Goal: Information Seeking & Learning: Learn about a topic

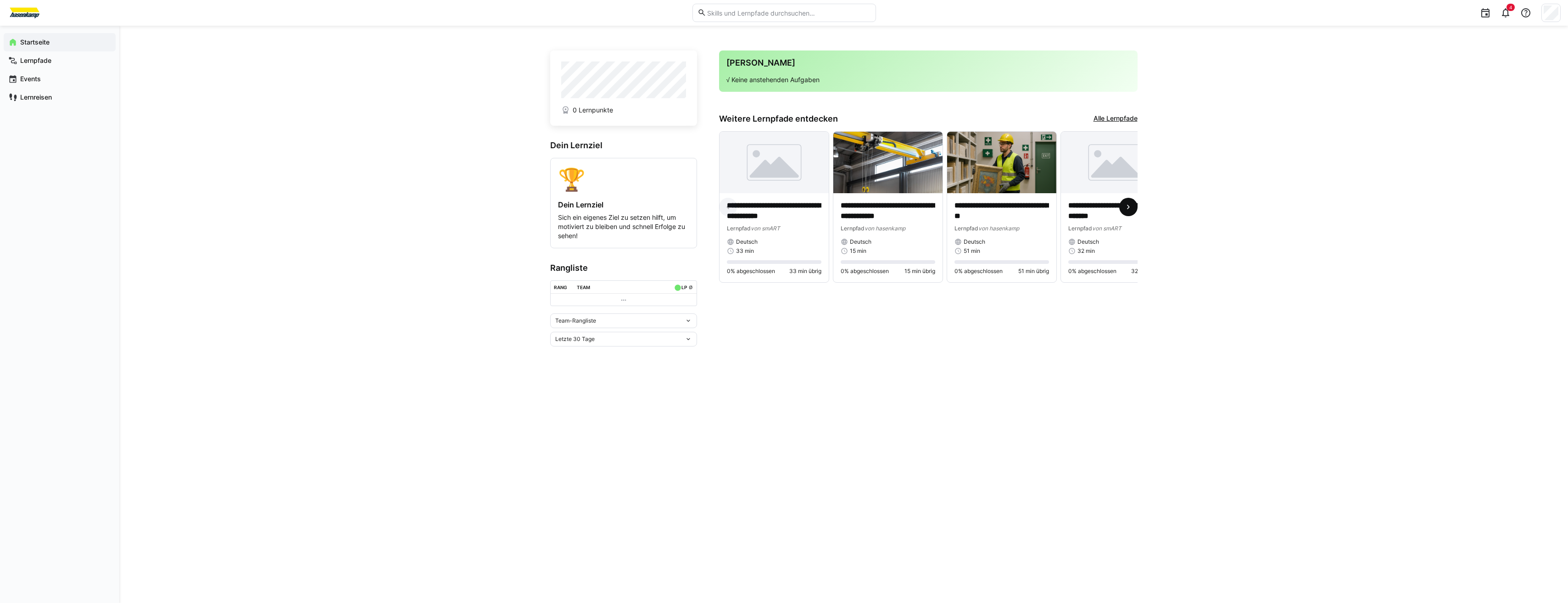
click at [1128, 206] on eds-icon at bounding box center [1128, 207] width 9 height 9
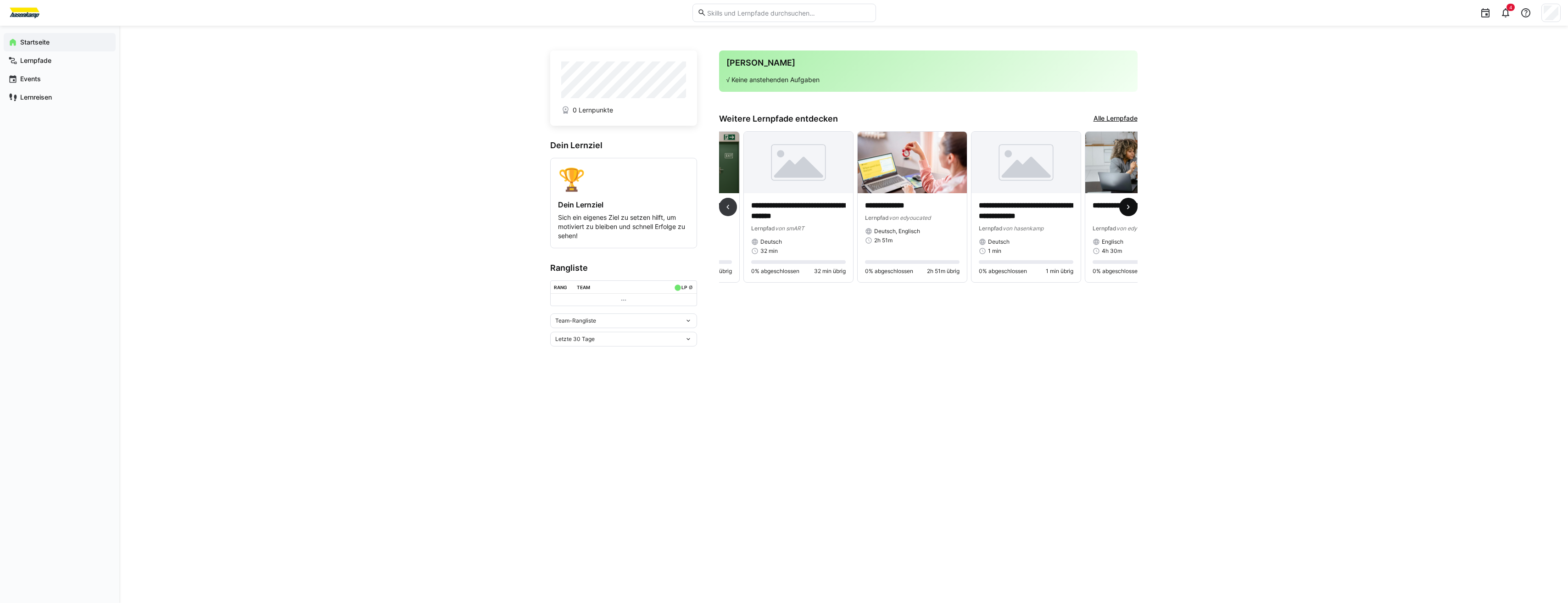
scroll to position [0, 341]
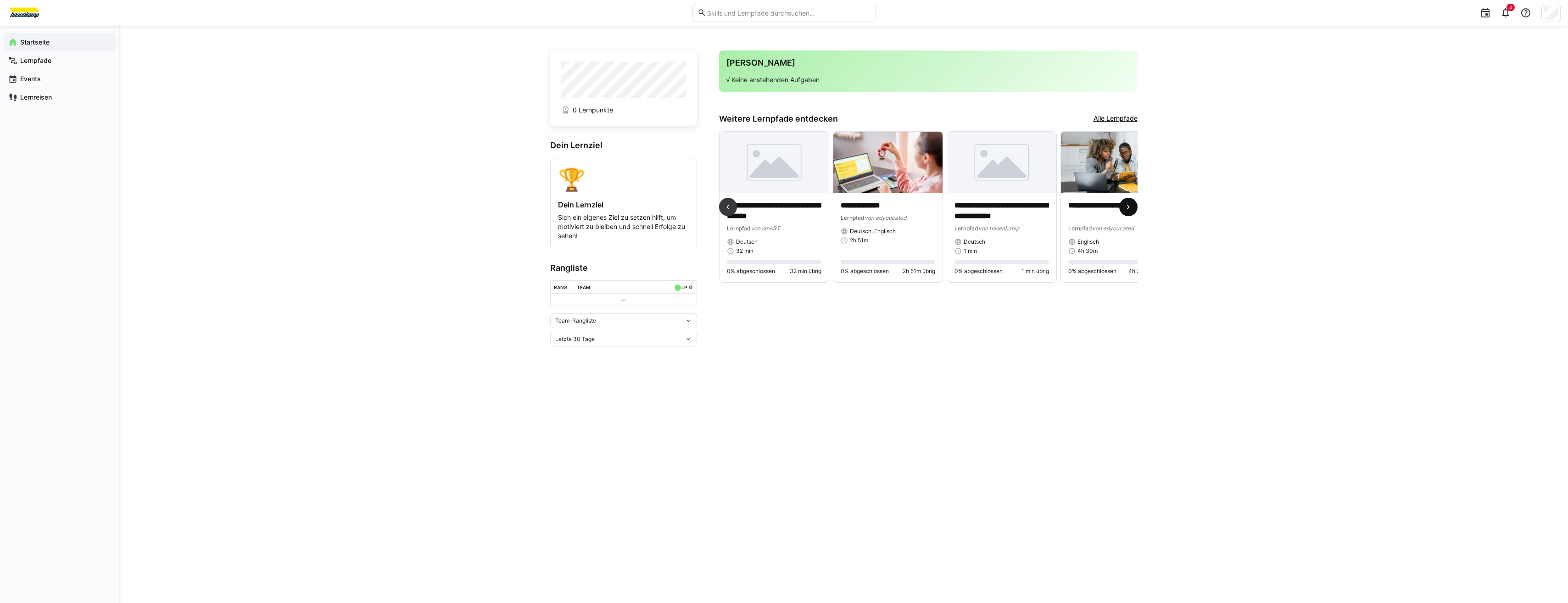
click at [1130, 209] on eds-icon at bounding box center [1128, 207] width 9 height 9
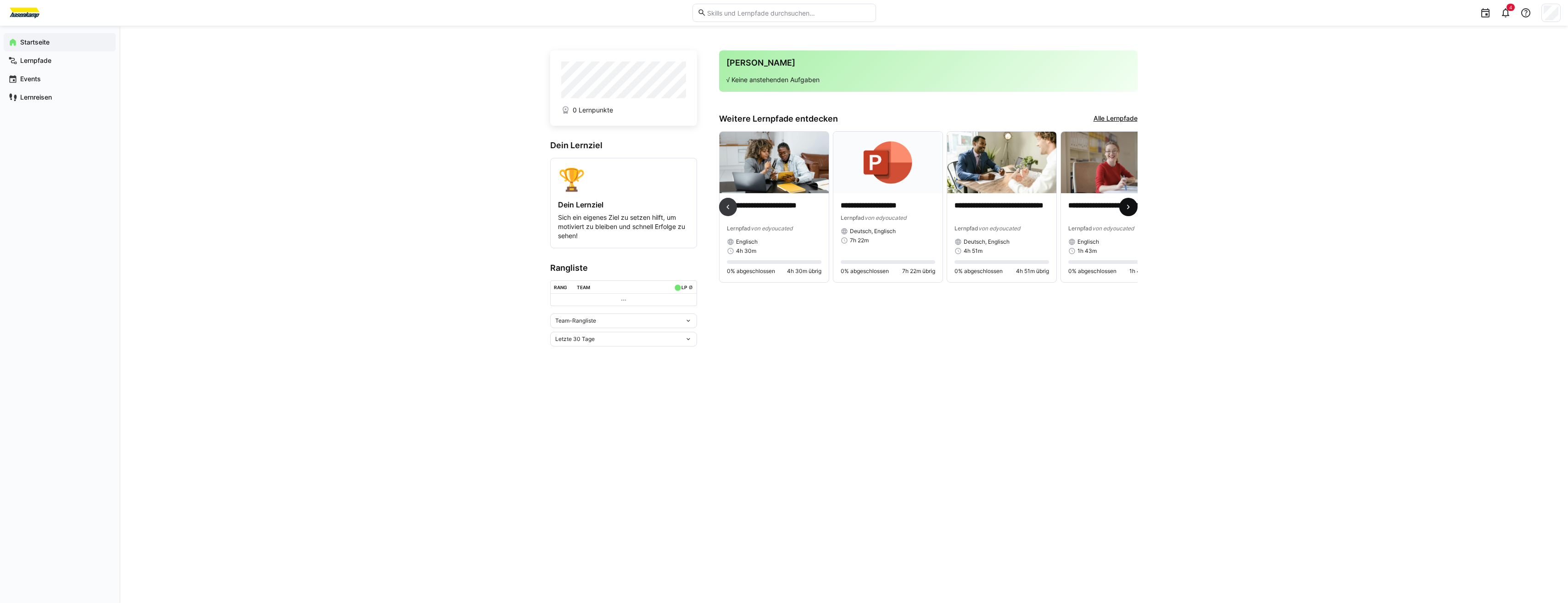
click at [1130, 209] on eds-icon at bounding box center [1128, 207] width 9 height 9
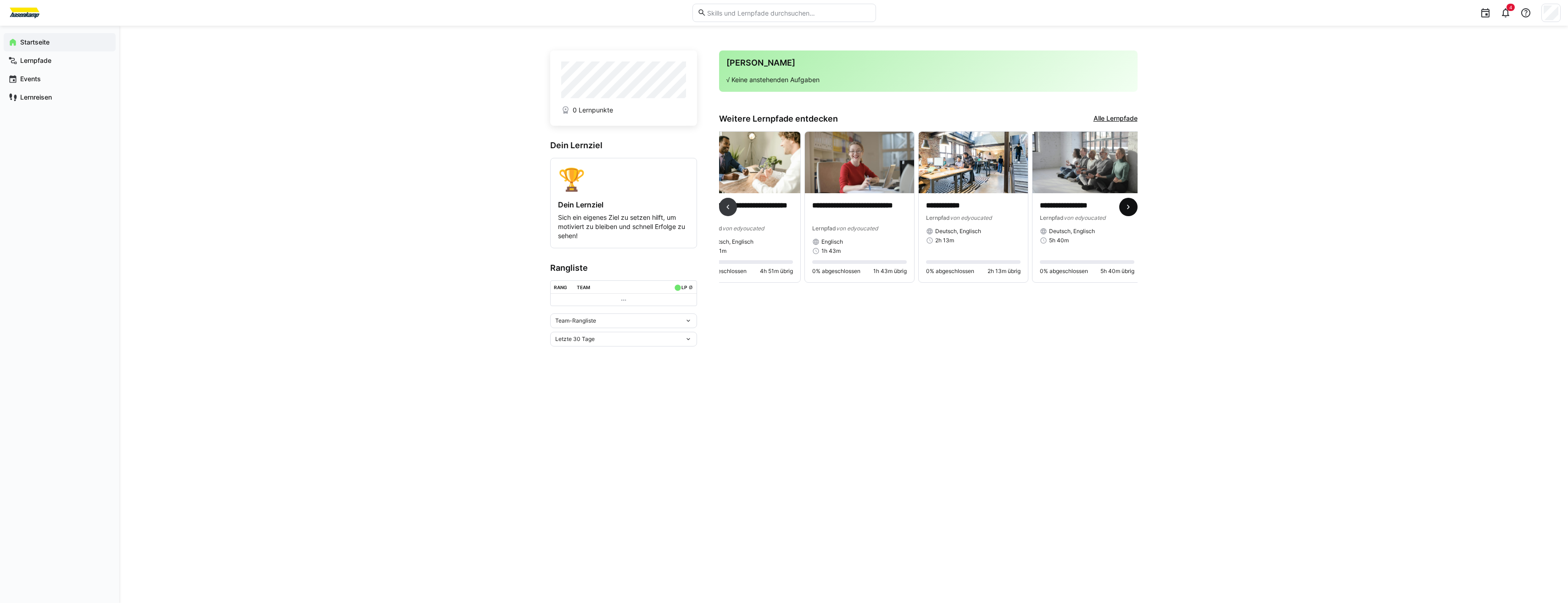
scroll to position [0, 943]
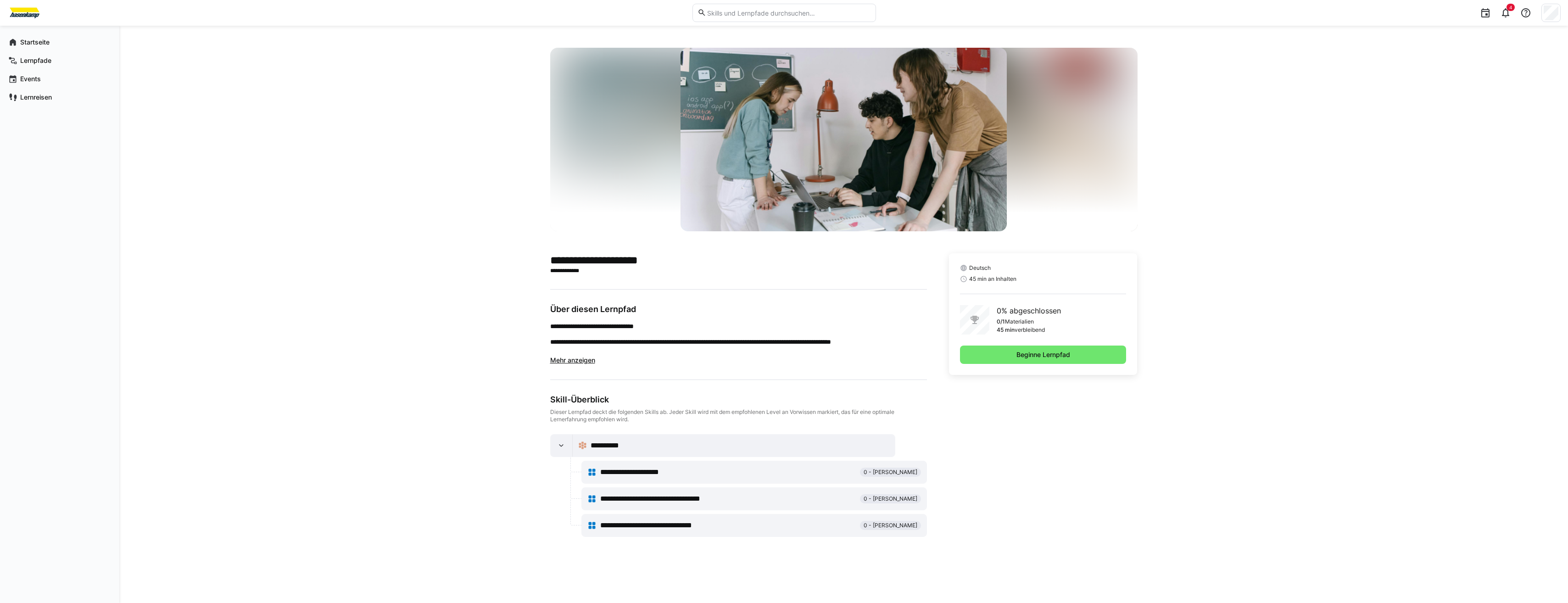
click at [581, 362] on span "Mehr anzeigen" at bounding box center [573, 360] width 45 height 8
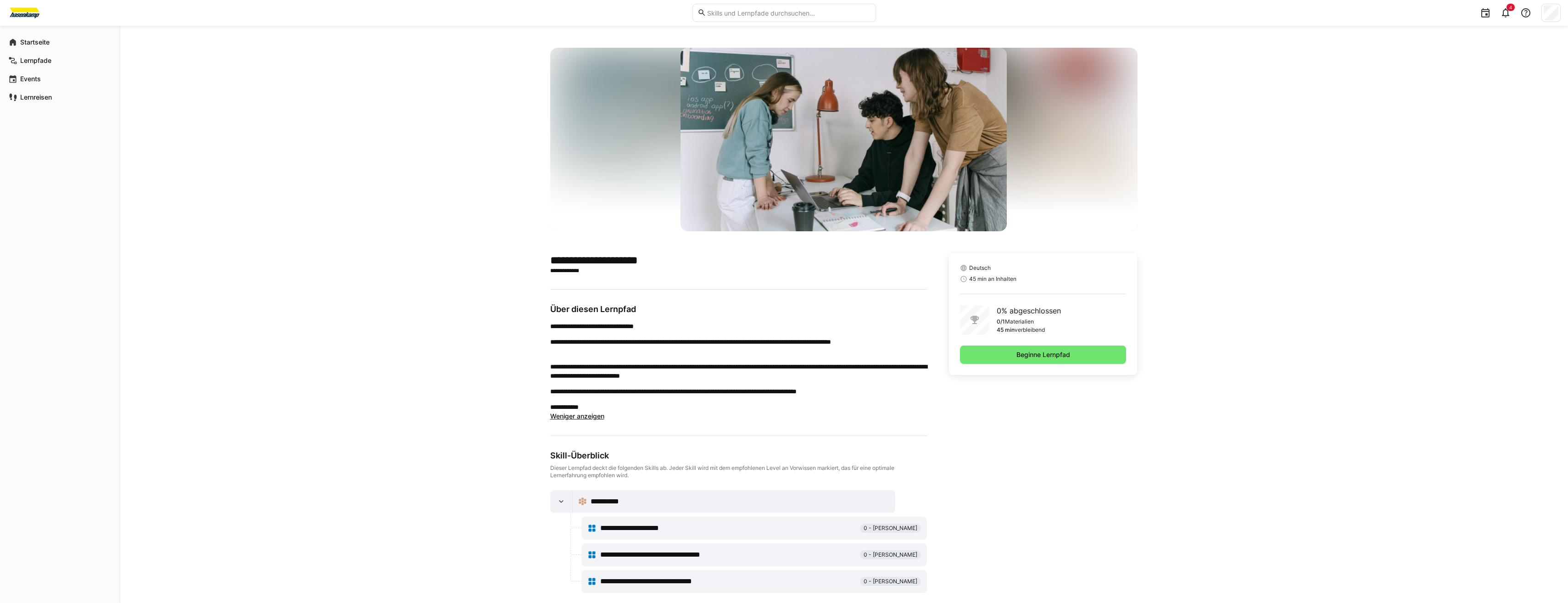
scroll to position [12, 0]
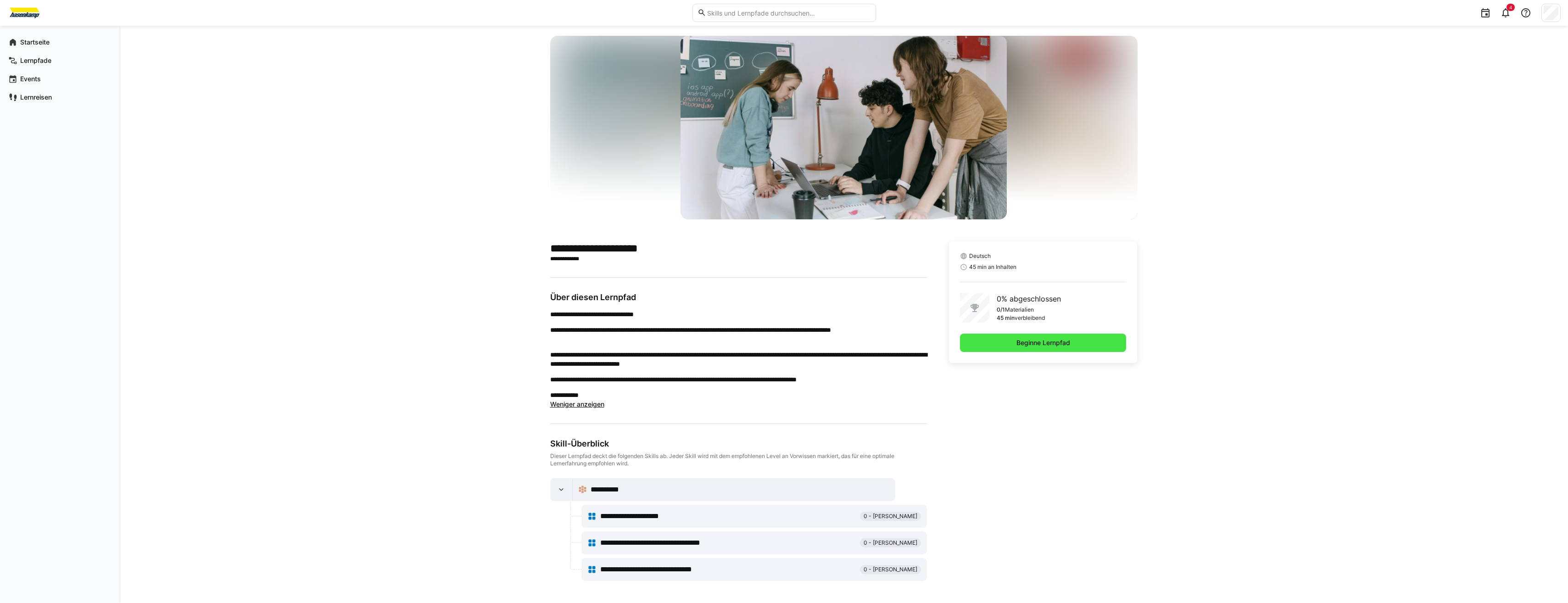
click at [1025, 347] on span "Beginne Lernpfad" at bounding box center [1043, 342] width 56 height 9
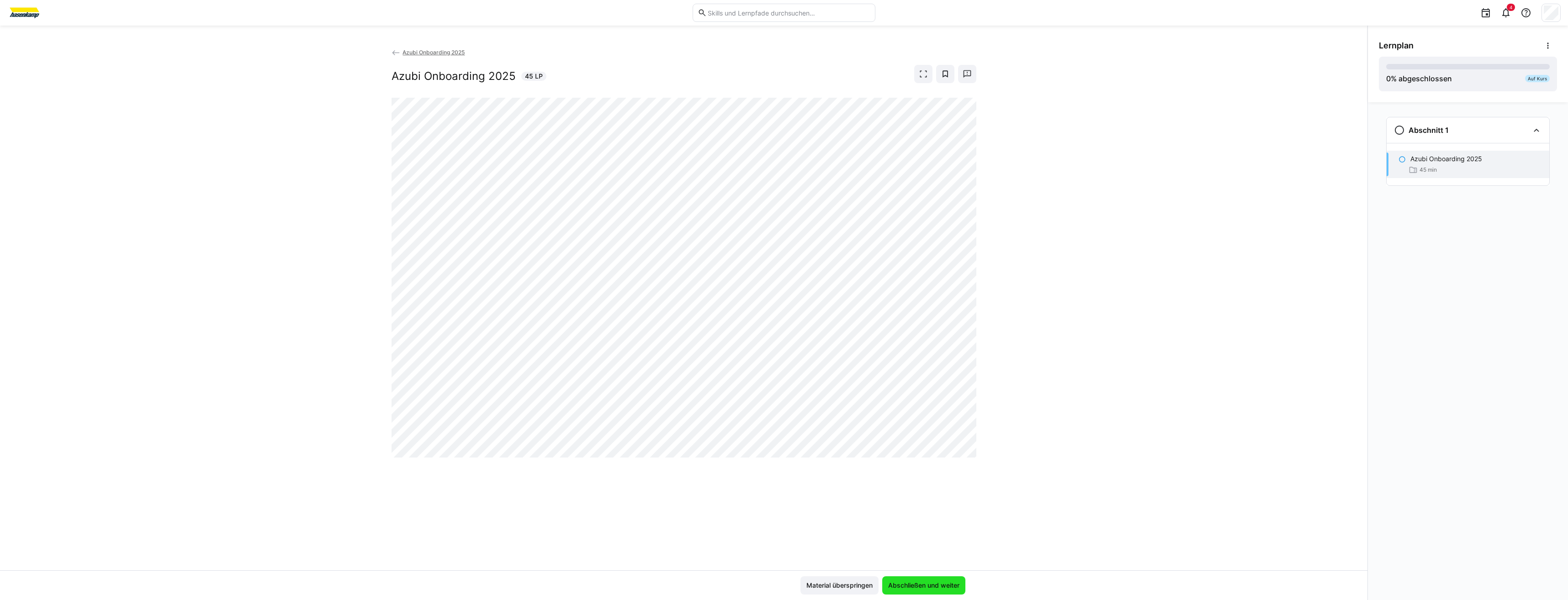
click at [941, 583] on span "Abschließen und weiter" at bounding box center [924, 585] width 74 height 9
click at [947, 589] on span "Abschließen und weiter" at bounding box center [924, 585] width 74 height 9
click at [900, 583] on span "Abschließen und weiter" at bounding box center [924, 585] width 74 height 9
click at [859, 581] on span "Material überspringen" at bounding box center [839, 585] width 69 height 9
click at [829, 581] on span "Material überspringen" at bounding box center [839, 585] width 69 height 9
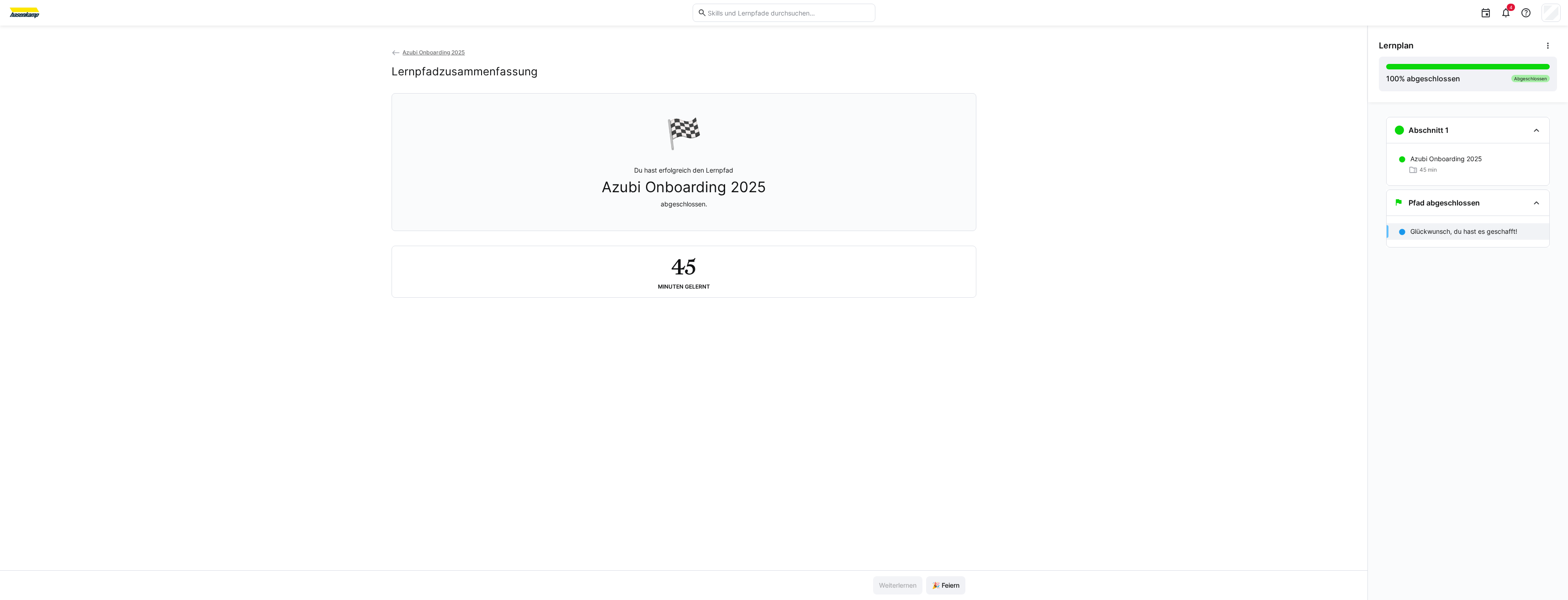
click at [702, 196] on span "Azubi Onboarding 2025" at bounding box center [684, 187] width 164 height 18
click at [957, 587] on span "🎉 Feiern" at bounding box center [946, 585] width 30 height 9
click at [453, 52] on span "Azubi Onboarding 2025" at bounding box center [433, 52] width 62 height 7
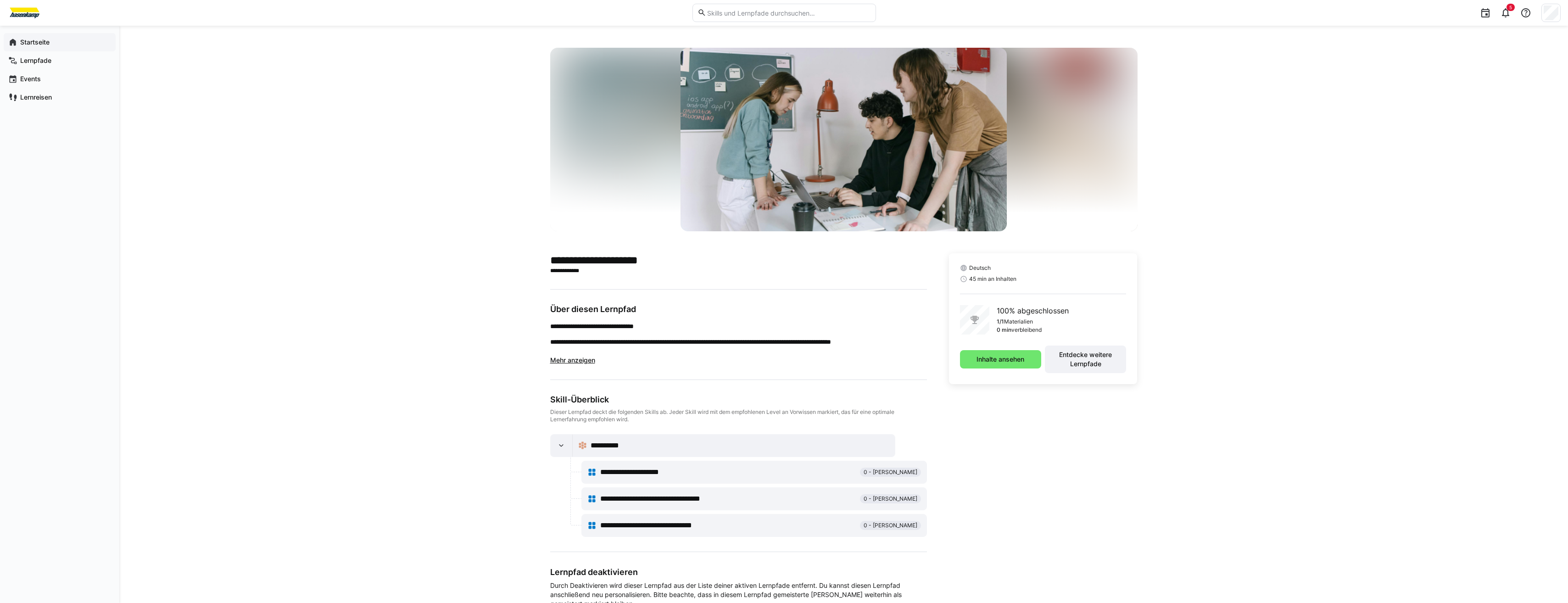
click at [0, 0] on app-navigation-label "Startseite" at bounding box center [0, 0] width 0 height 0
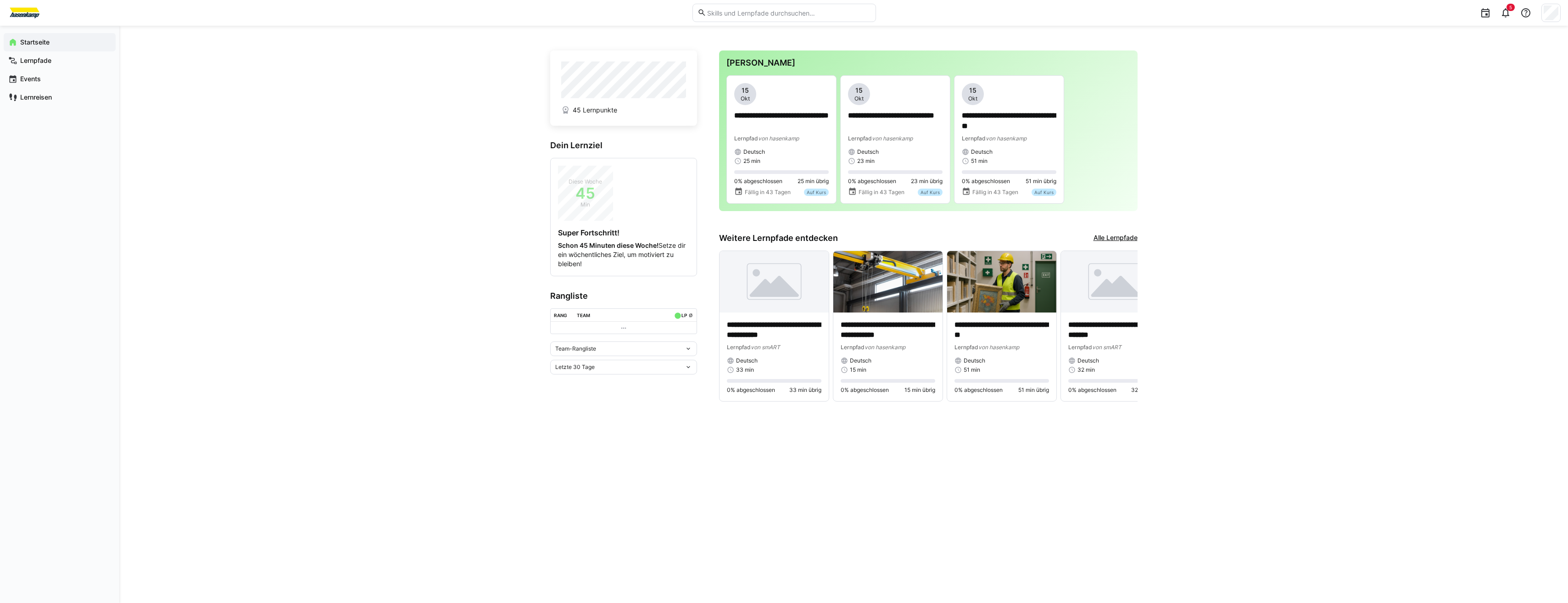
click at [1116, 239] on link "Alle Lernpfade" at bounding box center [1116, 238] width 44 height 10
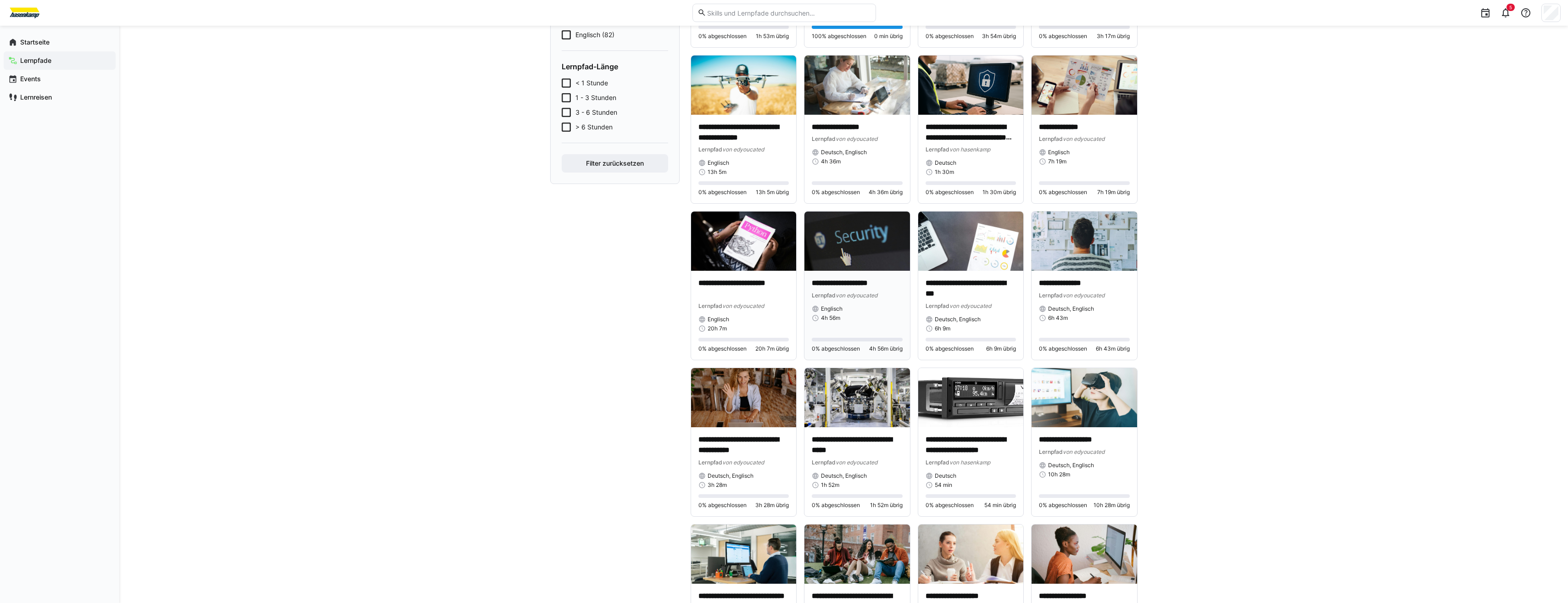
scroll to position [367, 0]
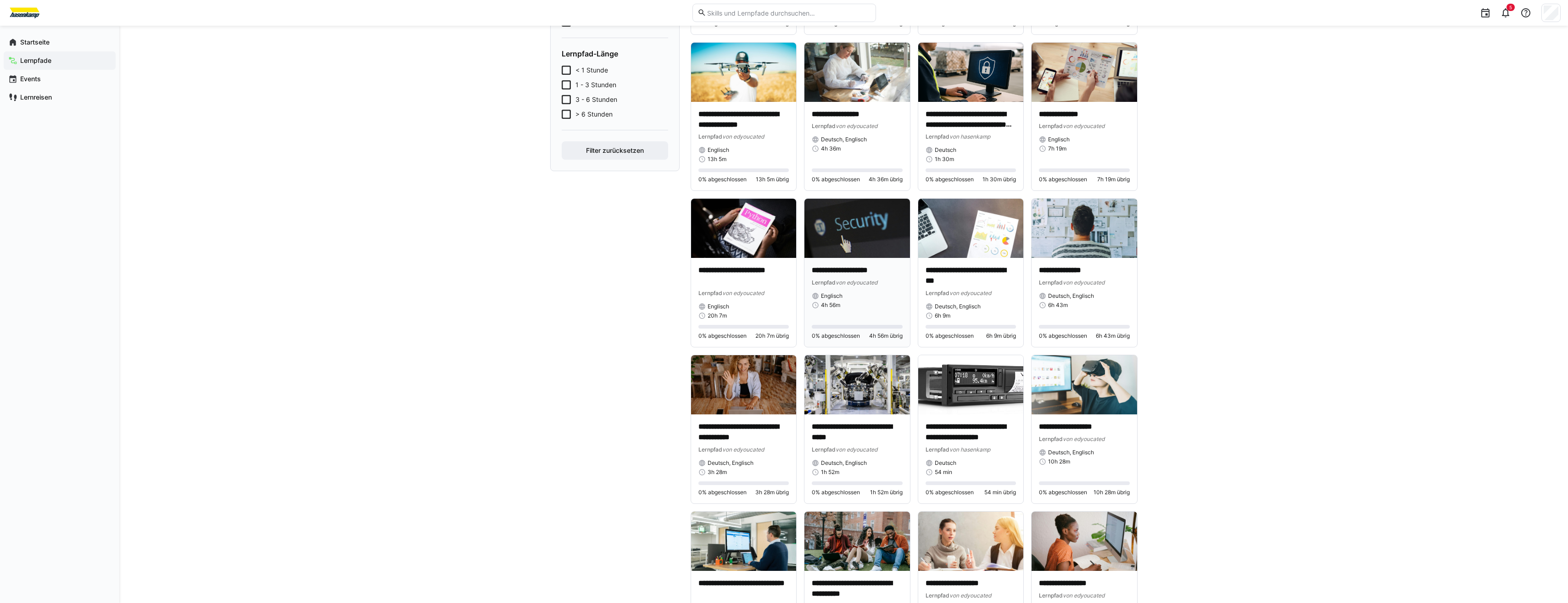
click at [860, 279] on span "von edyoucated" at bounding box center [856, 282] width 42 height 7
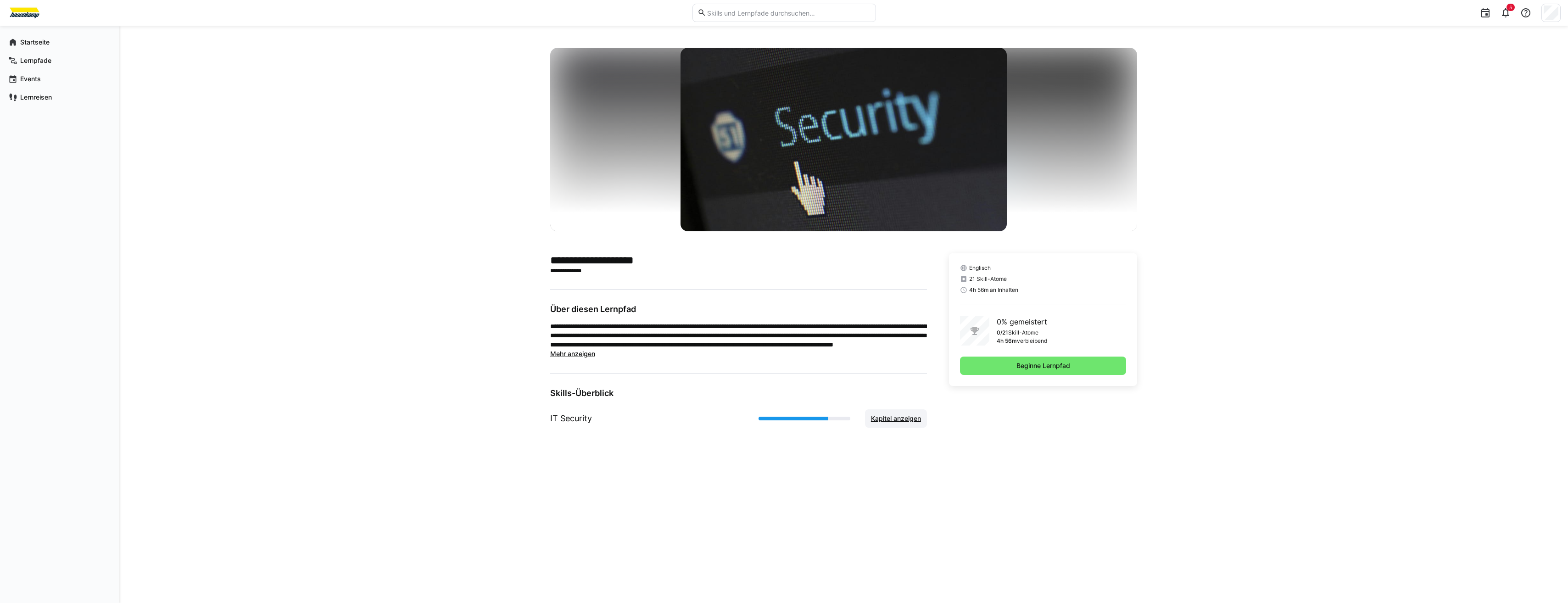
click at [902, 423] on span "Kapitel anzeigen" at bounding box center [896, 419] width 62 height 18
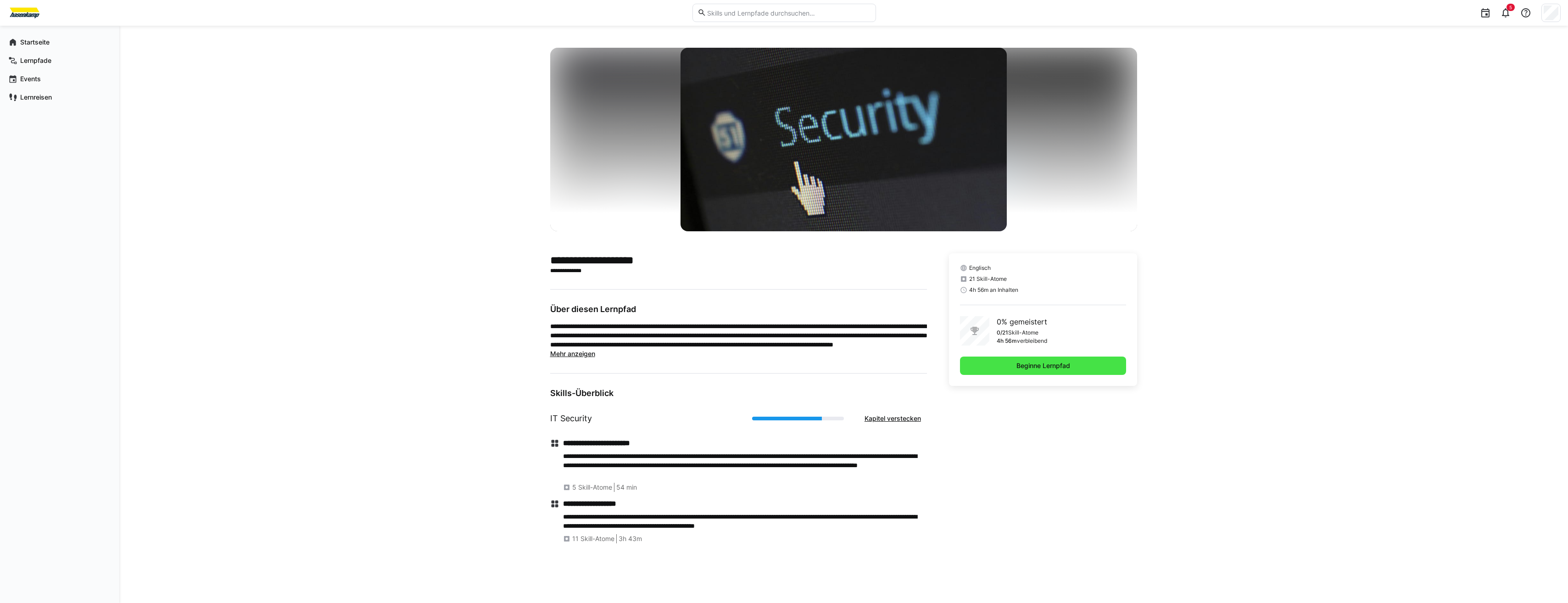
click at [1064, 368] on span "Beginne Lernpfad" at bounding box center [1043, 366] width 56 height 9
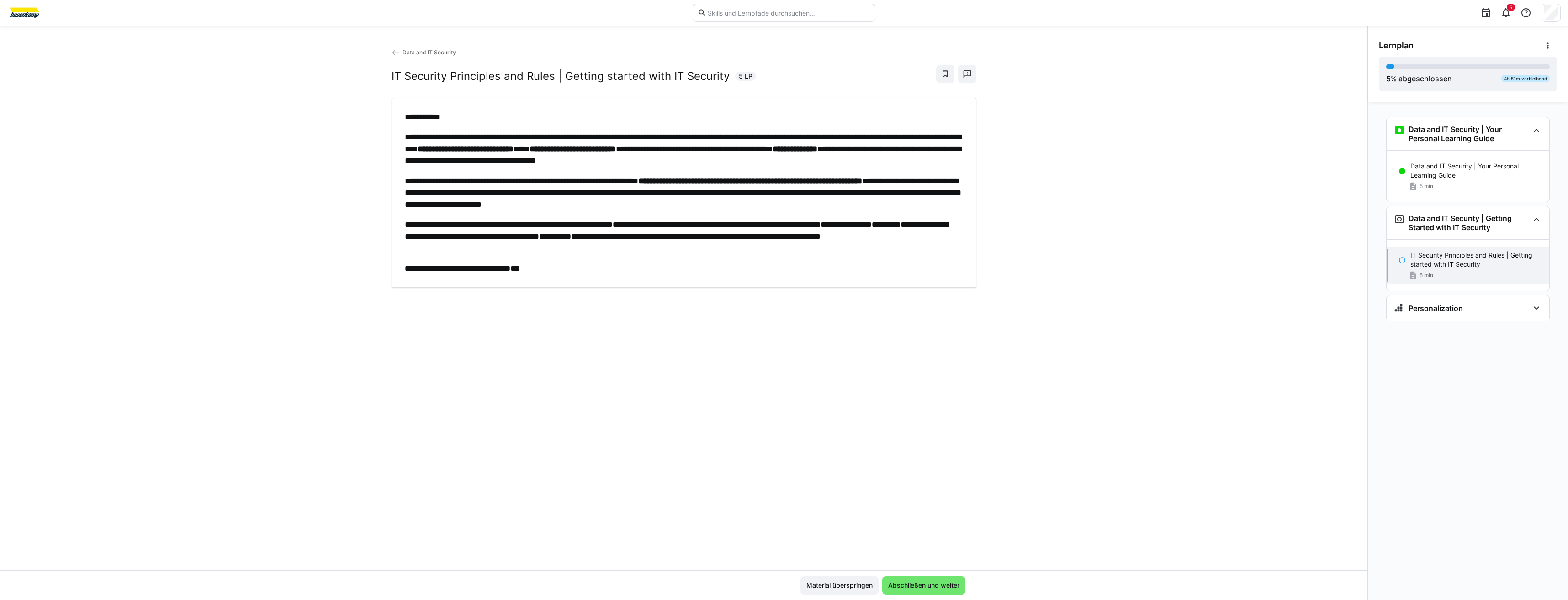
click at [621, 263] on p "**********" at bounding box center [684, 269] width 558 height 12
click at [489, 251] on p "**********" at bounding box center [684, 237] width 558 height 36
click at [512, 288] on div "**********" at bounding box center [684, 309] width 1367 height 523
drag, startPoint x: 523, startPoint y: 292, endPoint x: 534, endPoint y: 293, distance: 11.0
click at [534, 293] on div "**********" at bounding box center [684, 309] width 1367 height 523
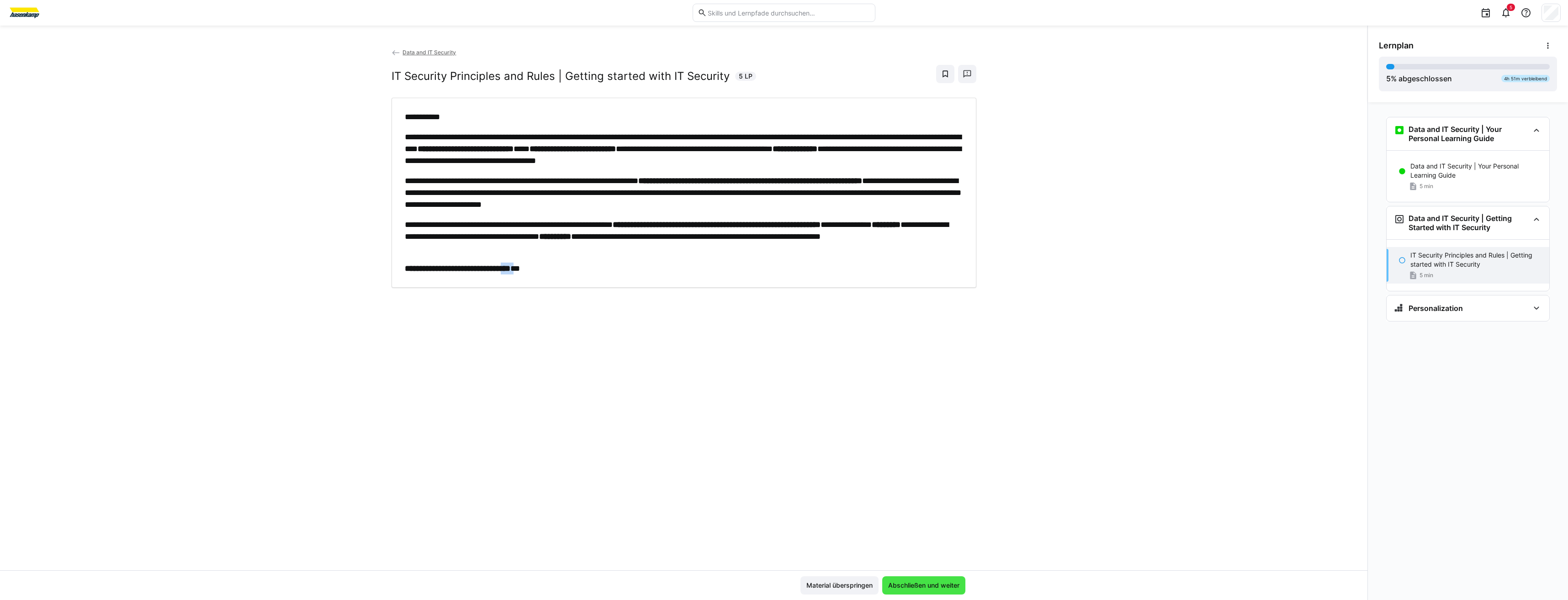
click at [911, 587] on span "Abschließen und weiter" at bounding box center [924, 585] width 74 height 9
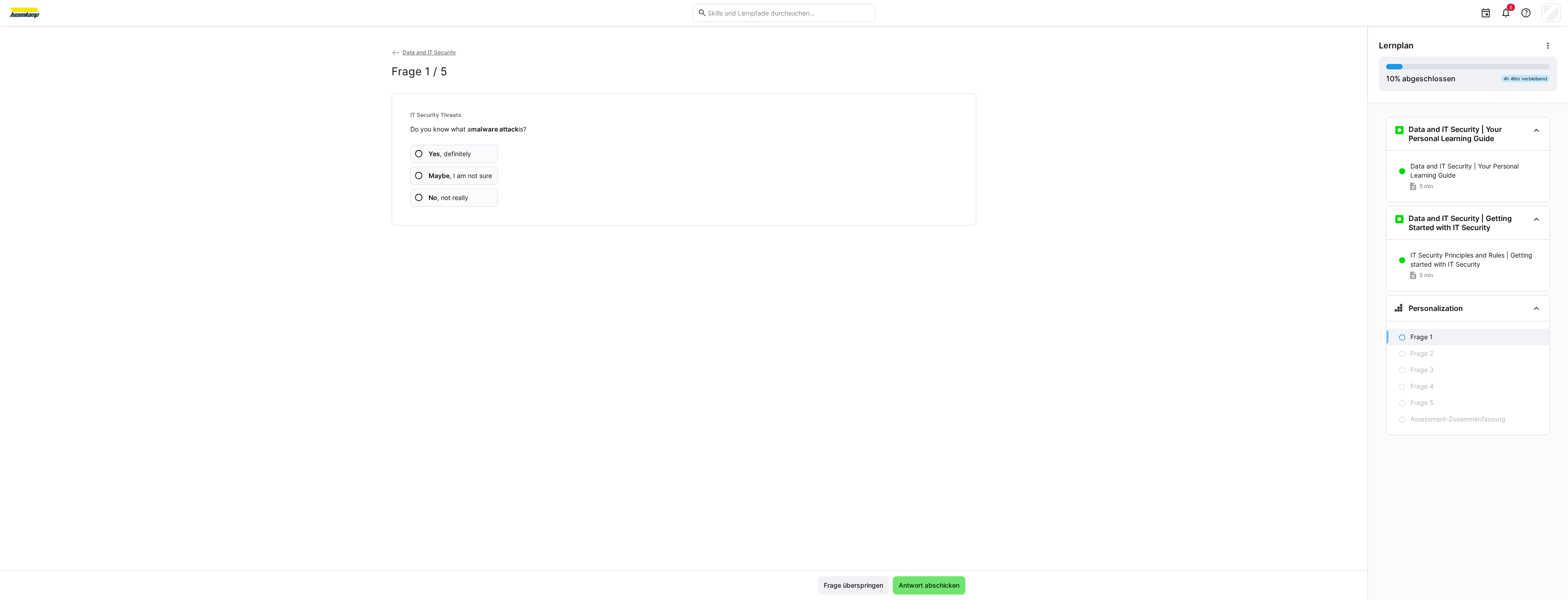
click at [420, 152] on eds-icon at bounding box center [419, 153] width 9 height 9
click at [436, 153] on b "Yes" at bounding box center [434, 153] width 12 height 8
click at [457, 150] on span "Yes , definitely" at bounding box center [450, 153] width 43 height 9
click at [468, 147] on app-assessment-question-radio "Yes , definitely" at bounding box center [454, 154] width 88 height 18
click at [463, 154] on span "Yes , definitely" at bounding box center [450, 153] width 43 height 9
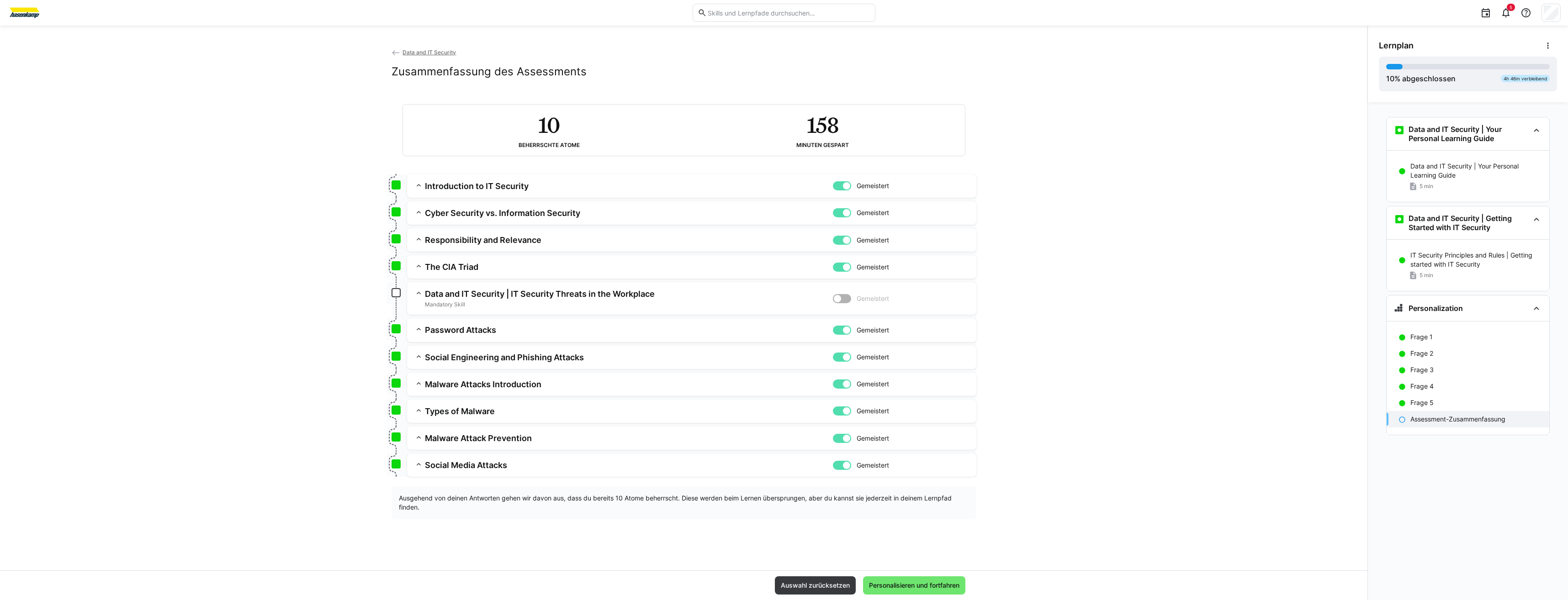
click at [847, 301] on div at bounding box center [842, 298] width 18 height 9
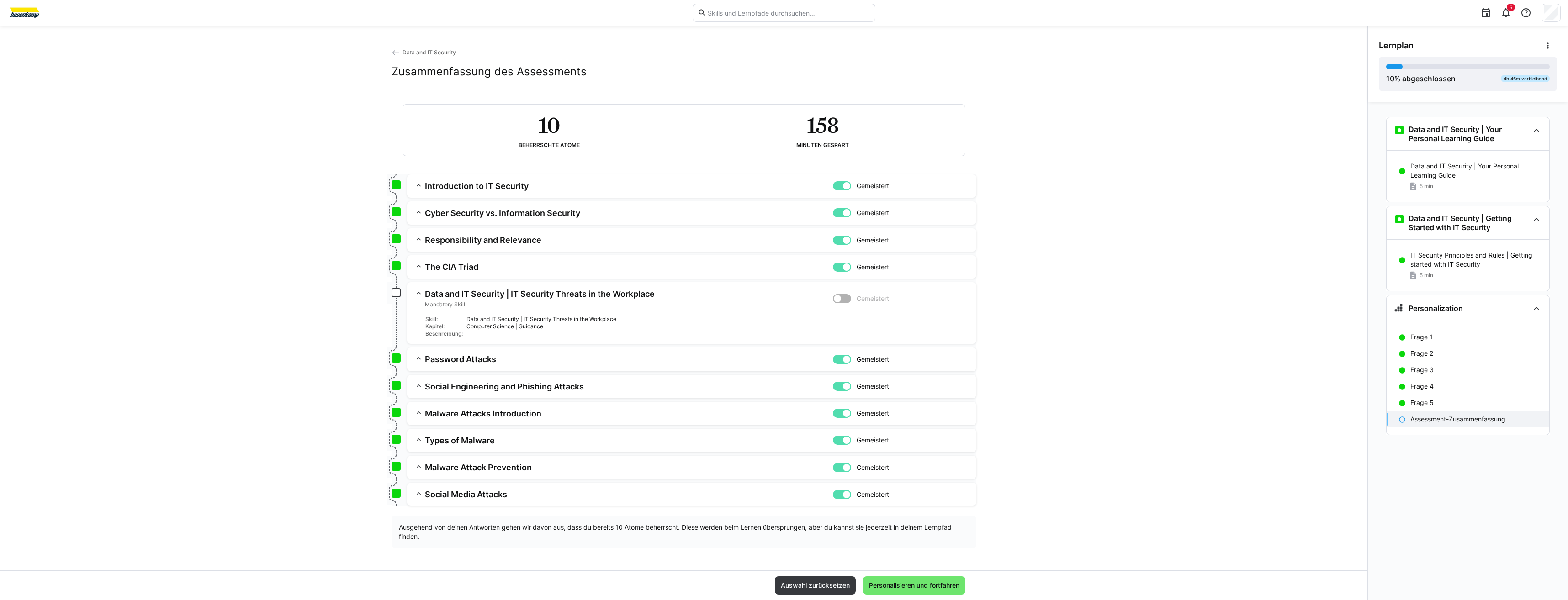
click at [586, 295] on h3 "Data and IT Security | IT Security Threats in the Workplace" at bounding box center [629, 293] width 408 height 10
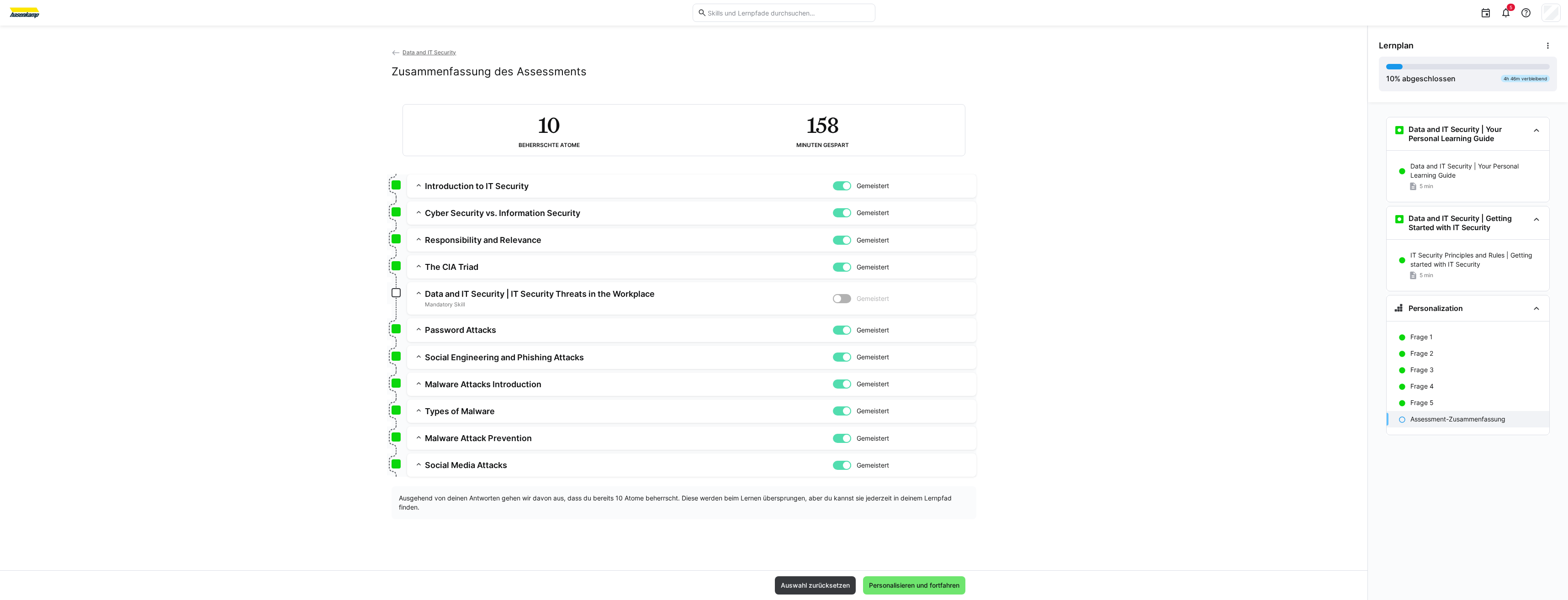
click at [586, 295] on h3 "Data and IT Security | IT Security Threats in the Workplace" at bounding box center [629, 293] width 408 height 10
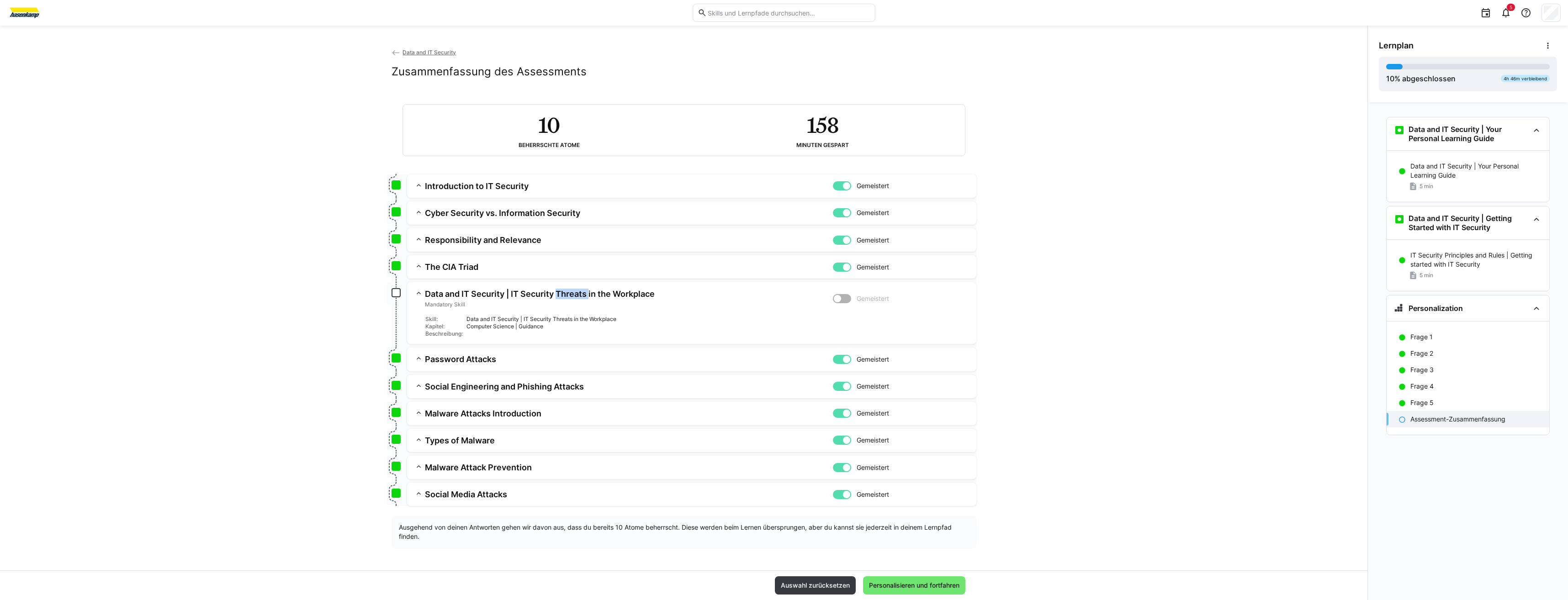
click at [586, 295] on h3 "Data and IT Security | IT Security Threats in the Workplace" at bounding box center [629, 293] width 408 height 10
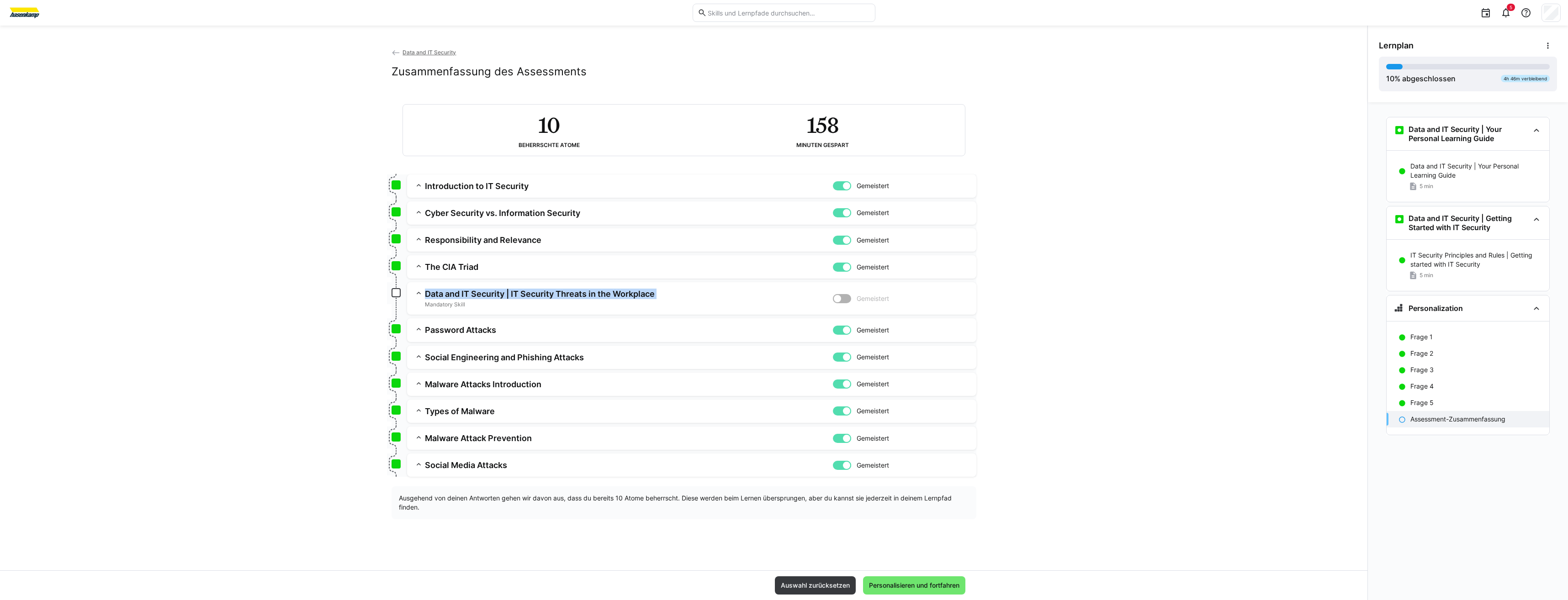
click at [586, 295] on h3 "Data and IT Security | IT Security Threats in the Workplace" at bounding box center [629, 293] width 408 height 10
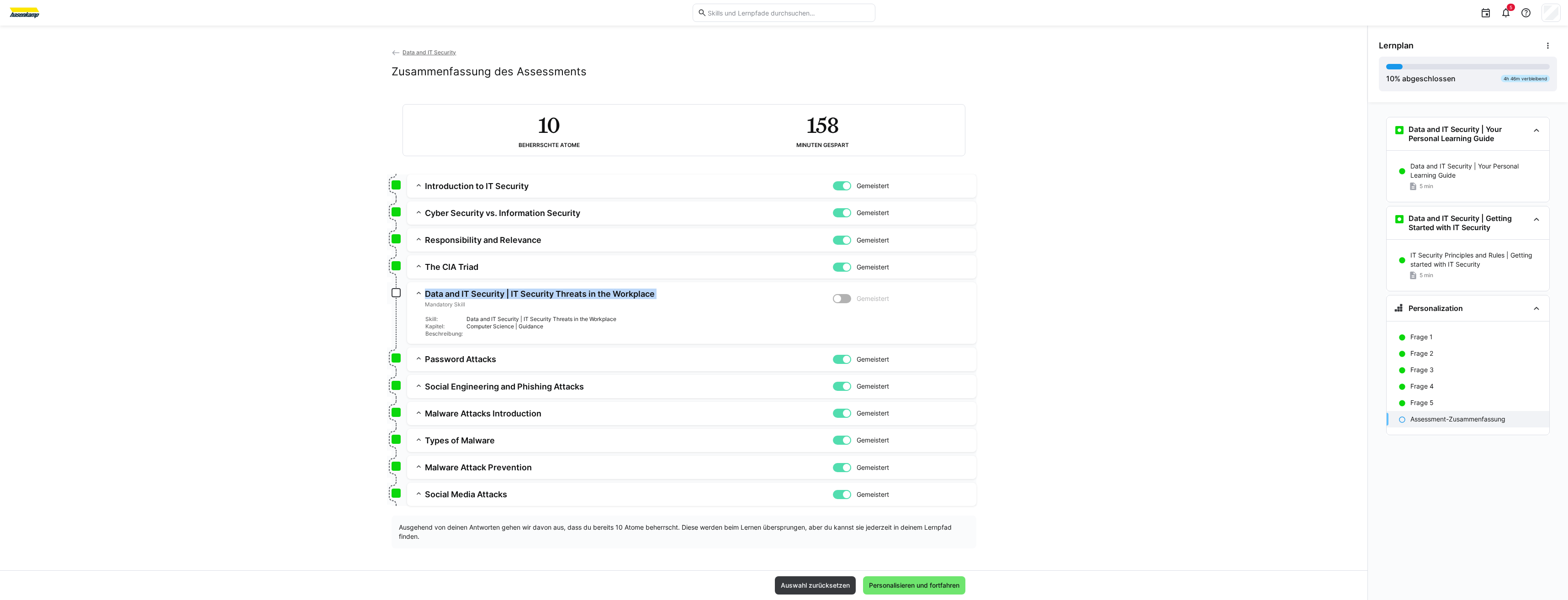
drag, startPoint x: 586, startPoint y: 295, endPoint x: 579, endPoint y: 296, distance: 7.1
click at [579, 296] on h3 "Data and IT Security | IT Security Threats in the Workplace" at bounding box center [629, 293] width 408 height 10
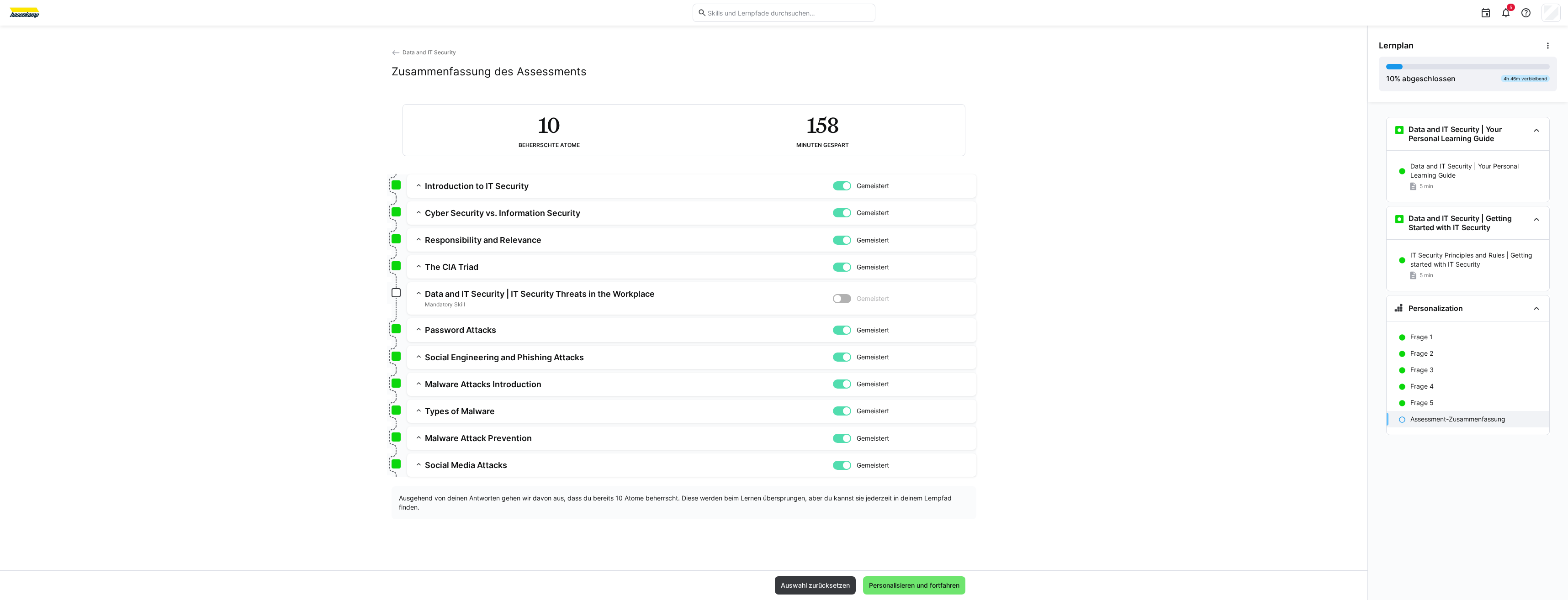
click at [393, 292] on app-box at bounding box center [396, 293] width 9 height 9
click at [396, 291] on app-box at bounding box center [396, 293] width 9 height 9
click at [928, 585] on span "Personalisieren und fortfahren" at bounding box center [914, 585] width 93 height 9
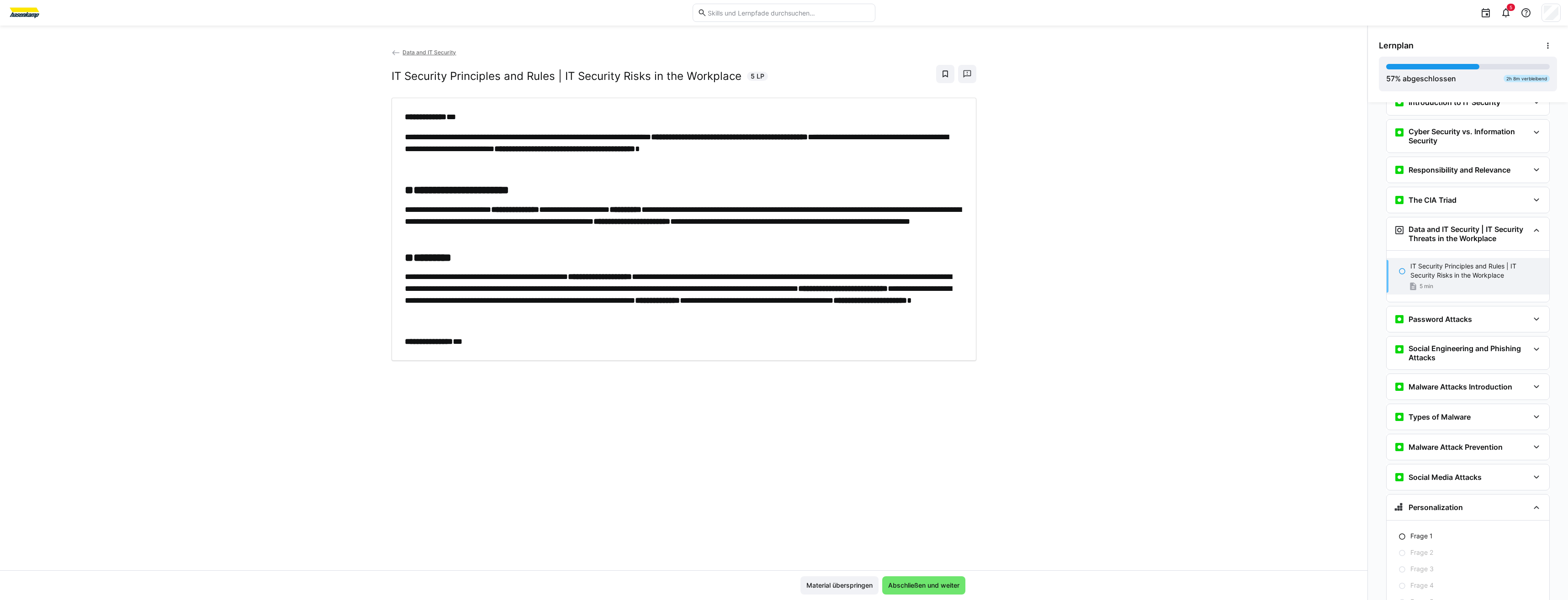
scroll to position [247, 0]
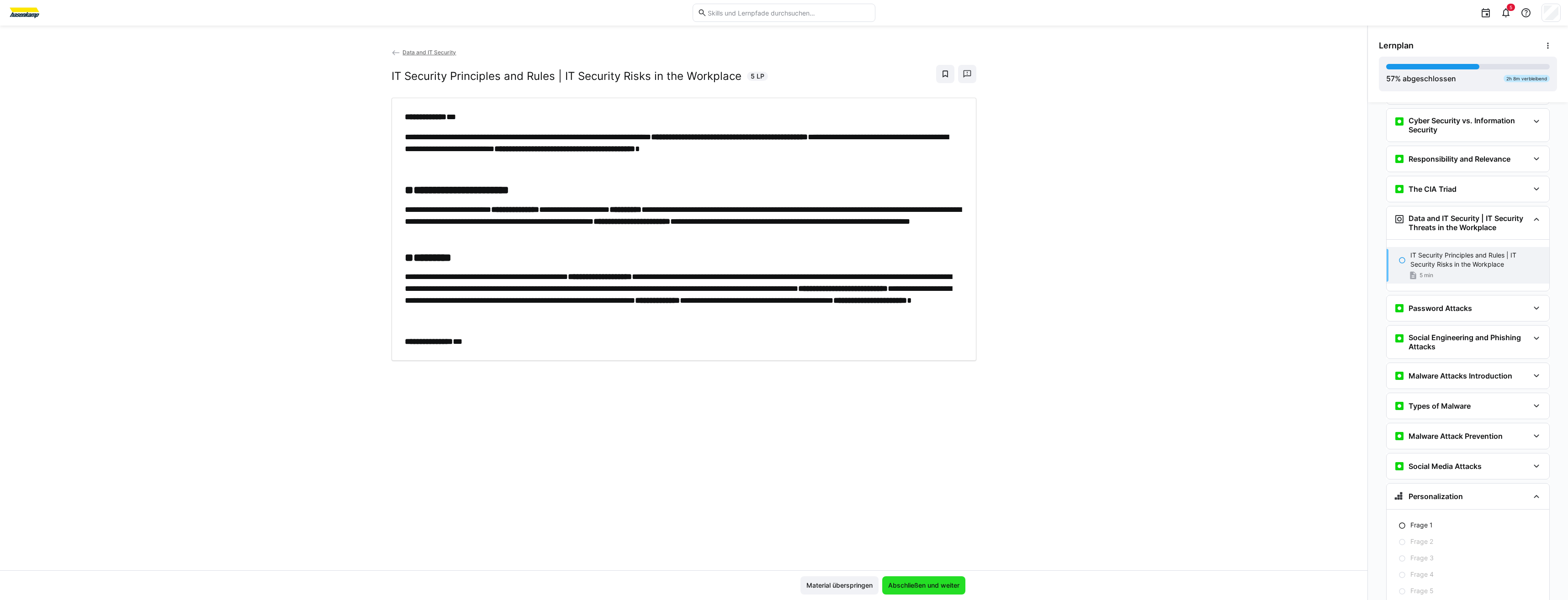
click at [937, 584] on span "Abschließen und weiter" at bounding box center [924, 585] width 74 height 9
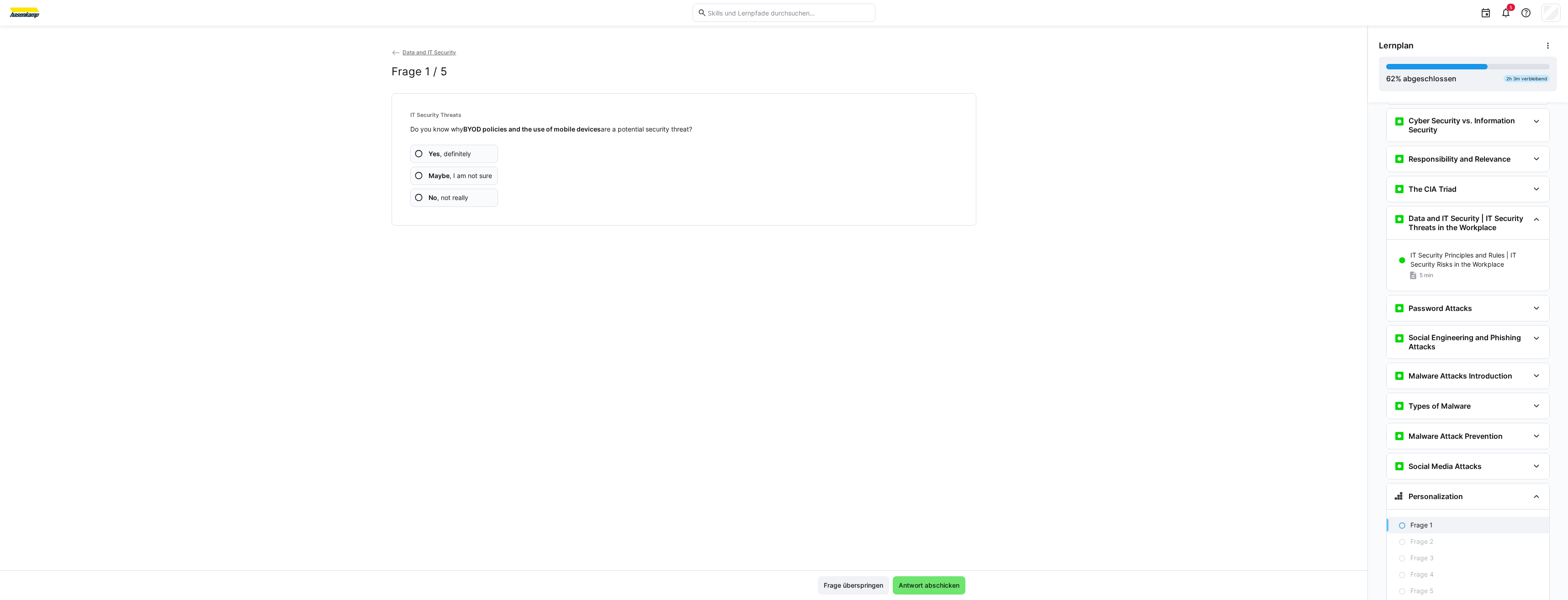
scroll to position [299, 0]
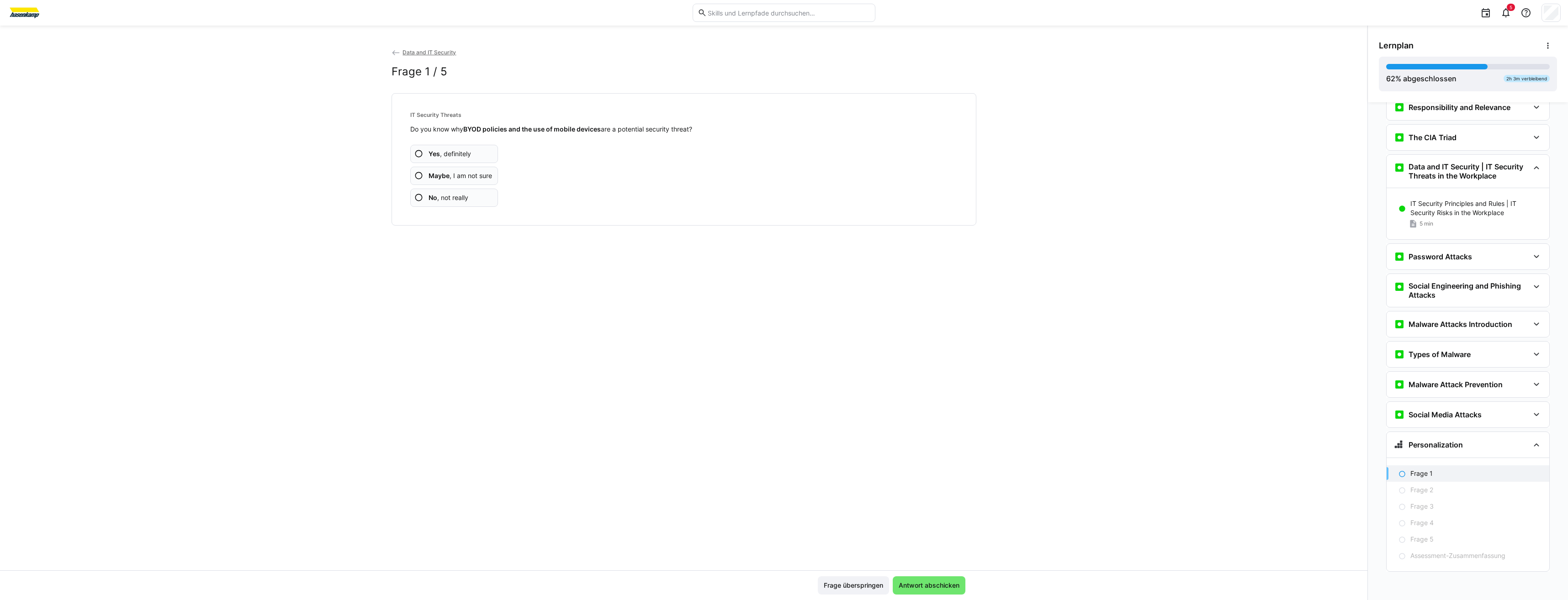
click at [452, 150] on span "Yes , definitely" at bounding box center [450, 153] width 43 height 9
click at [451, 176] on span "Maybe , I am not sure" at bounding box center [460, 175] width 63 height 9
click at [466, 178] on span "Maybe , I am not sure" at bounding box center [460, 175] width 63 height 9
click at [460, 148] on app-assessment-question-radio "Yes , definitely" at bounding box center [454, 154] width 88 height 18
click at [466, 202] on span "No , not really" at bounding box center [448, 197] width 40 height 9
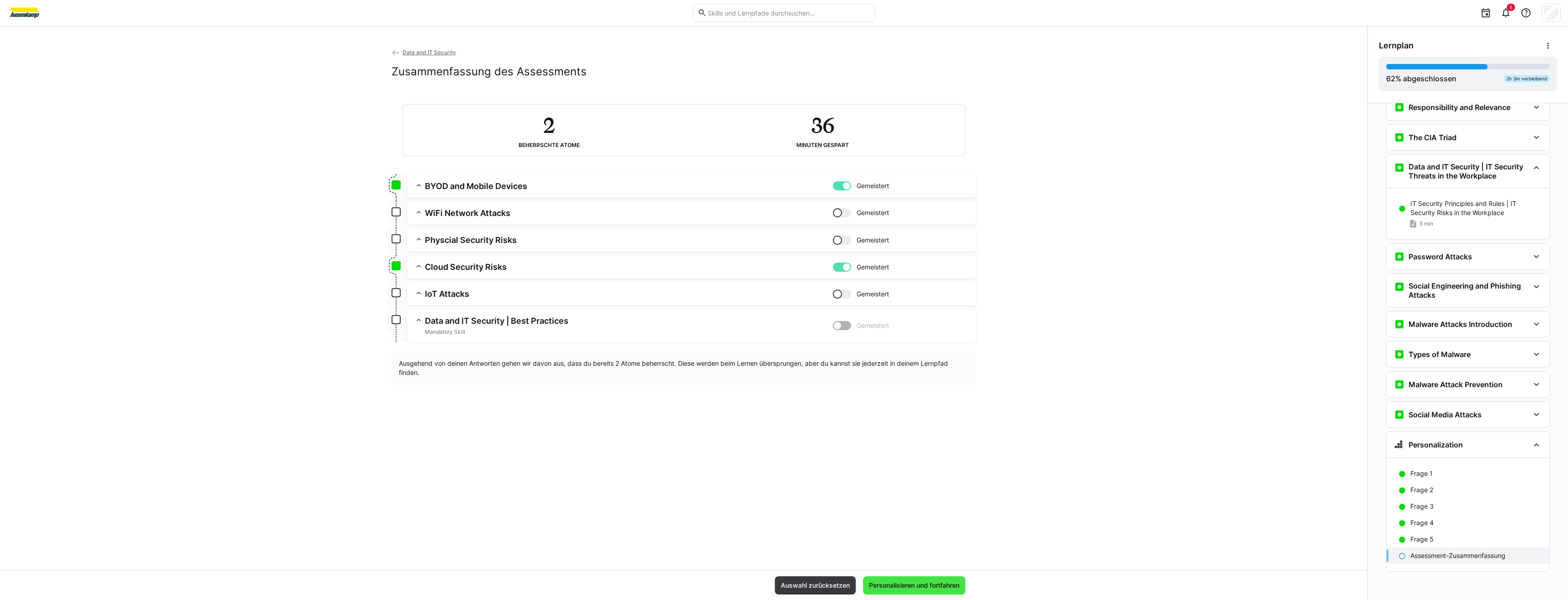
click at [929, 587] on span "Personalisieren und fortfahren" at bounding box center [914, 585] width 93 height 9
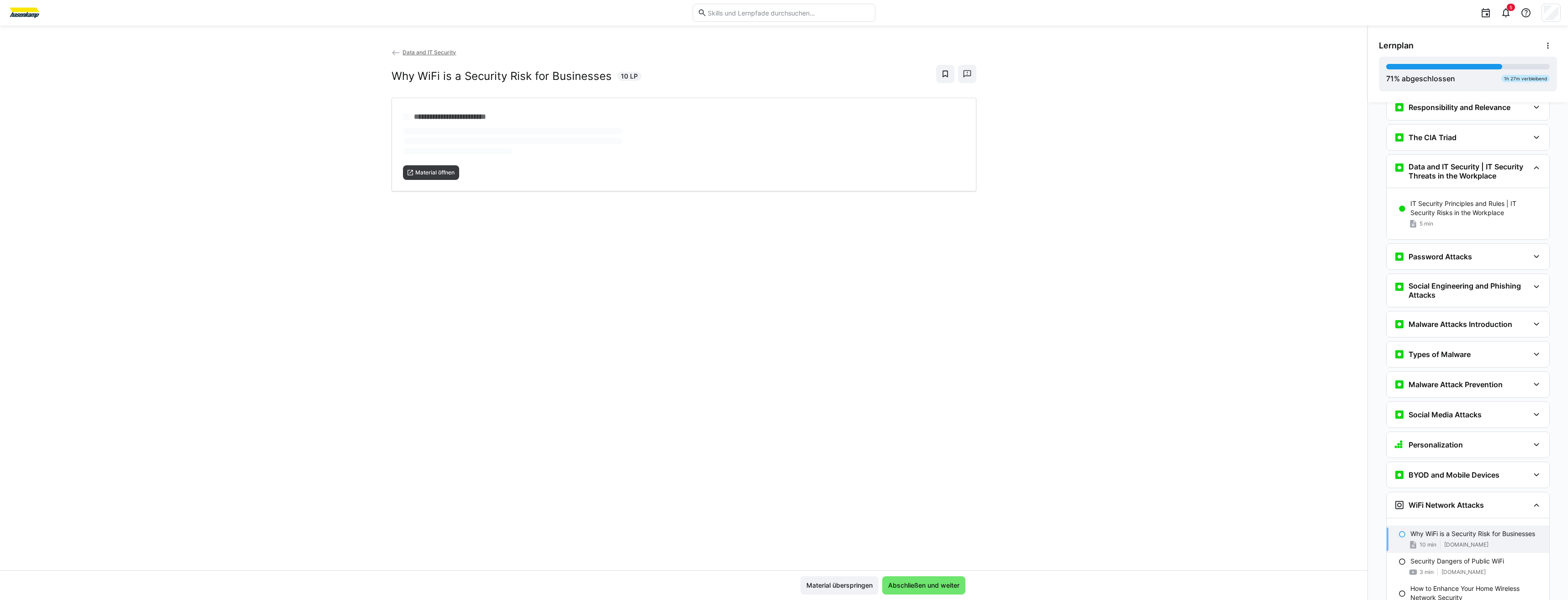
scroll to position [517, 0]
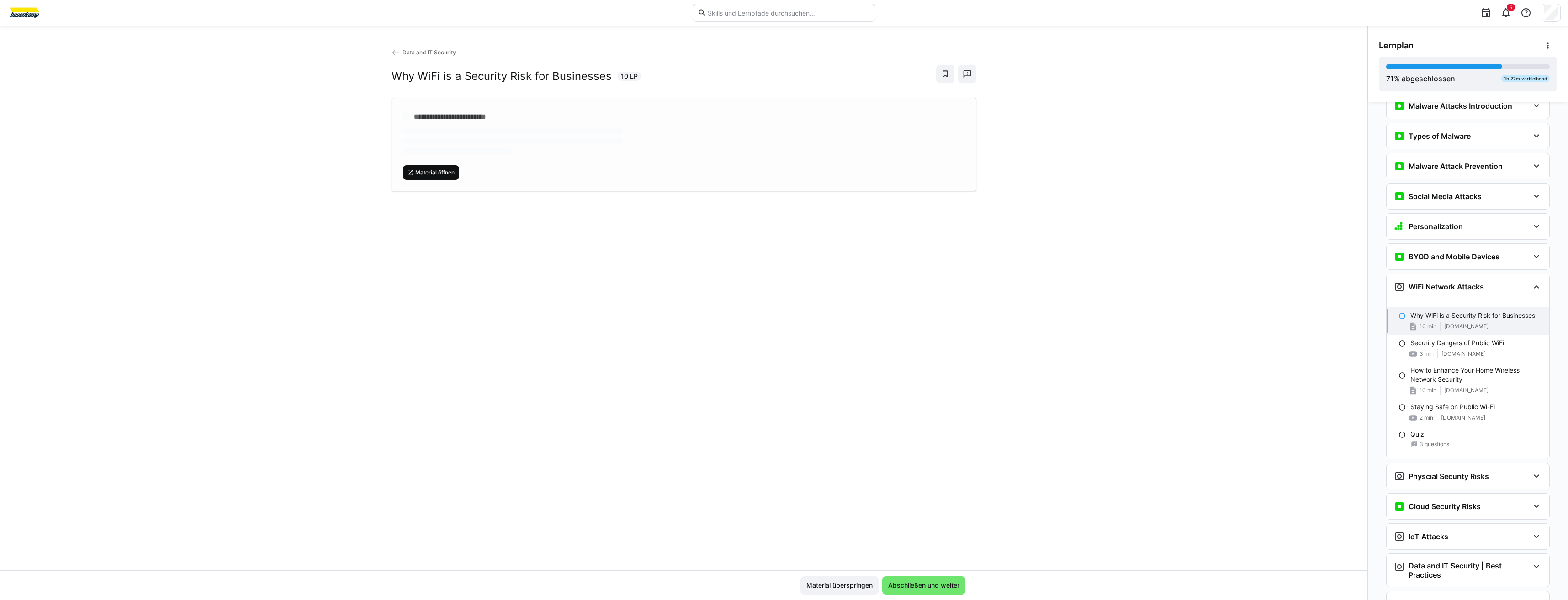
click at [447, 170] on div "**********" at bounding box center [684, 145] width 585 height 94
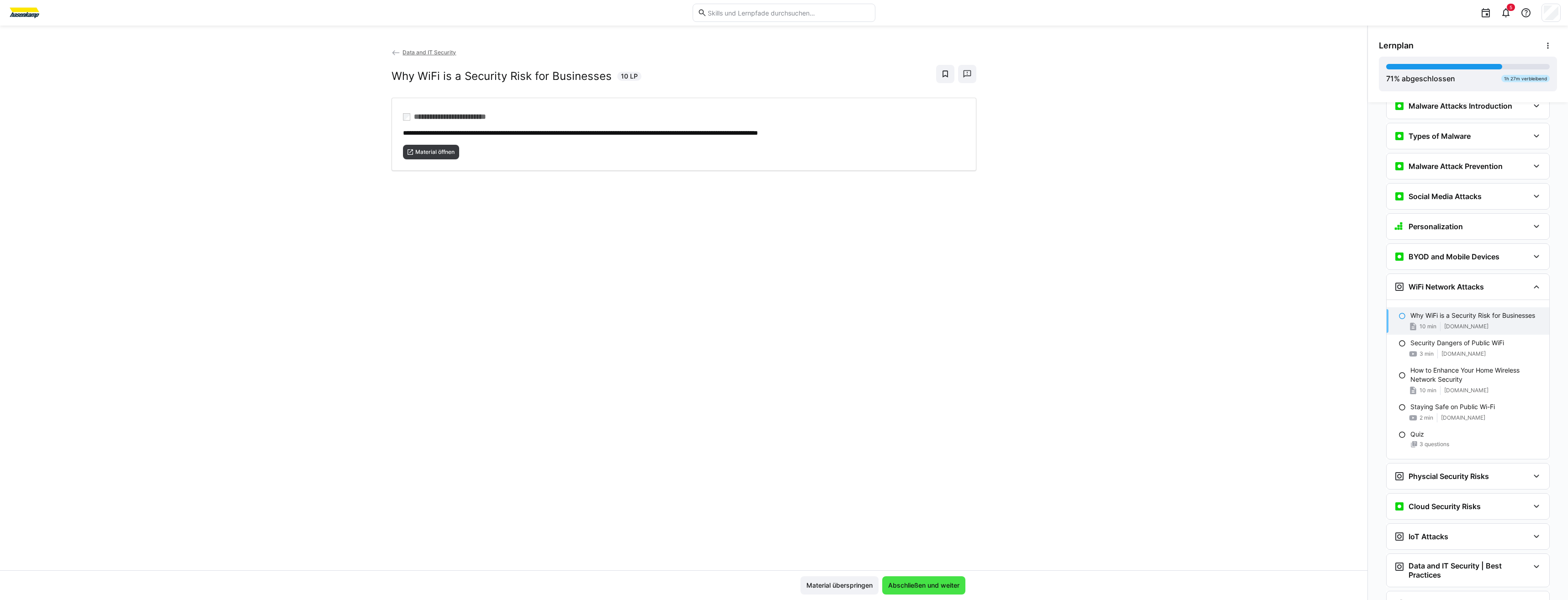
click at [939, 581] on span "Abschließen und weiter" at bounding box center [923, 585] width 83 height 18
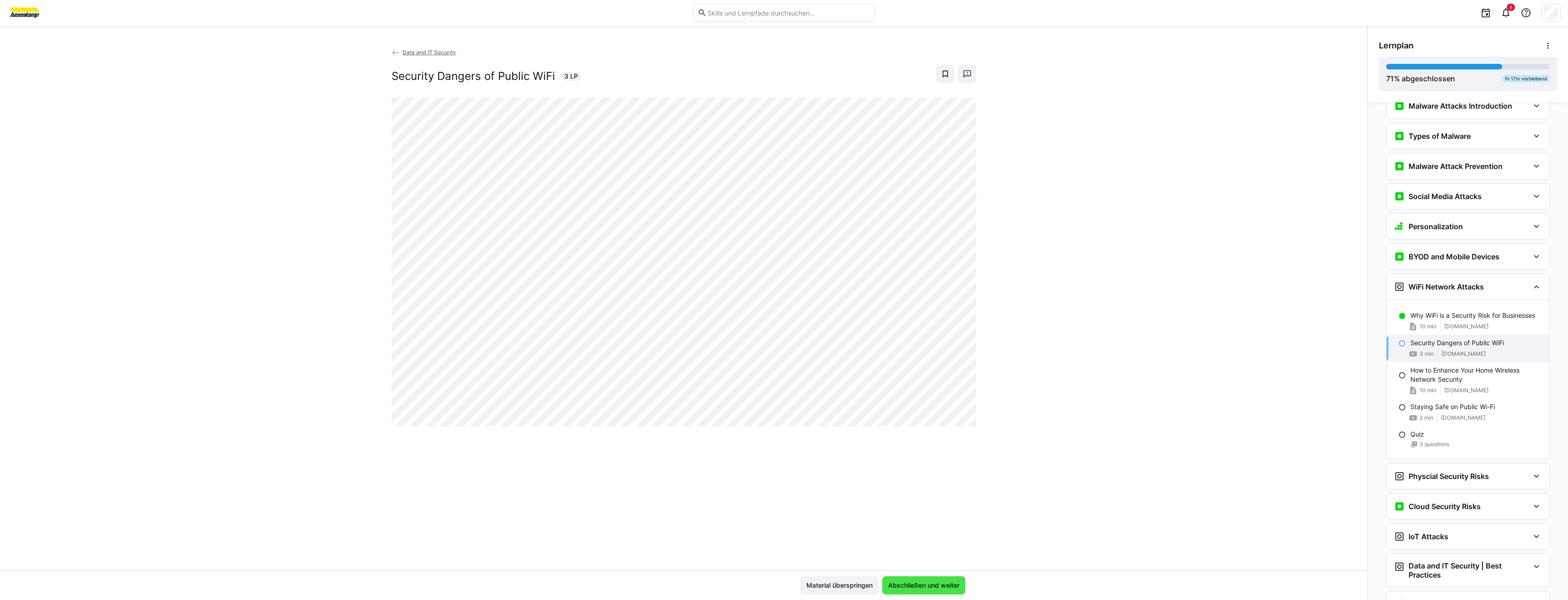
click at [947, 583] on span "Abschließen und weiter" at bounding box center [924, 585] width 74 height 9
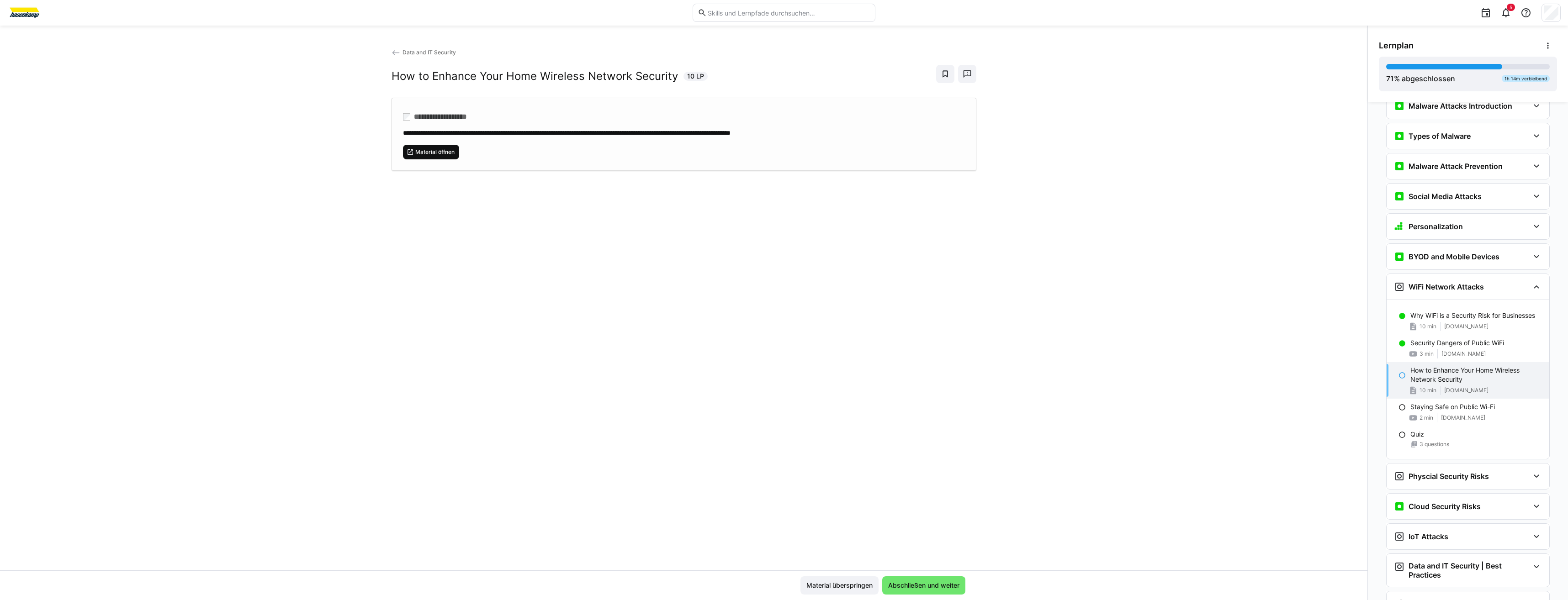
click at [449, 153] on span "Material öffnen" at bounding box center [435, 152] width 41 height 7
click at [938, 585] on span "Abschließen und weiter" at bounding box center [924, 585] width 74 height 9
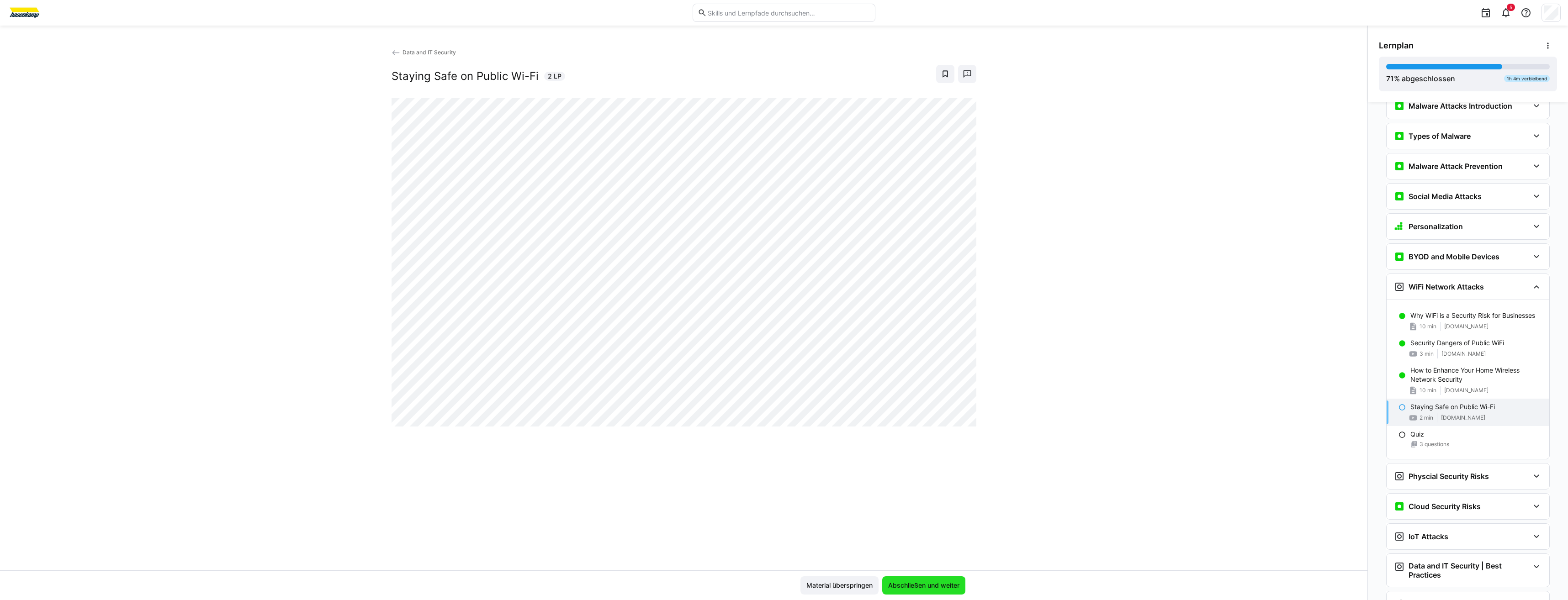
click at [939, 583] on span "Abschließen und weiter" at bounding box center [924, 585] width 74 height 9
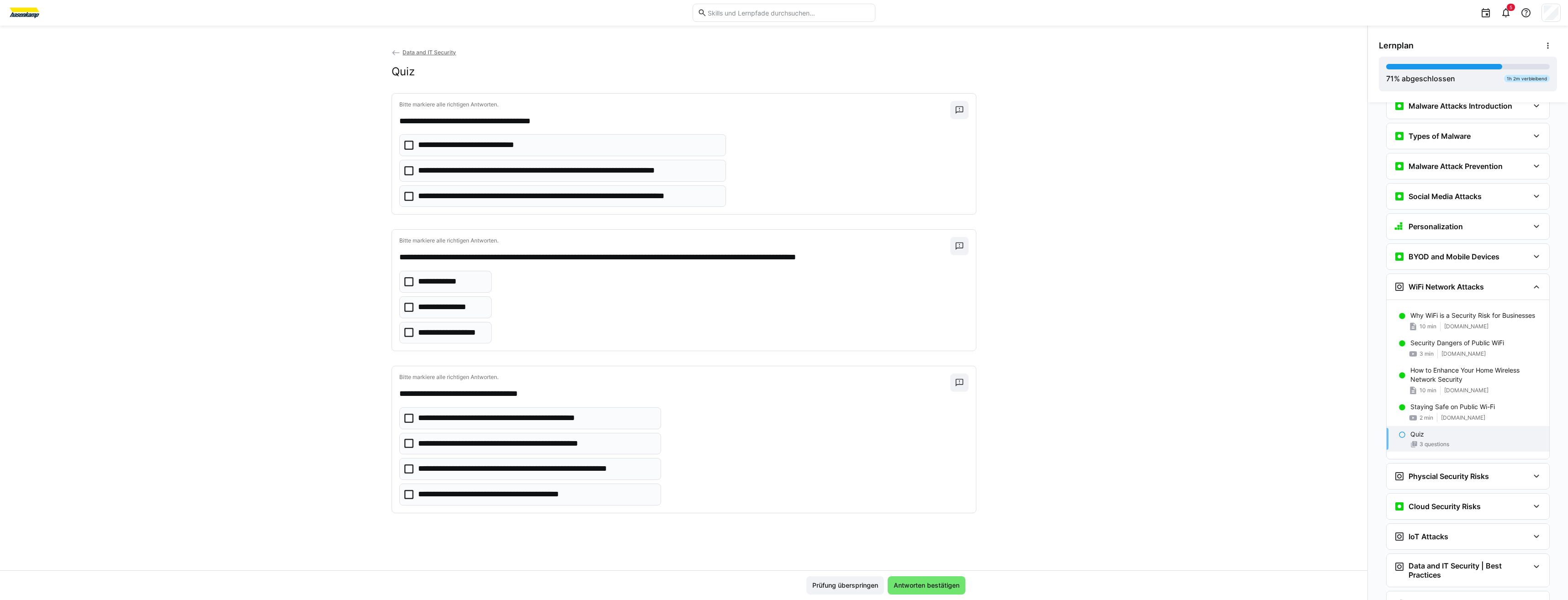
click at [494, 177] on eds-checkbox "**********" at bounding box center [562, 171] width 327 height 22
click at [411, 199] on icon at bounding box center [408, 196] width 9 height 9
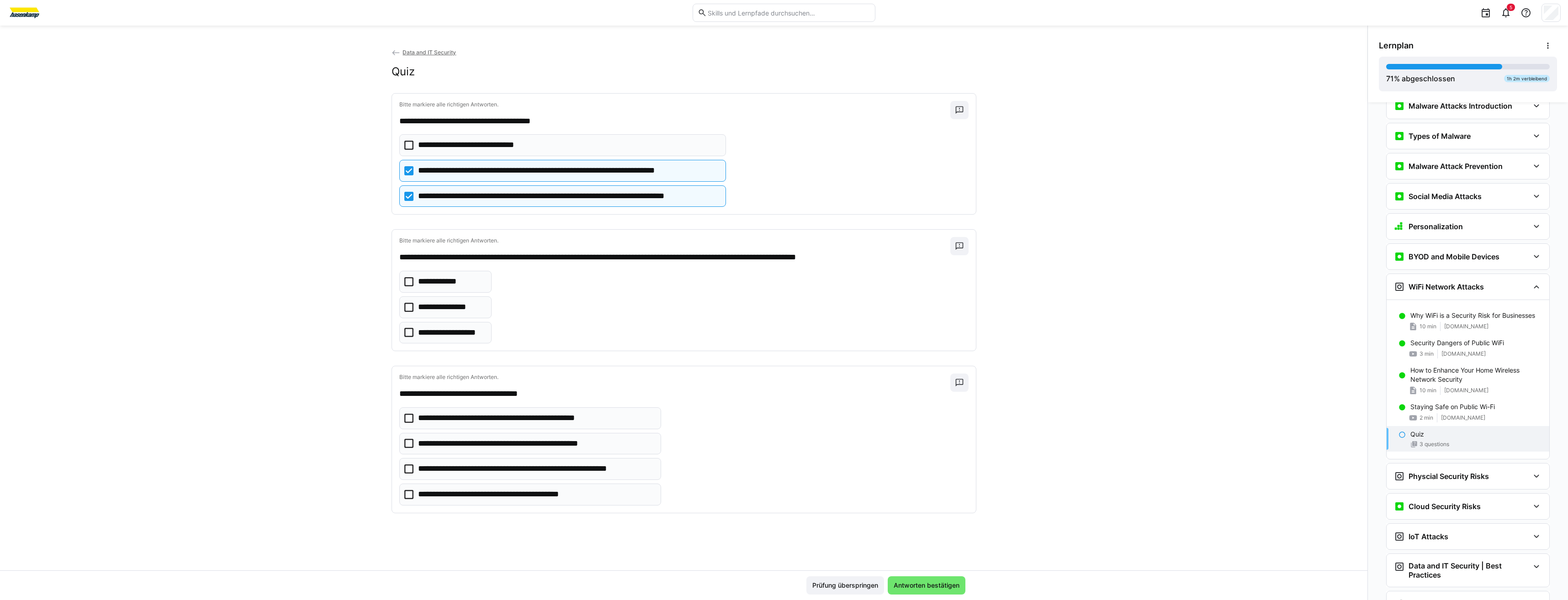
click at [408, 327] on eds-checkbox "**********" at bounding box center [446, 333] width 93 height 22
click at [406, 420] on icon at bounding box center [408, 418] width 9 height 9
click at [410, 444] on icon at bounding box center [408, 443] width 9 height 9
click at [407, 498] on icon at bounding box center [408, 494] width 9 height 9
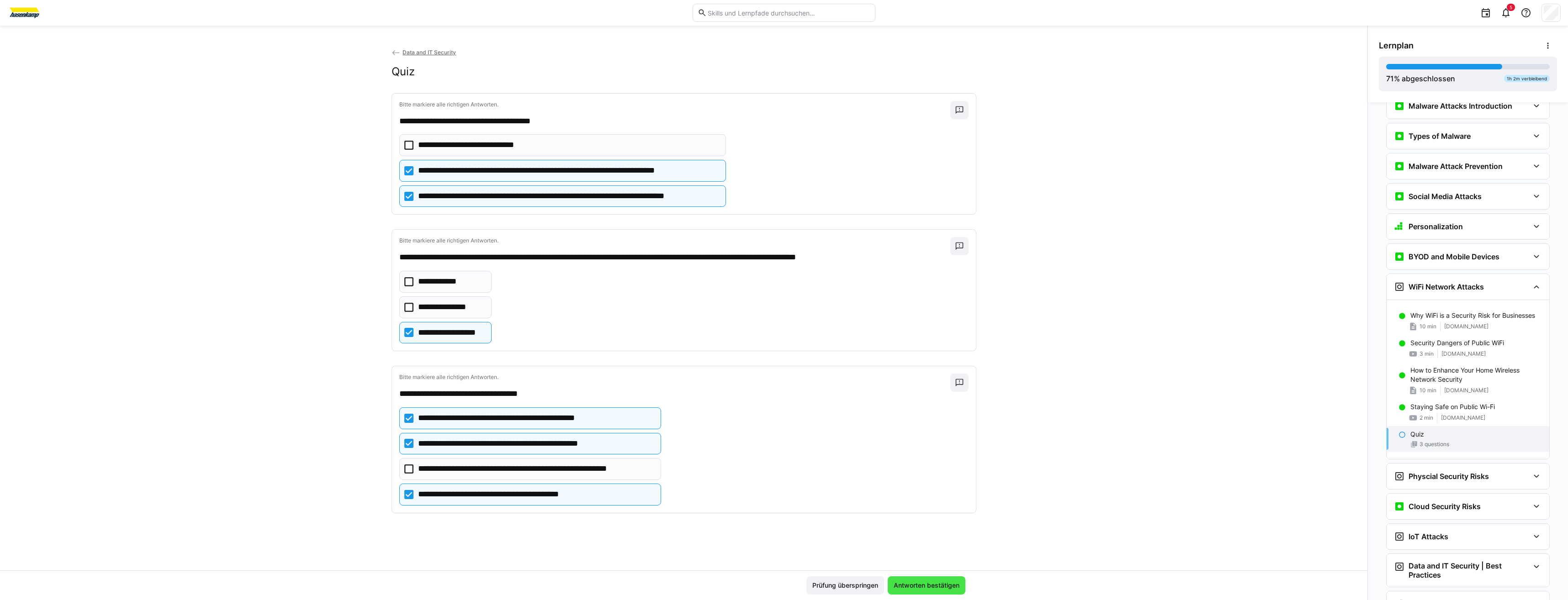
click at [920, 588] on span "Antworten bestätigen" at bounding box center [926, 585] width 69 height 9
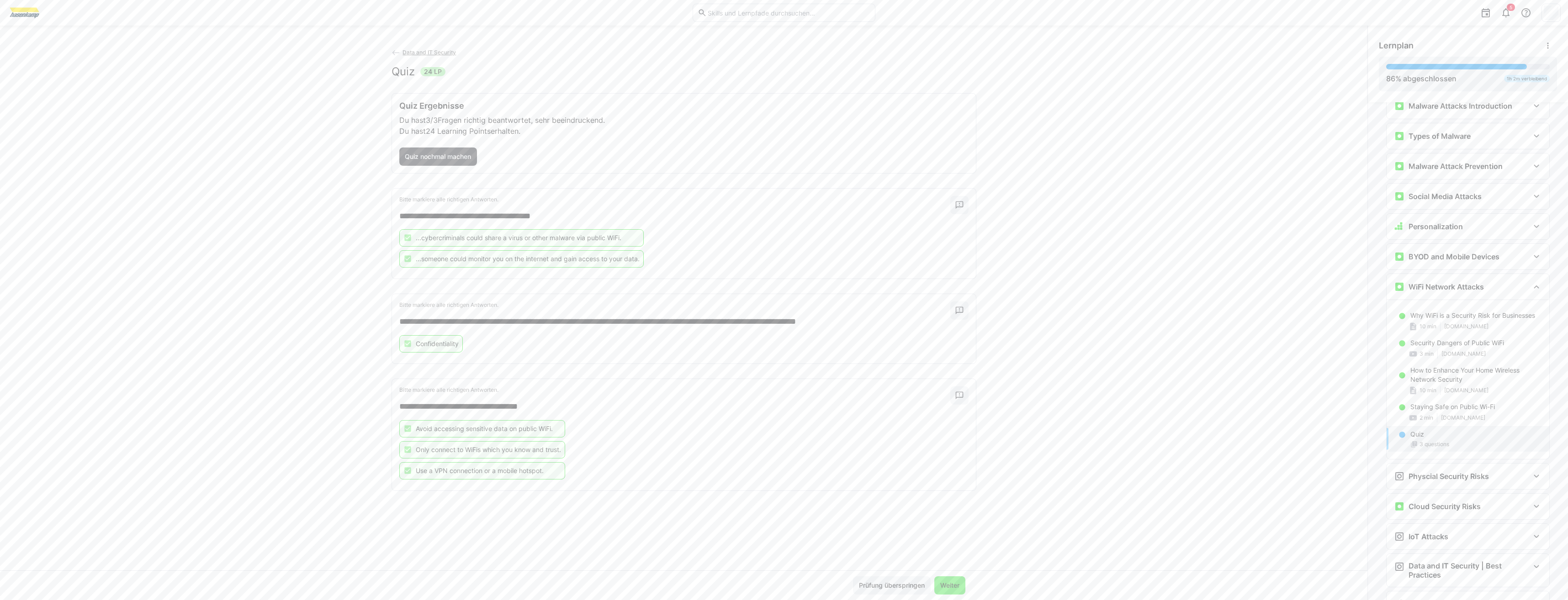
click at [955, 585] on span "Weiter" at bounding box center [950, 585] width 22 height 9
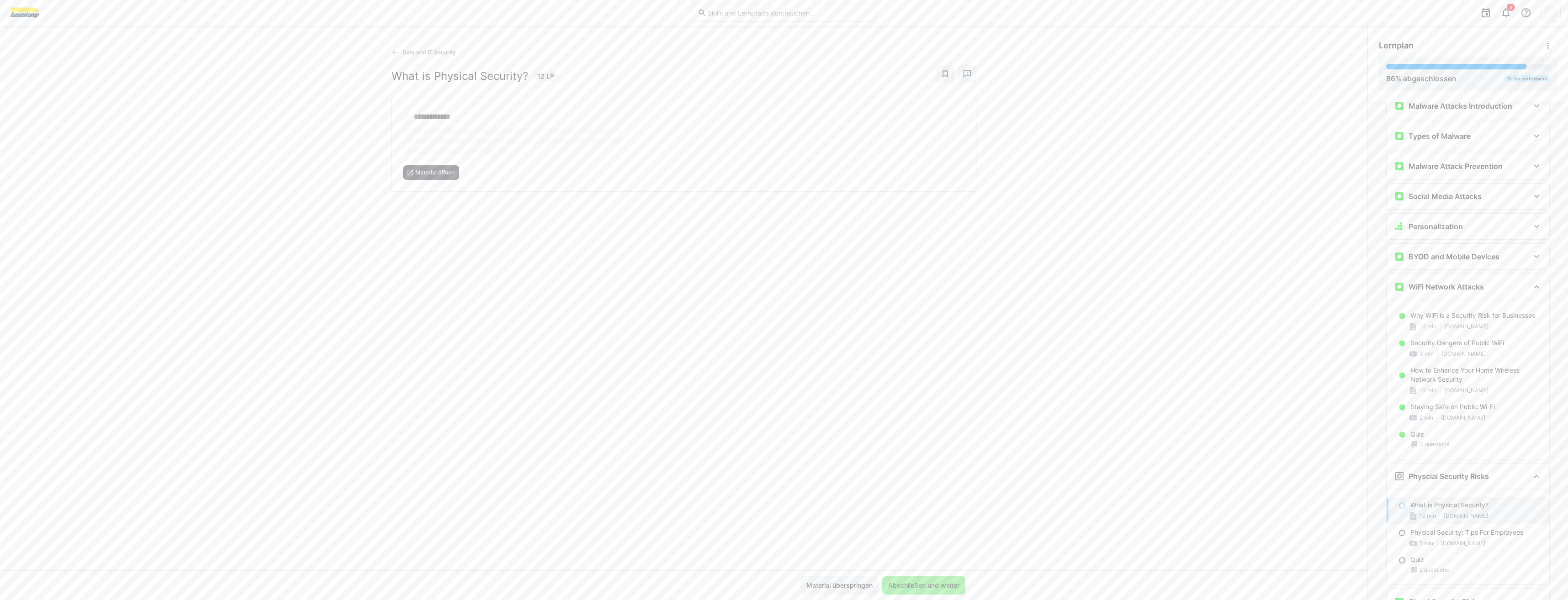
scroll to position [611, 0]
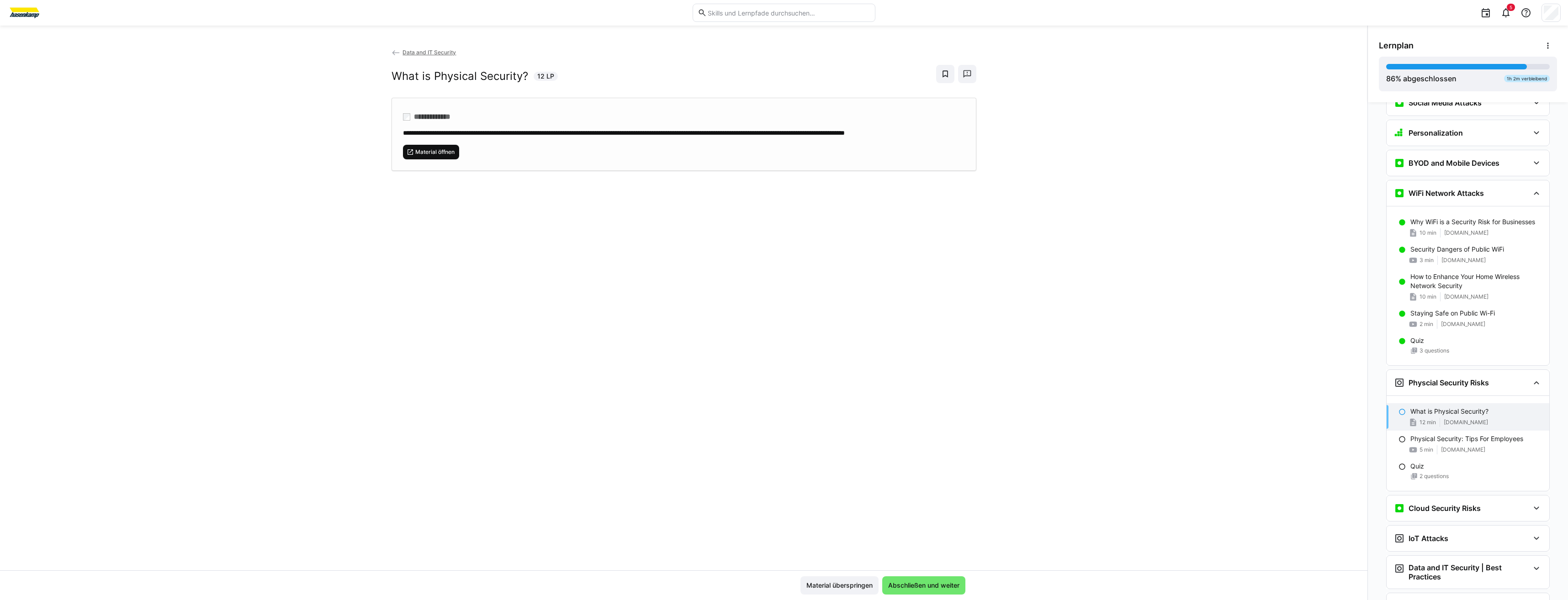
click at [438, 156] on span "Material öffnen" at bounding box center [435, 152] width 41 height 7
click at [948, 585] on span "Abschließen und weiter" at bounding box center [924, 585] width 74 height 9
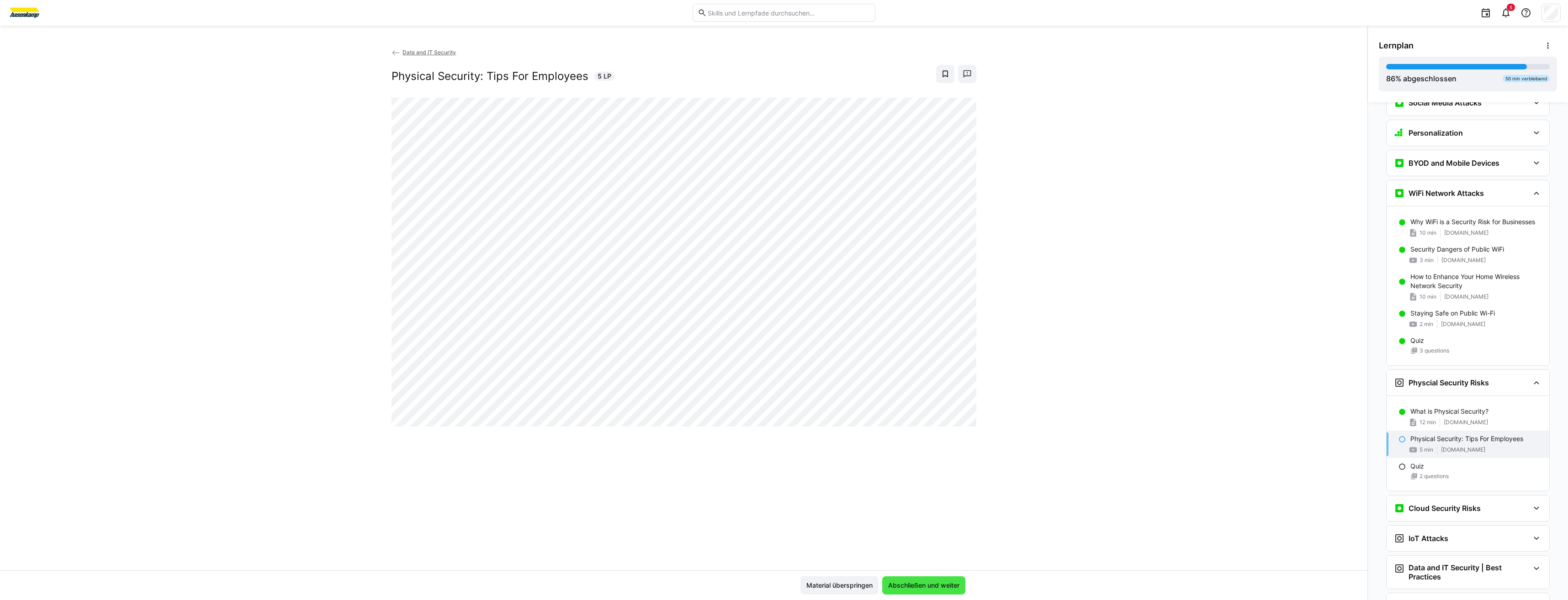
click at [946, 583] on span "Abschließen und weiter" at bounding box center [924, 585] width 74 height 9
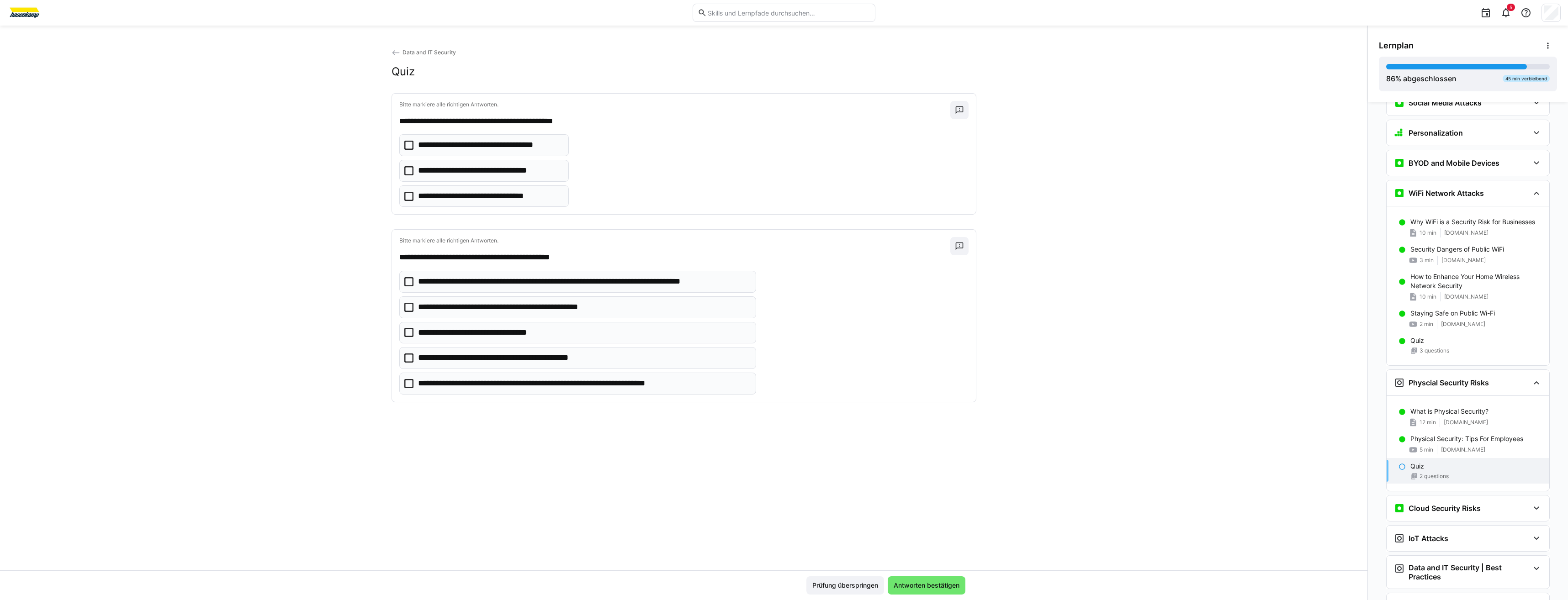
click at [408, 170] on icon at bounding box center [408, 170] width 9 height 9
click at [408, 309] on icon at bounding box center [408, 307] width 9 height 9
click at [471, 338] on p "**********" at bounding box center [483, 333] width 131 height 12
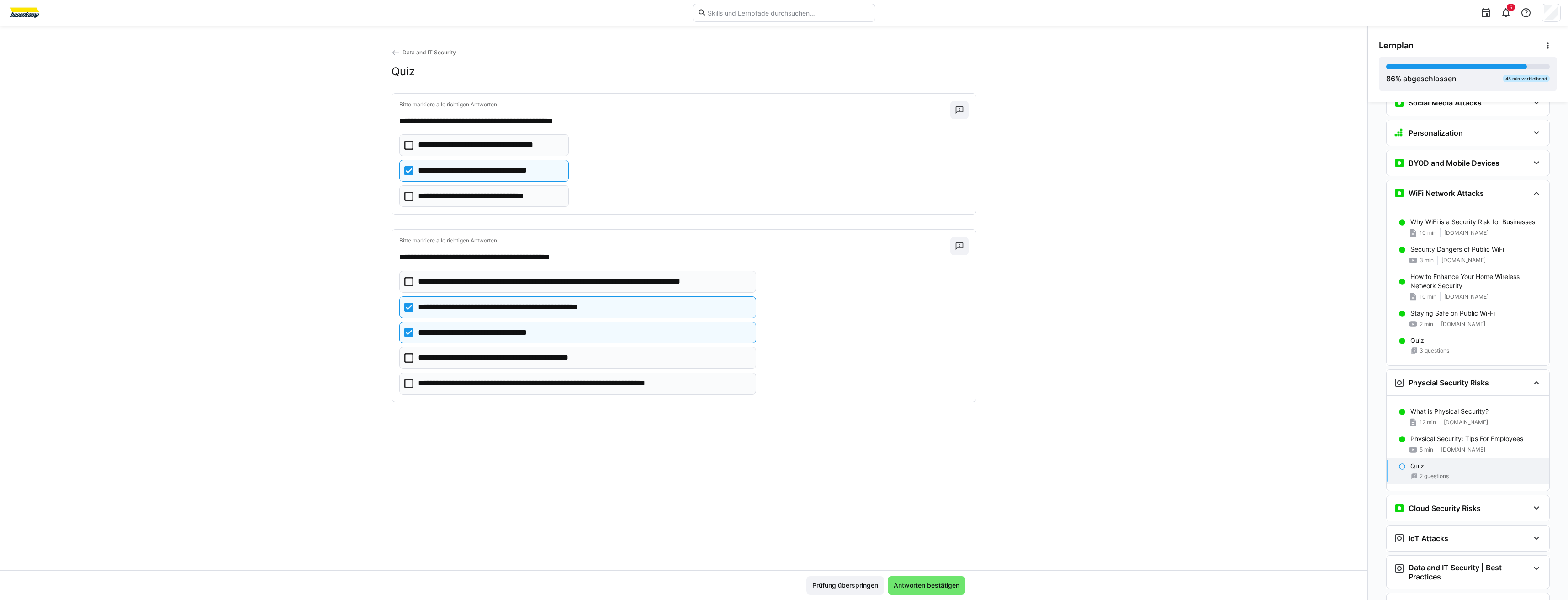
click at [492, 361] on p "**********" at bounding box center [512, 358] width 188 height 12
click at [661, 391] on eds-checkbox "**********" at bounding box center [578, 383] width 357 height 22
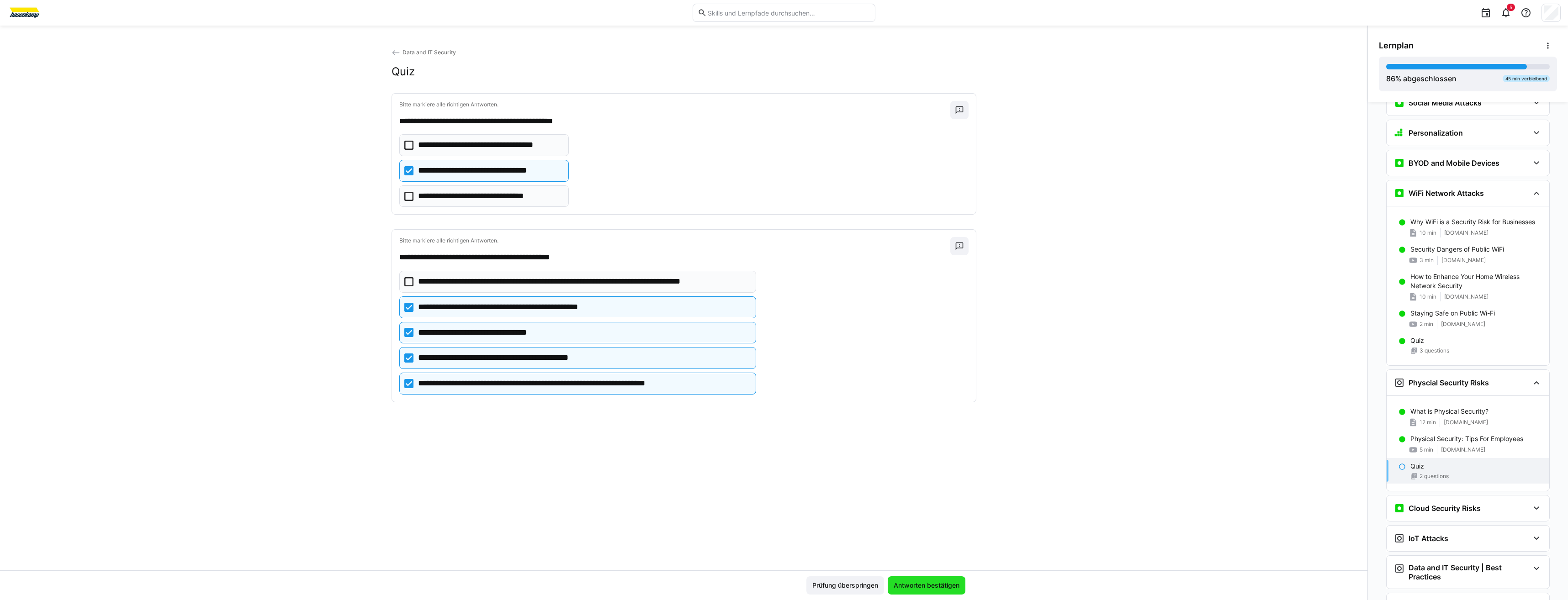
click at [941, 588] on span "Antworten bestätigen" at bounding box center [926, 585] width 69 height 9
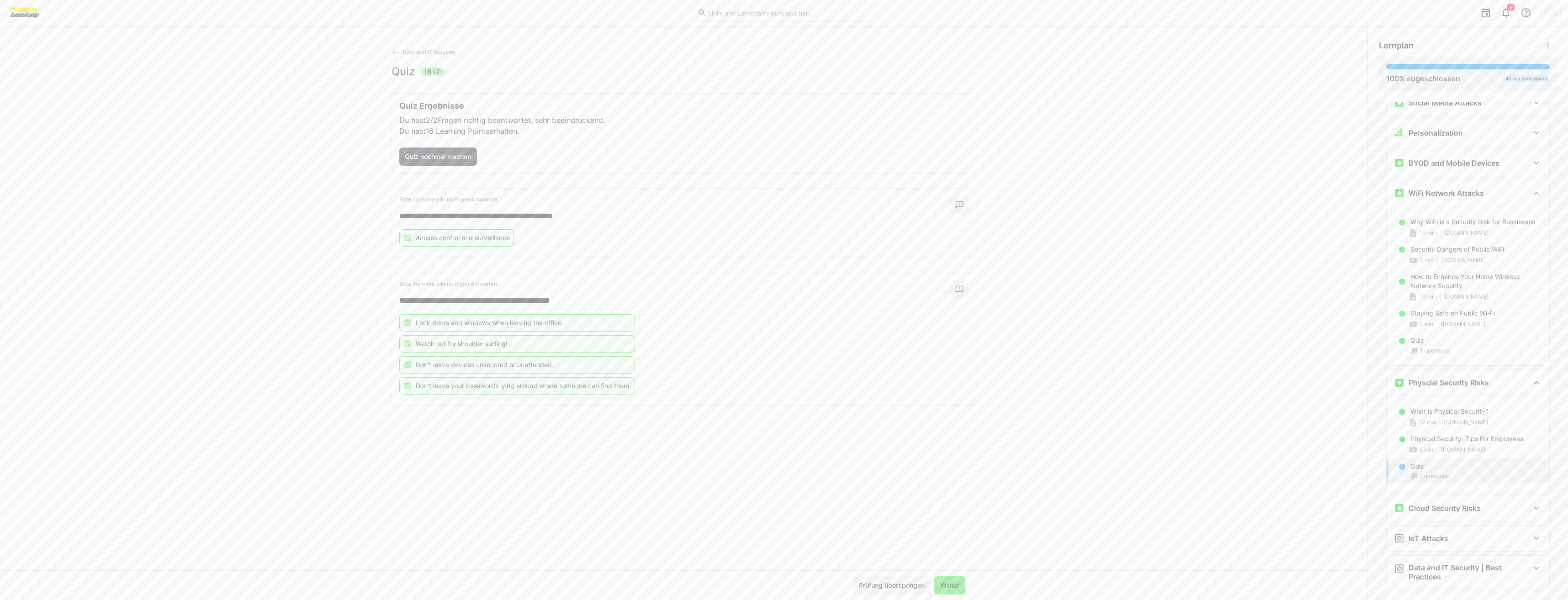
click at [944, 585] on span "Weiter" at bounding box center [950, 585] width 22 height 9
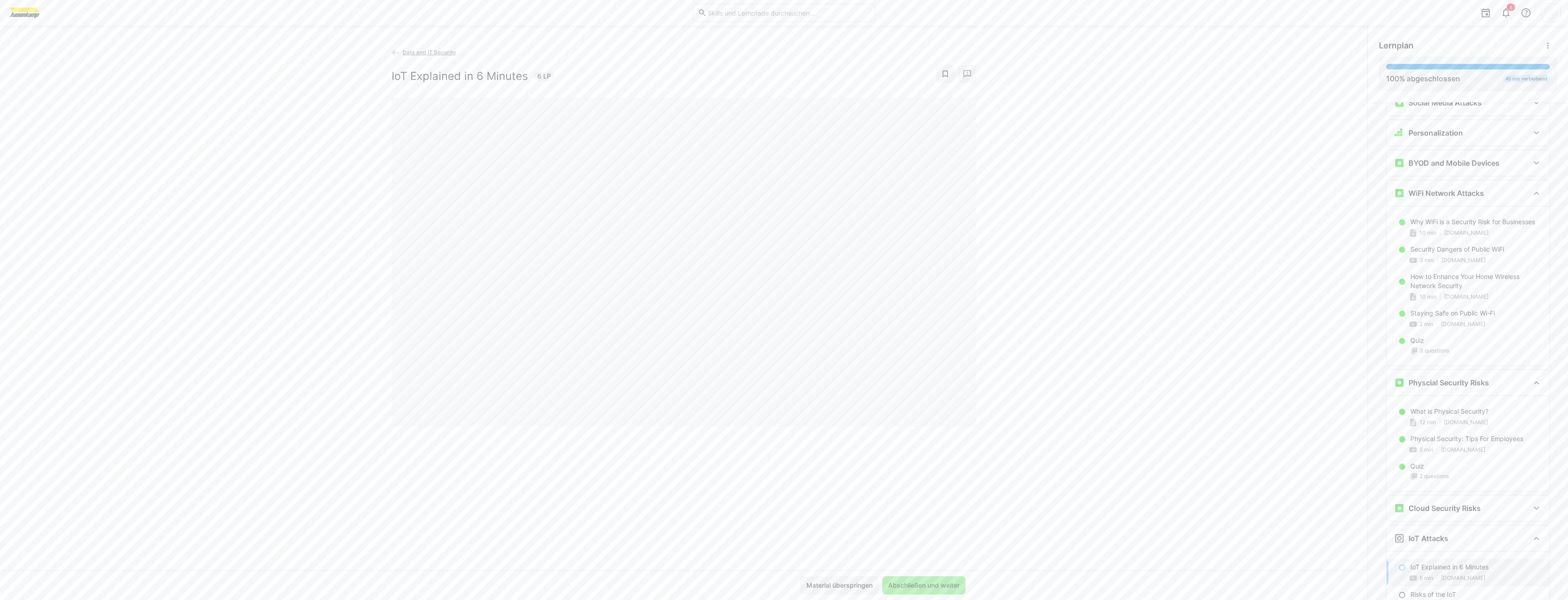
scroll to position [706, 0]
click at [935, 581] on span "Abschließen und weiter" at bounding box center [924, 585] width 74 height 9
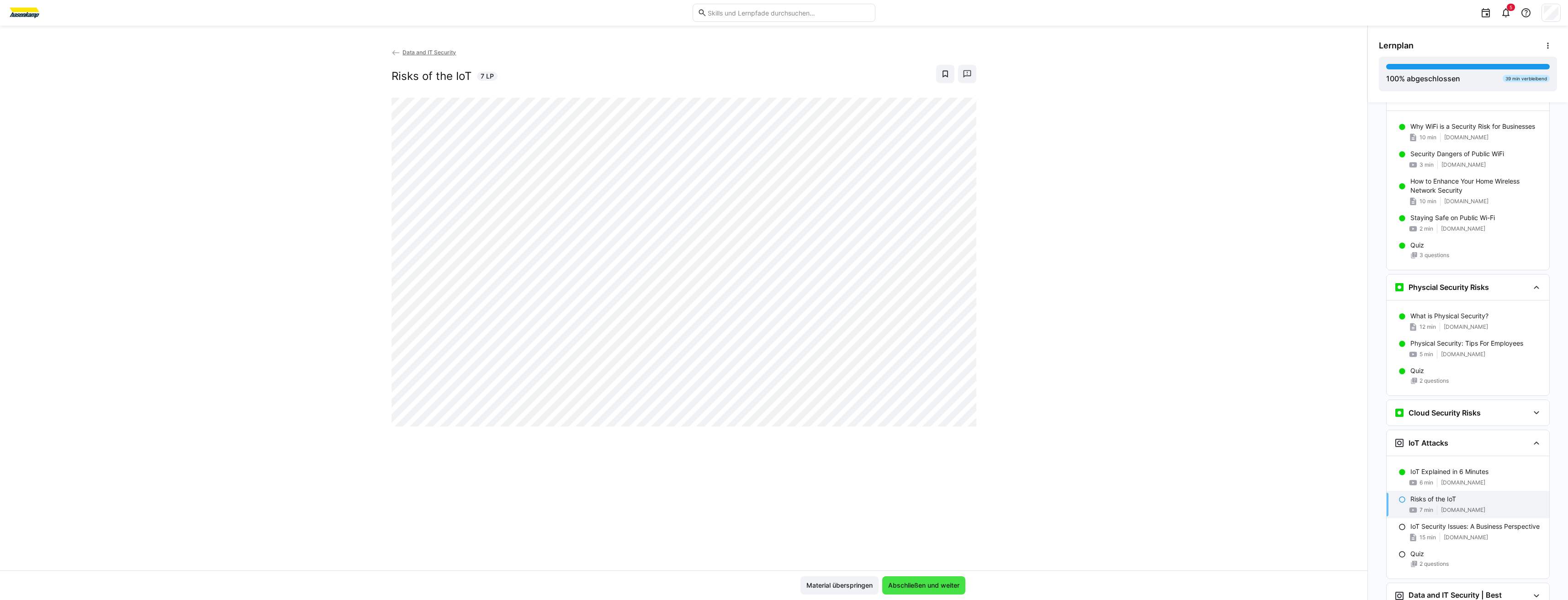
click at [918, 587] on span "Abschließen und weiter" at bounding box center [924, 585] width 74 height 9
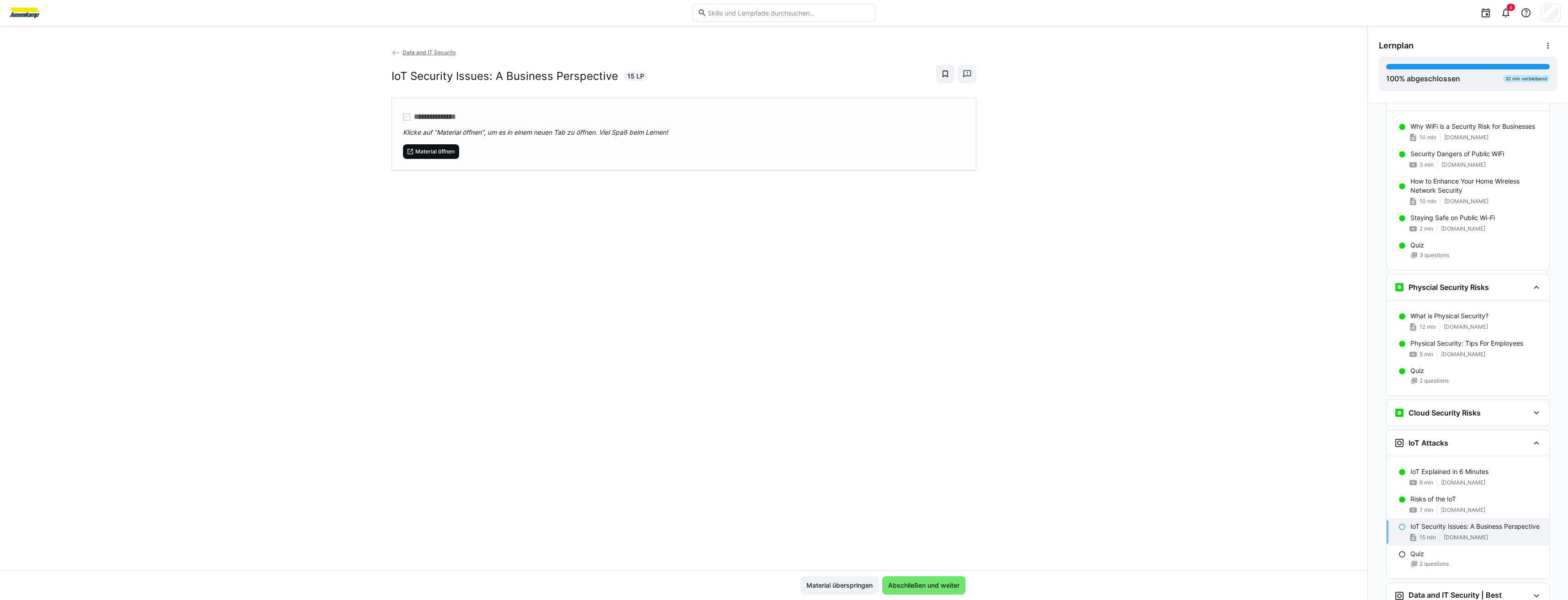
click at [432, 150] on span "Material öffnen" at bounding box center [435, 152] width 41 height 7
click at [953, 583] on span "Abschließen und weiter" at bounding box center [924, 585] width 74 height 9
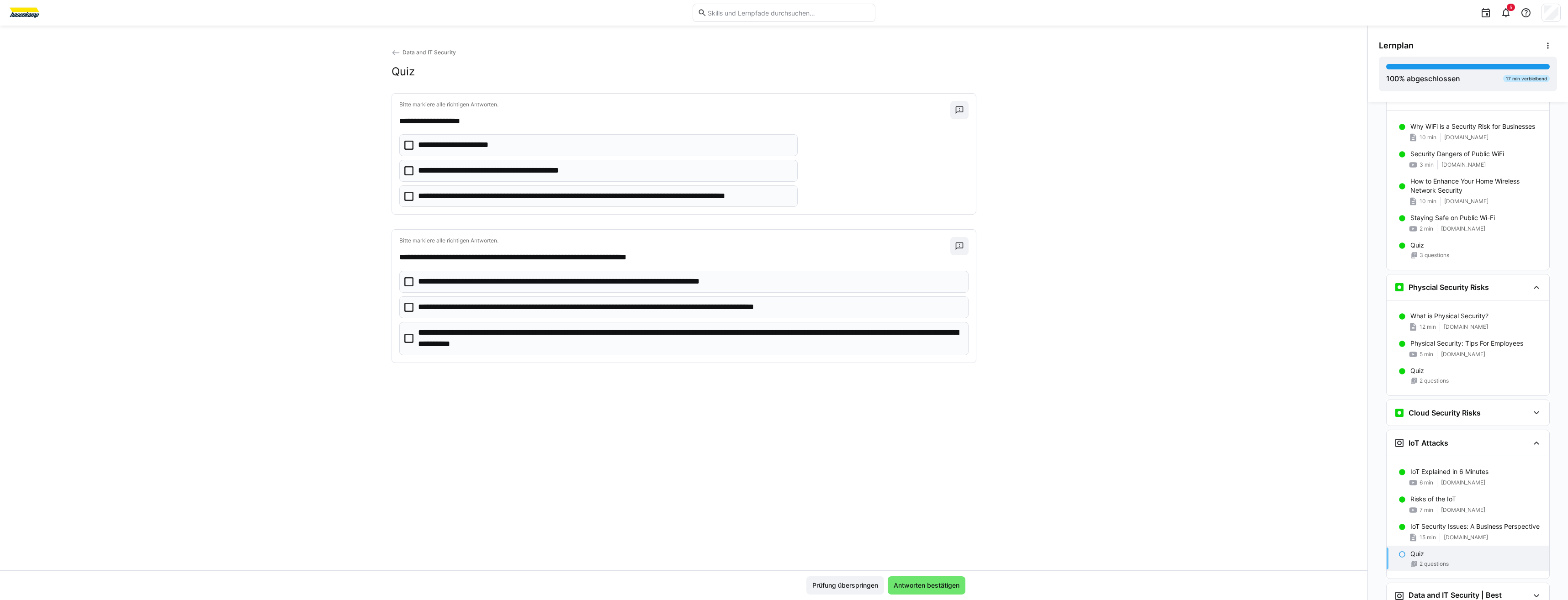
click at [953, 583] on span "Antworten bestätigen" at bounding box center [926, 585] width 69 height 9
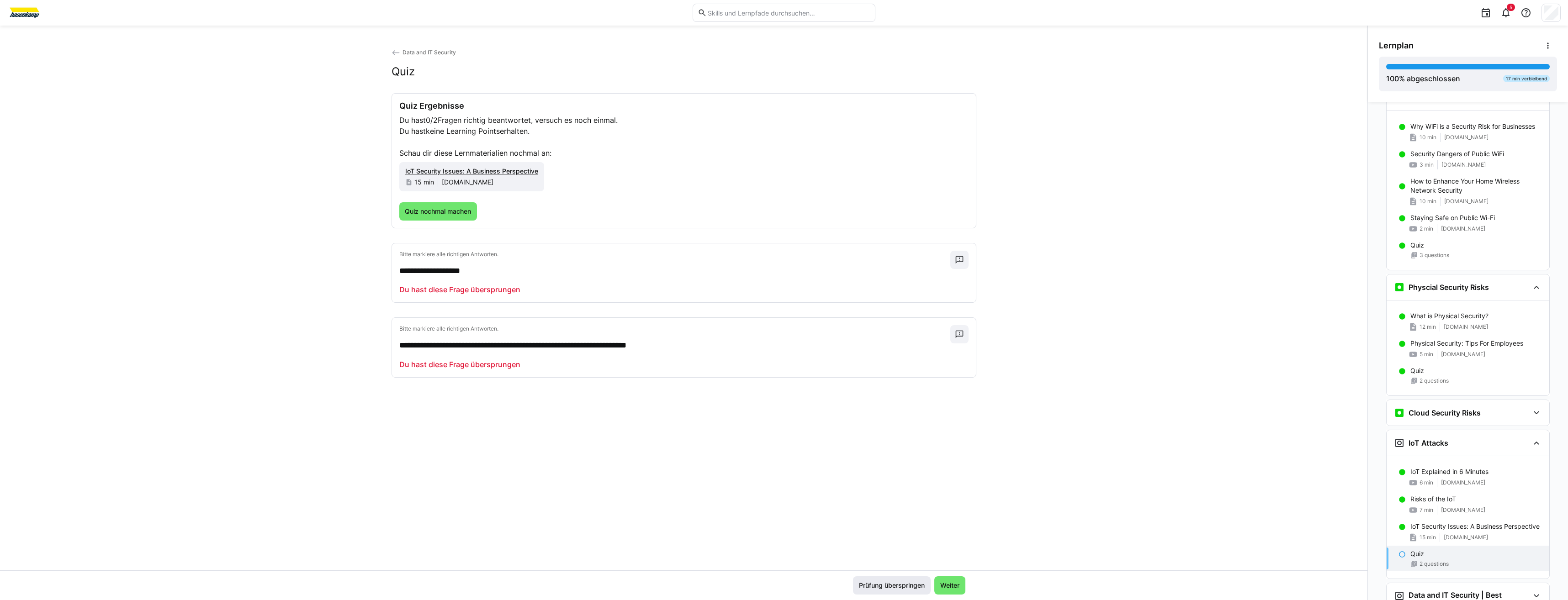
click at [862, 587] on span "Prüfung überspringen" at bounding box center [892, 585] width 69 height 9
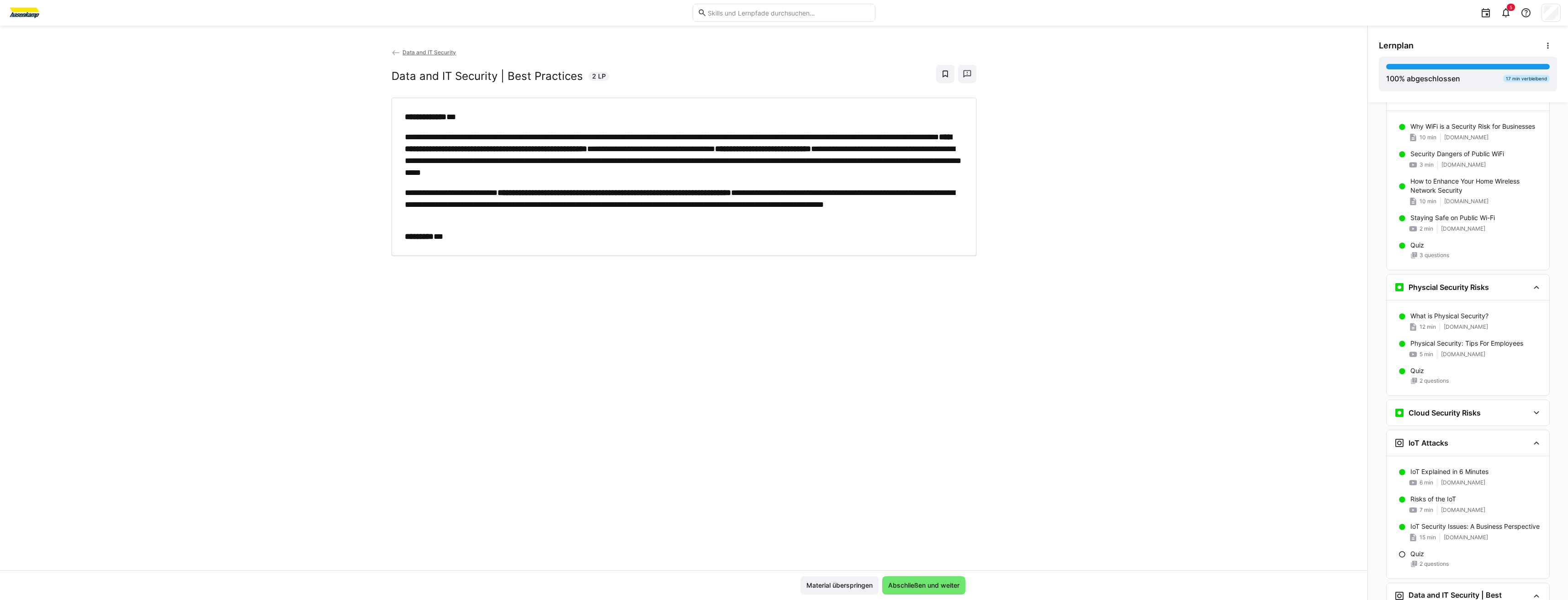
scroll to position [829, 0]
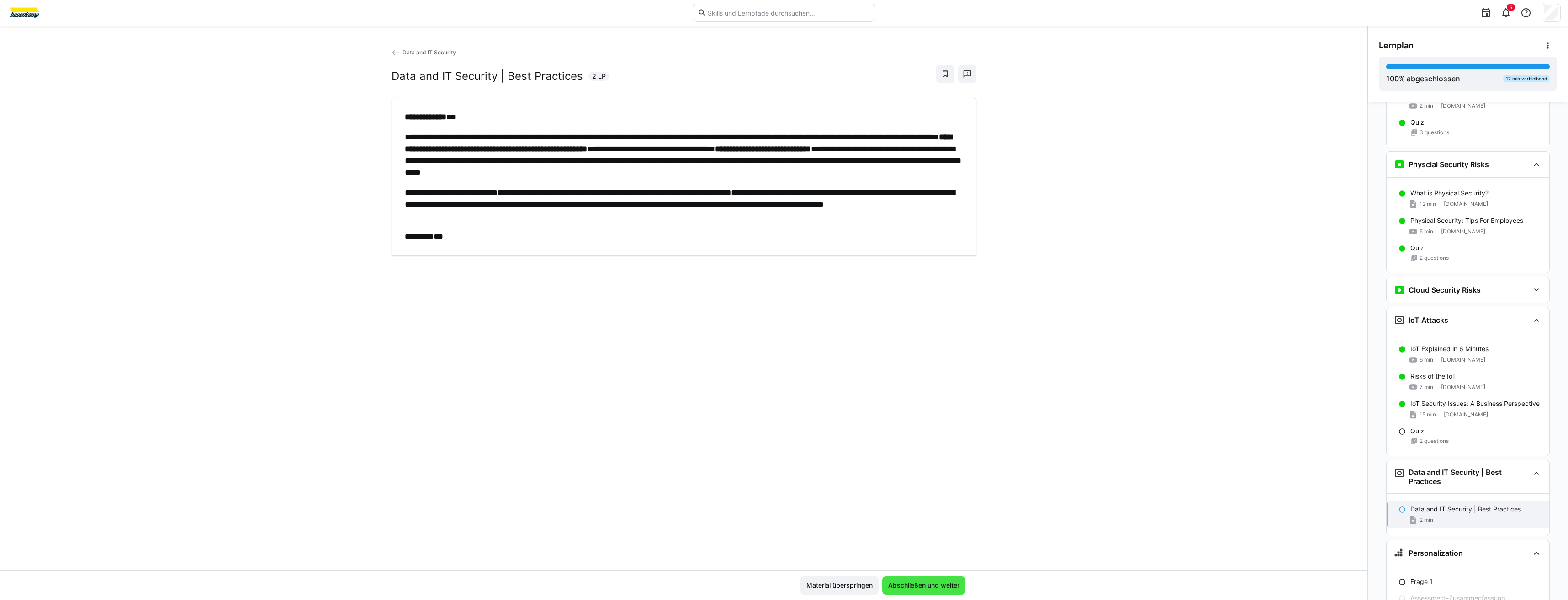
click at [897, 585] on span "Abschließen und weiter" at bounding box center [924, 585] width 74 height 9
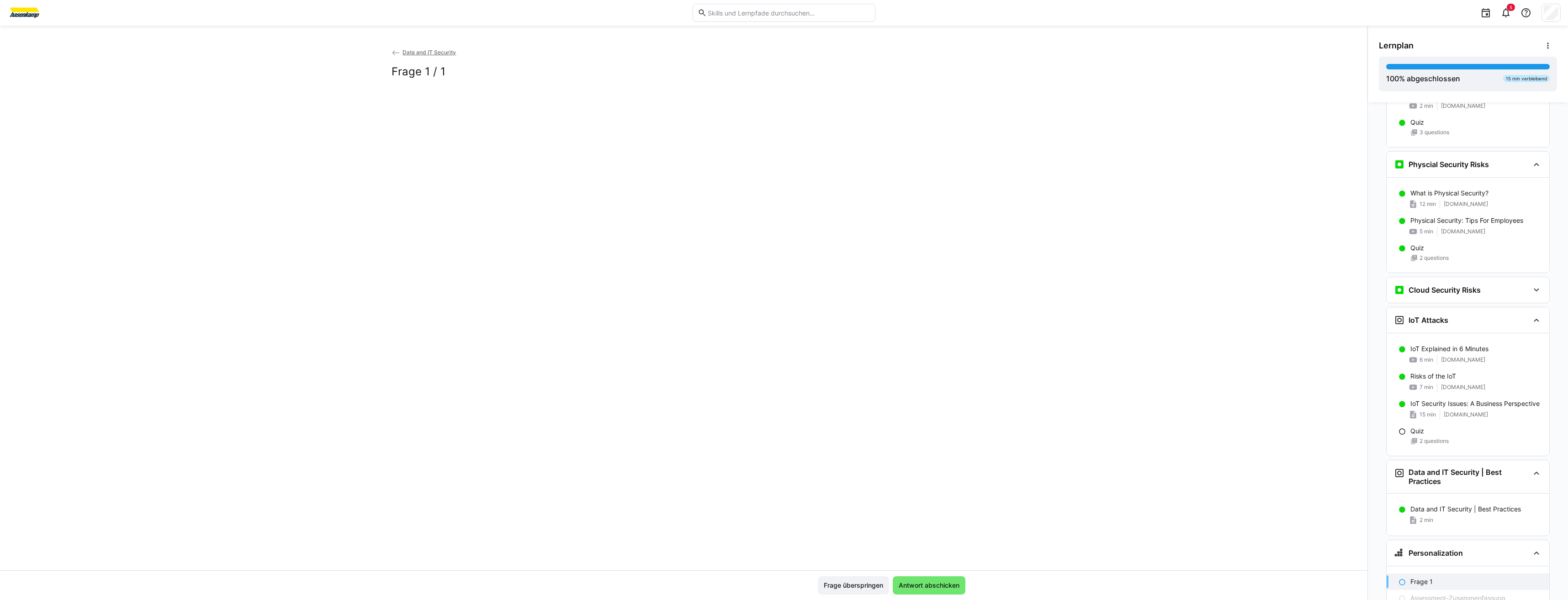
scroll to position [871, 0]
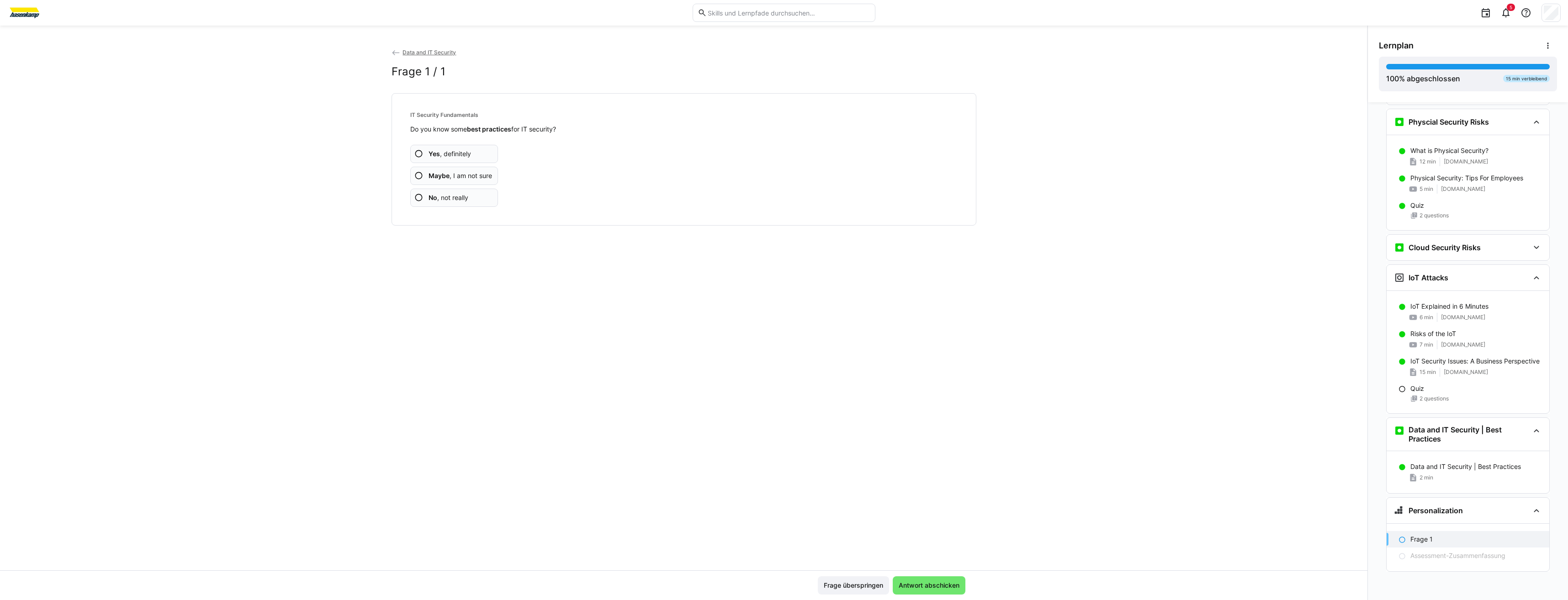
click at [430, 148] on app-assessment-question-radio "Yes , definitely" at bounding box center [454, 154] width 88 height 18
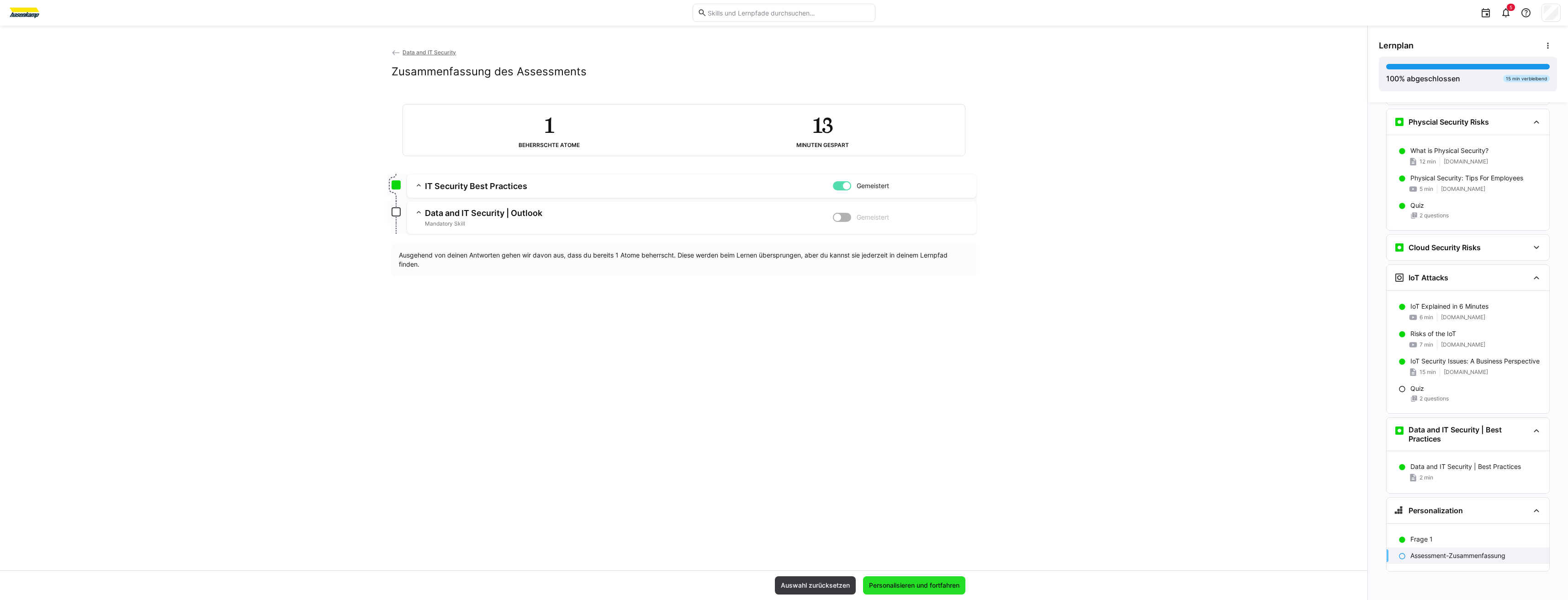
click at [935, 593] on span "Personalisieren und fortfahren" at bounding box center [914, 585] width 102 height 18
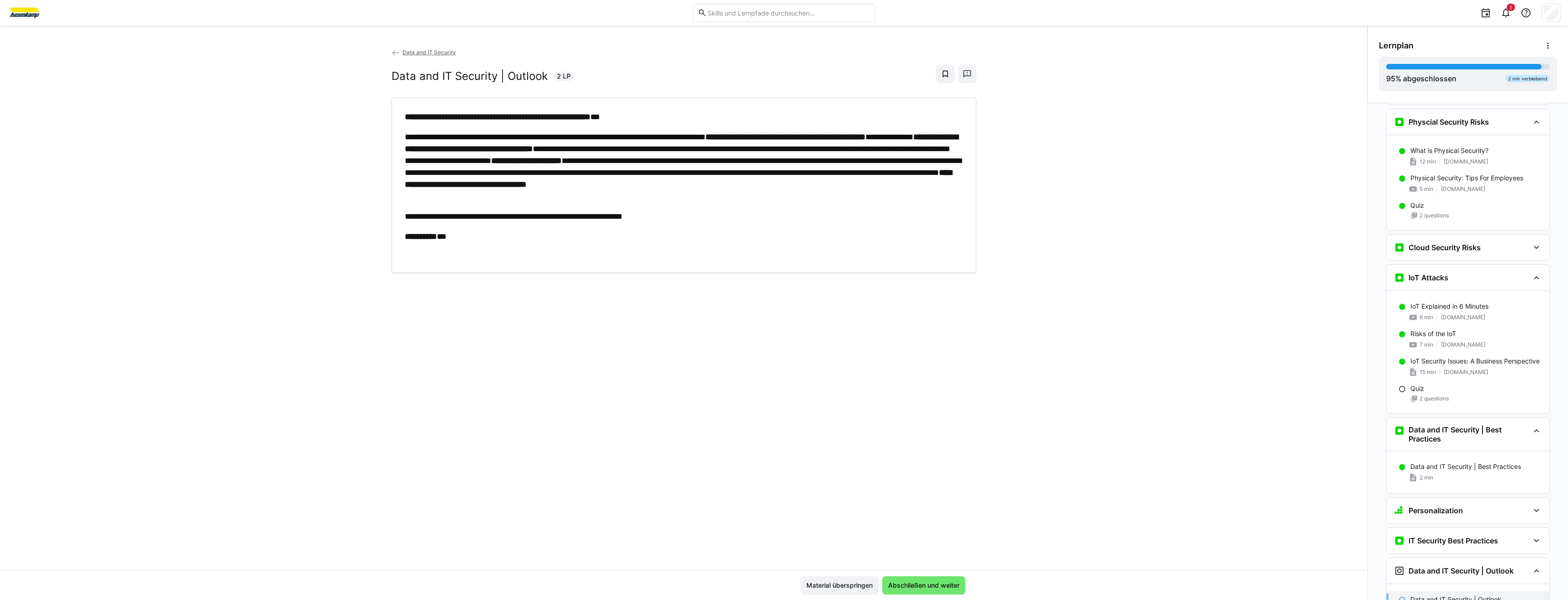
scroll to position [882, 0]
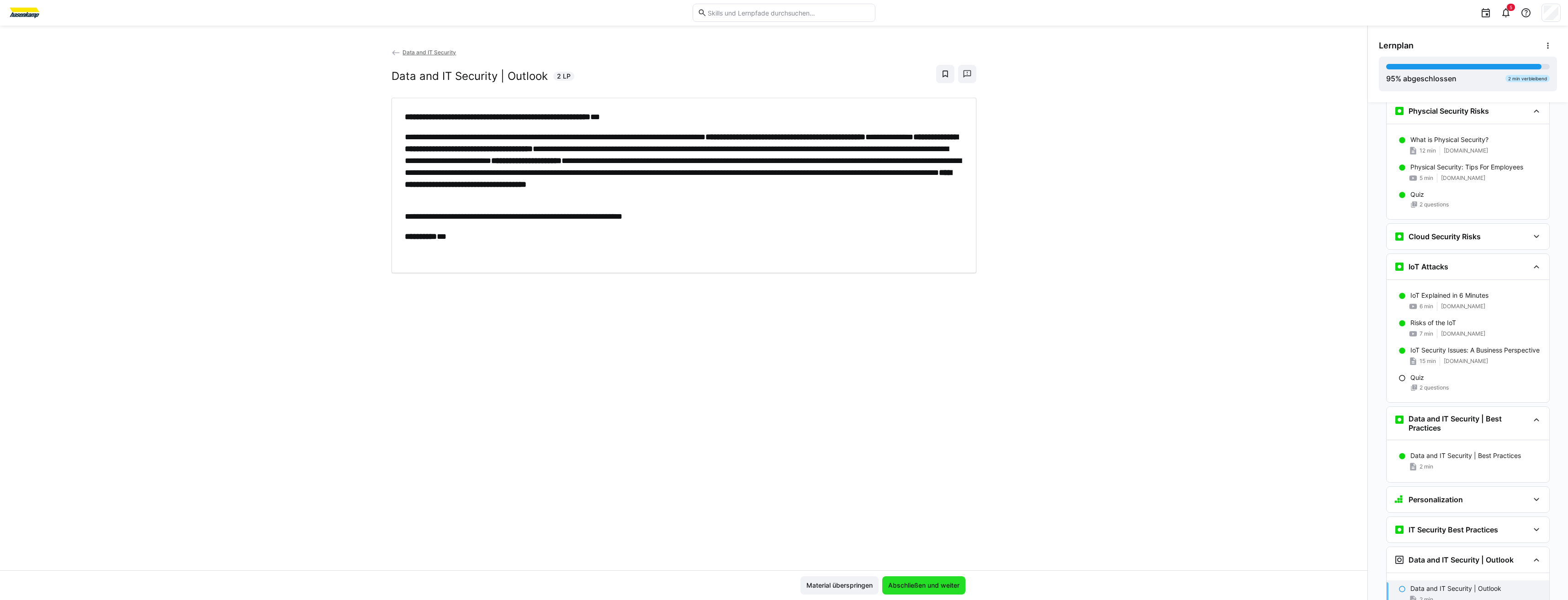
click at [926, 579] on span "Abschließen und weiter" at bounding box center [923, 585] width 83 height 18
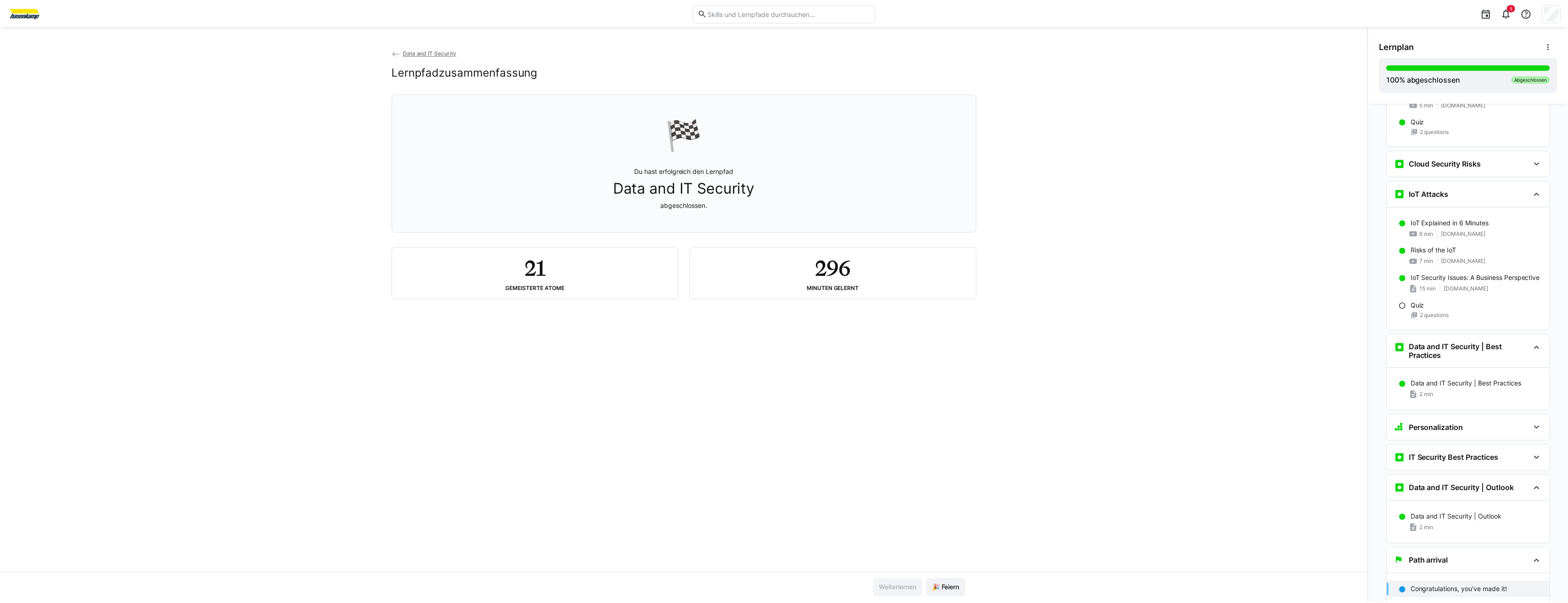
scroll to position [961, 0]
click at [944, 584] on span "🎉 Feiern" at bounding box center [950, 588] width 31 height 9
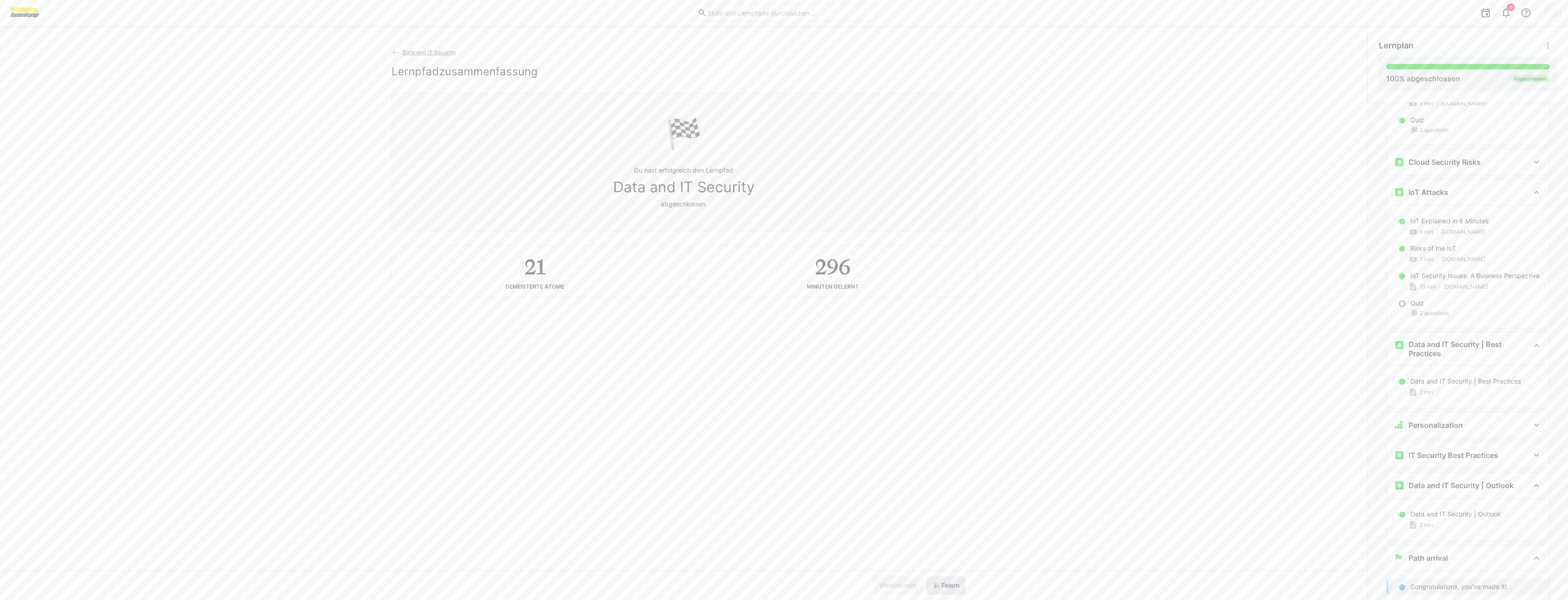
click at [945, 587] on span "🎉 Feiern" at bounding box center [946, 585] width 30 height 9
click at [410, 50] on span "Data and IT Security" at bounding box center [429, 52] width 54 height 7
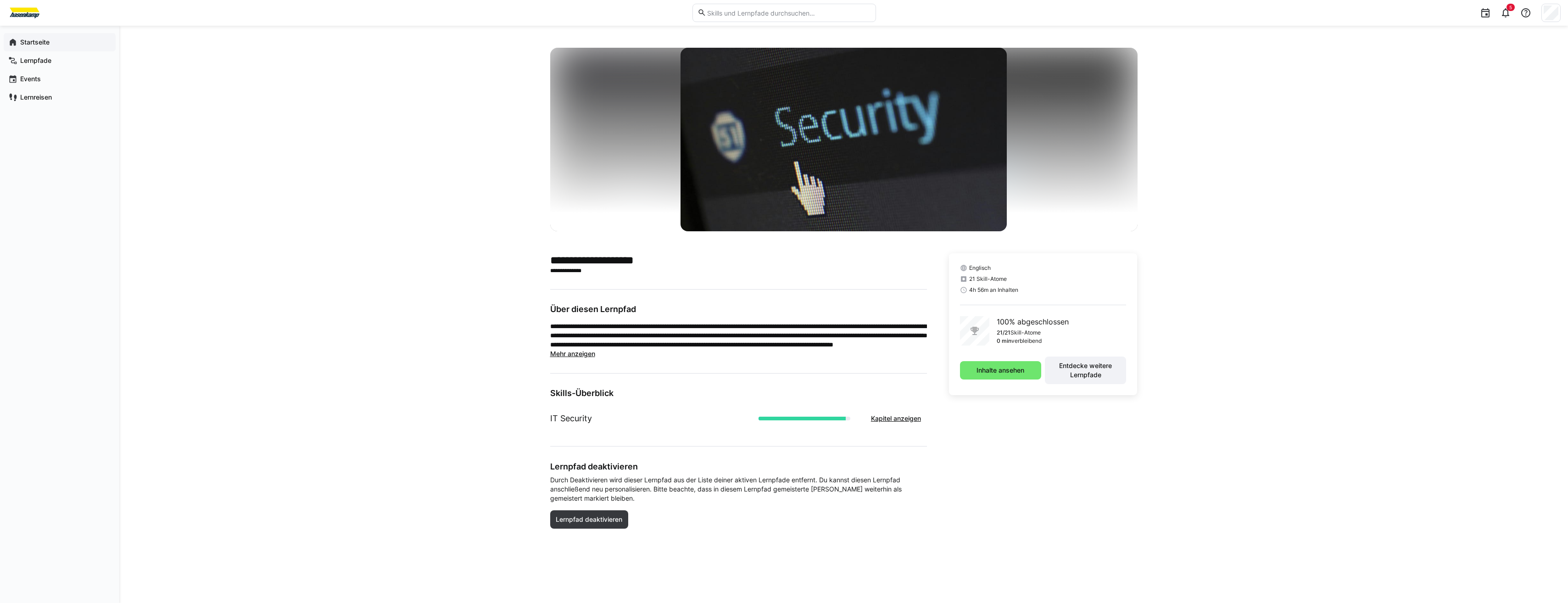
click at [0, 0] on app-navigation-label "Startseite" at bounding box center [0, 0] width 0 height 0
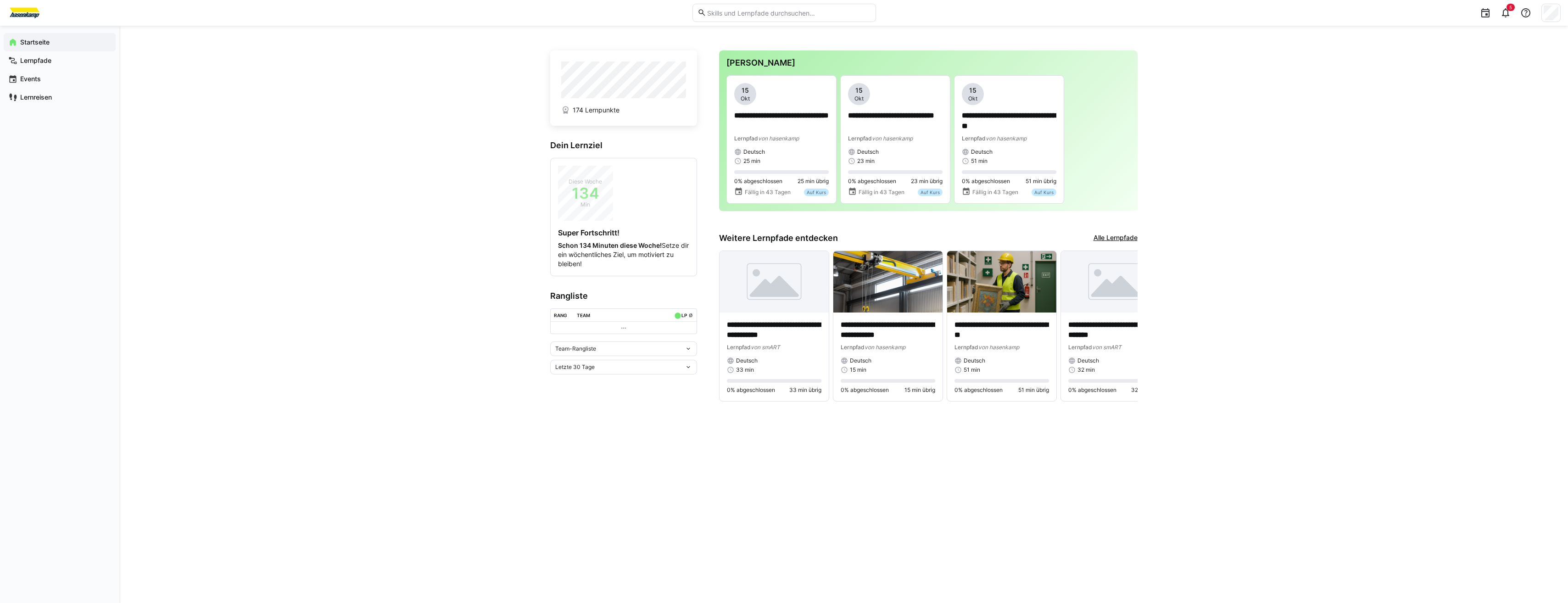
click at [626, 327] on eds-icon at bounding box center [624, 328] width 7 height 7
click at [693, 358] on div "Team-Rangliste Letzte 30 Tage" at bounding box center [624, 358] width 147 height 33
click at [689, 351] on eds-icon at bounding box center [688, 349] width 7 height 7
click at [688, 350] on eds-icon at bounding box center [688, 349] width 7 height 7
click at [685, 369] on eds-icon at bounding box center [688, 367] width 7 height 7
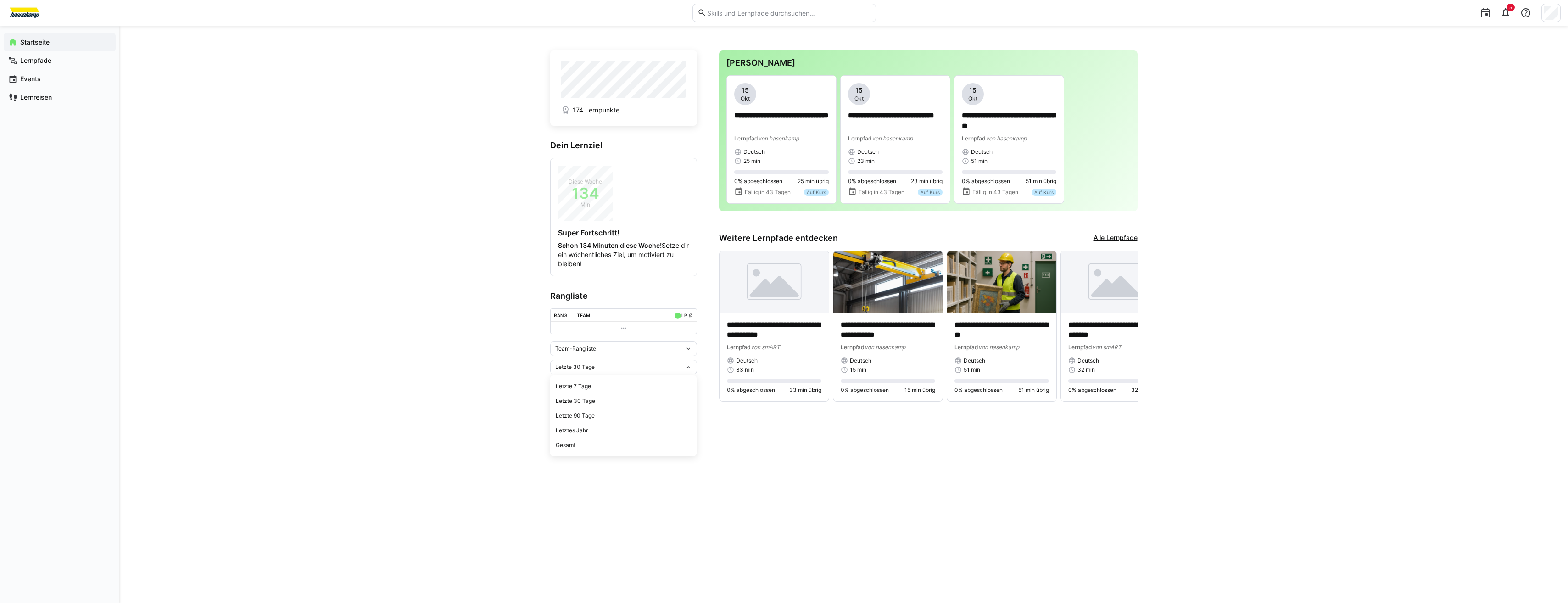
click at [685, 369] on eds-icon at bounding box center [688, 367] width 7 height 7
click at [669, 383] on div "Letzte 7 Tage" at bounding box center [624, 387] width 136 height 7
click at [685, 369] on eds-icon at bounding box center [688, 367] width 7 height 7
click at [672, 450] on span "Gesamt" at bounding box center [624, 445] width 147 height 15
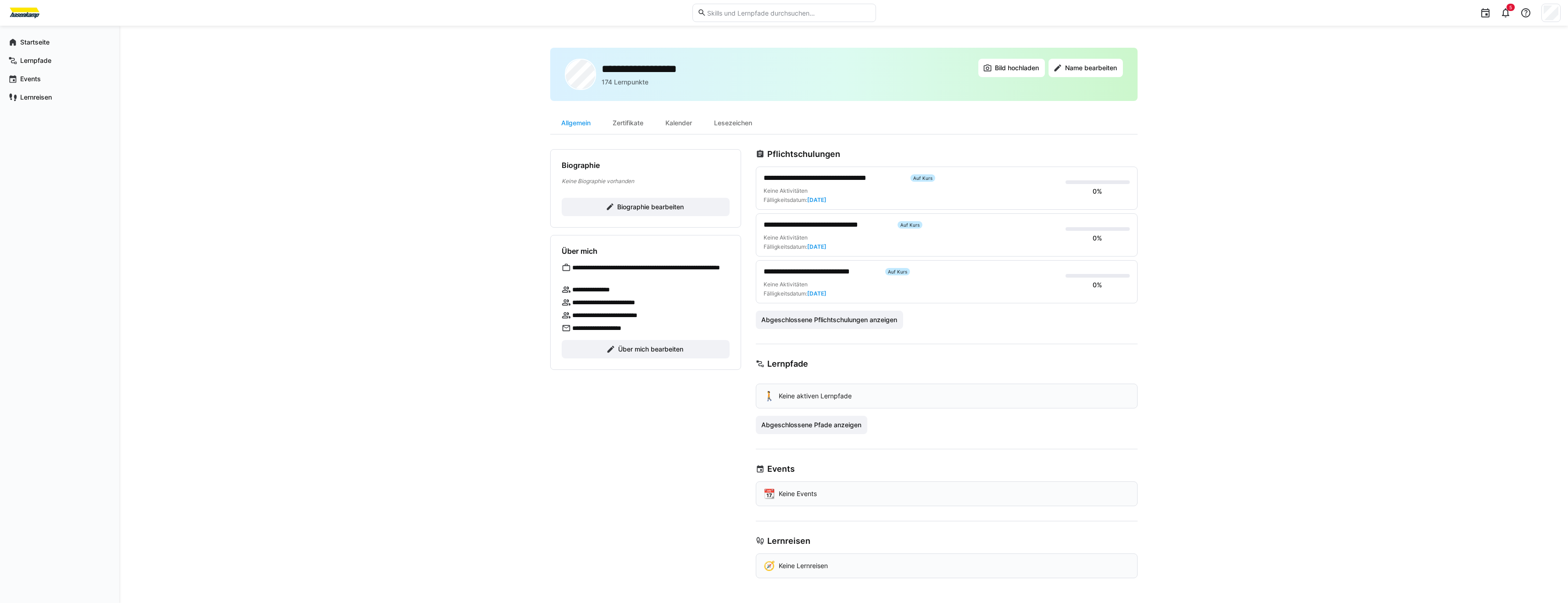
click at [840, 180] on span "**********" at bounding box center [833, 178] width 140 height 11
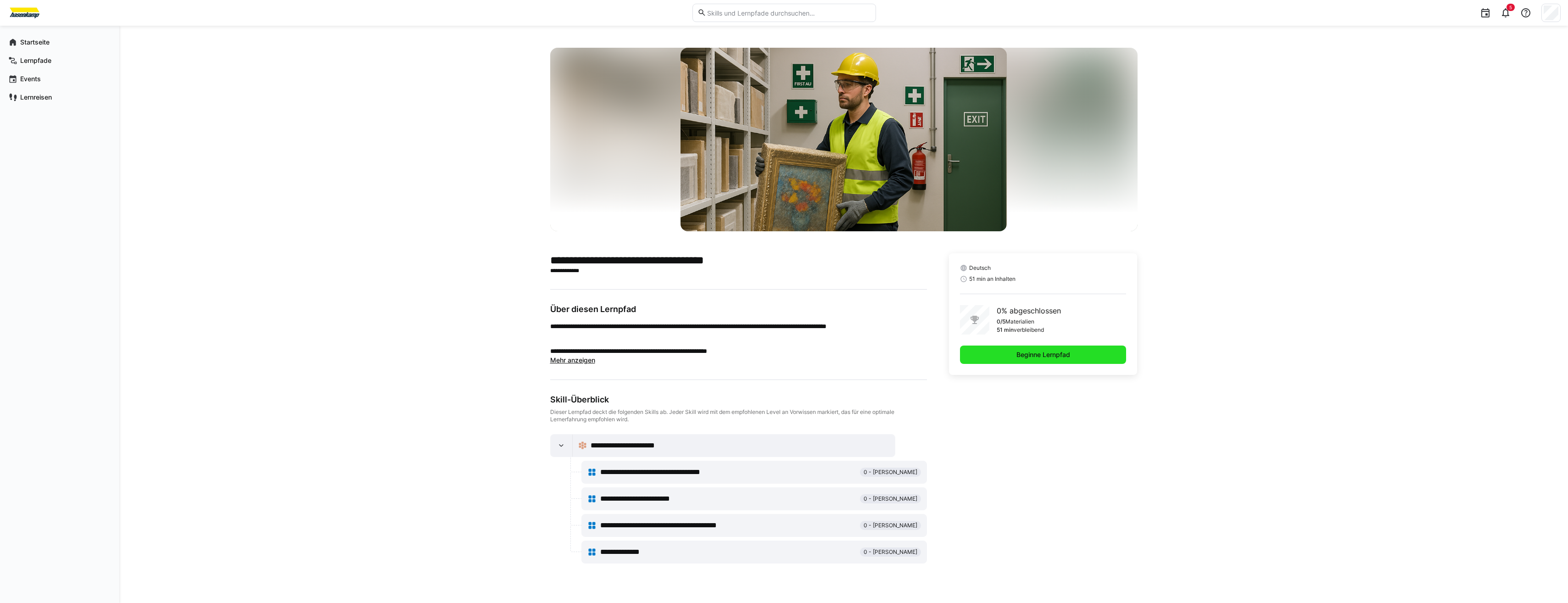
click at [1019, 351] on span "Beginne Lernpfad" at bounding box center [1043, 355] width 56 height 9
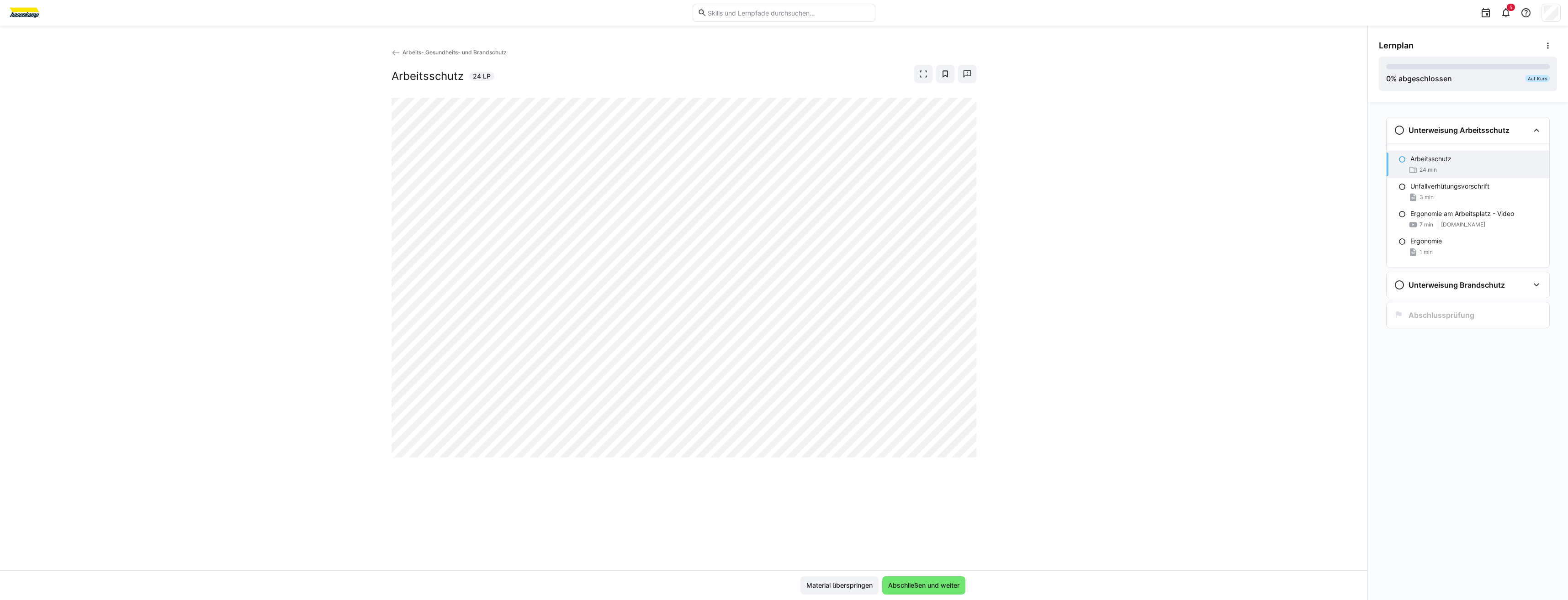
click at [903, 458] on div at bounding box center [684, 277] width 585 height 360
click at [903, 512] on div "Arbeits- Gesundheits- und Brandschutz Ergonomie am Arbeitsplatz - Video 7 LP" at bounding box center [684, 309] width 1367 height 523
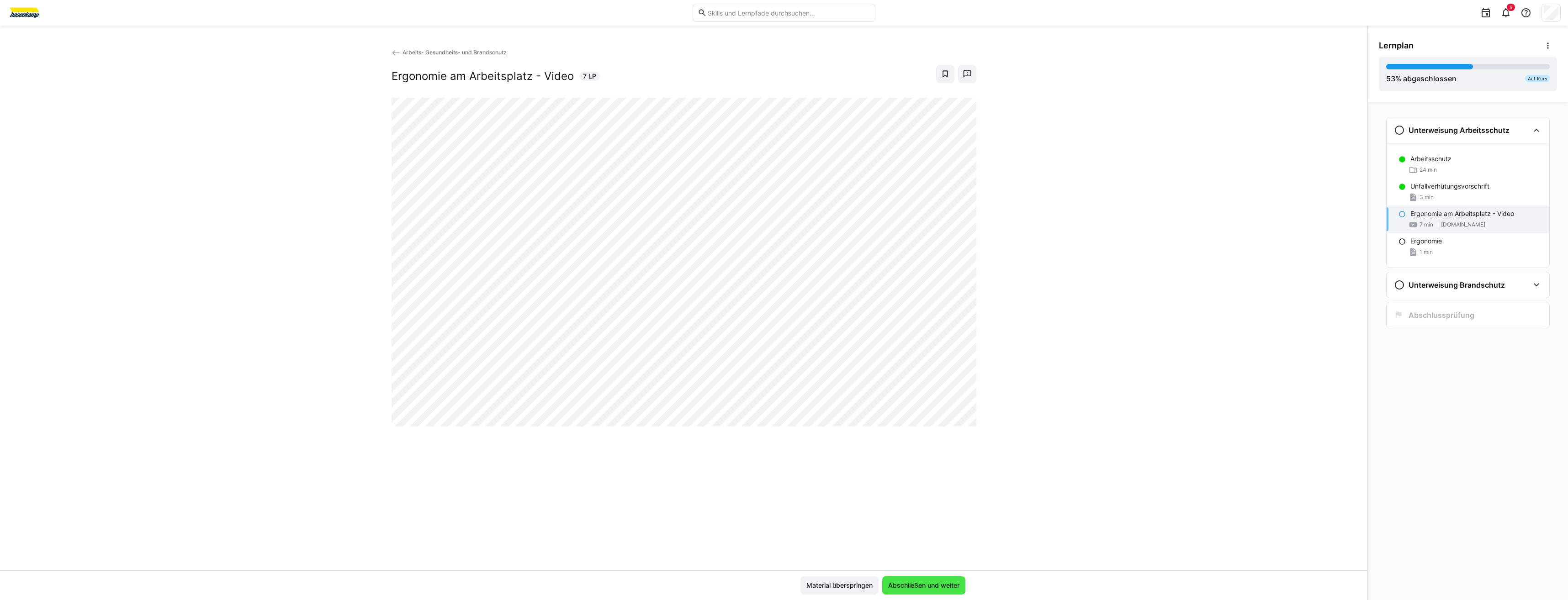
click at [936, 582] on span "Abschließen und weiter" at bounding box center [924, 585] width 74 height 9
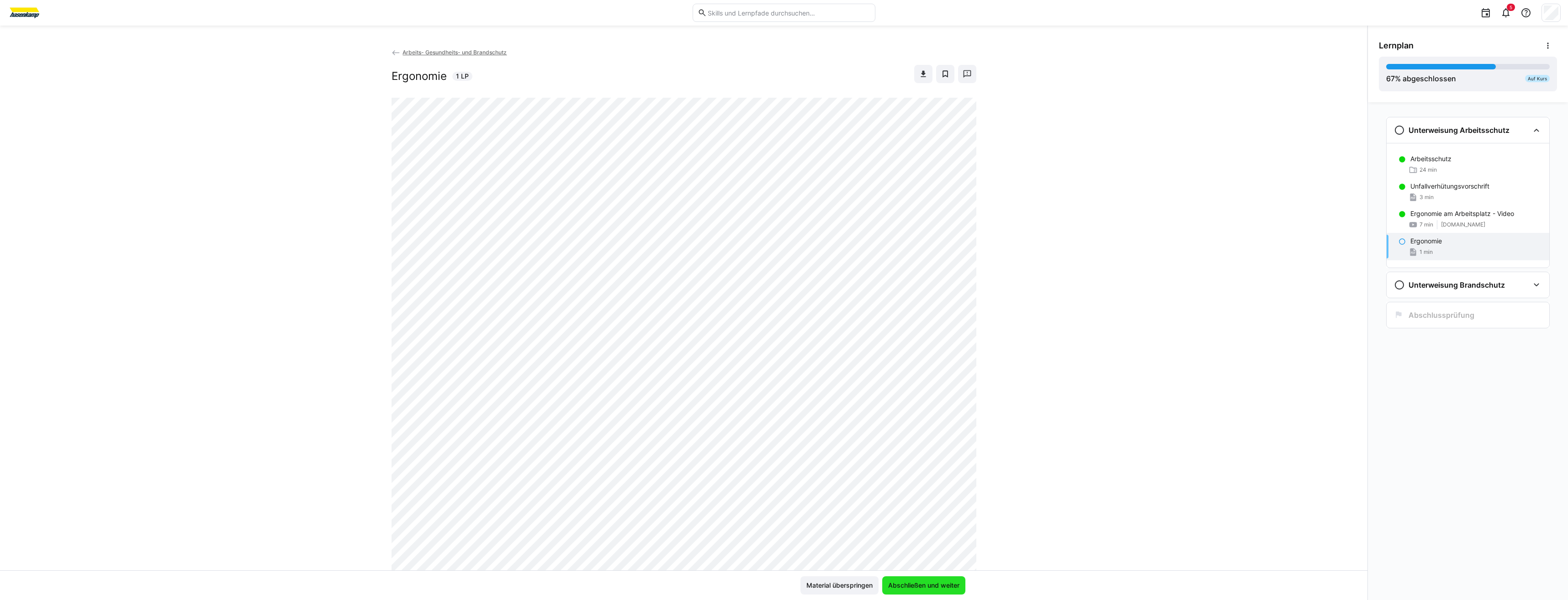
click at [931, 585] on span "Abschließen und weiter" at bounding box center [924, 585] width 74 height 9
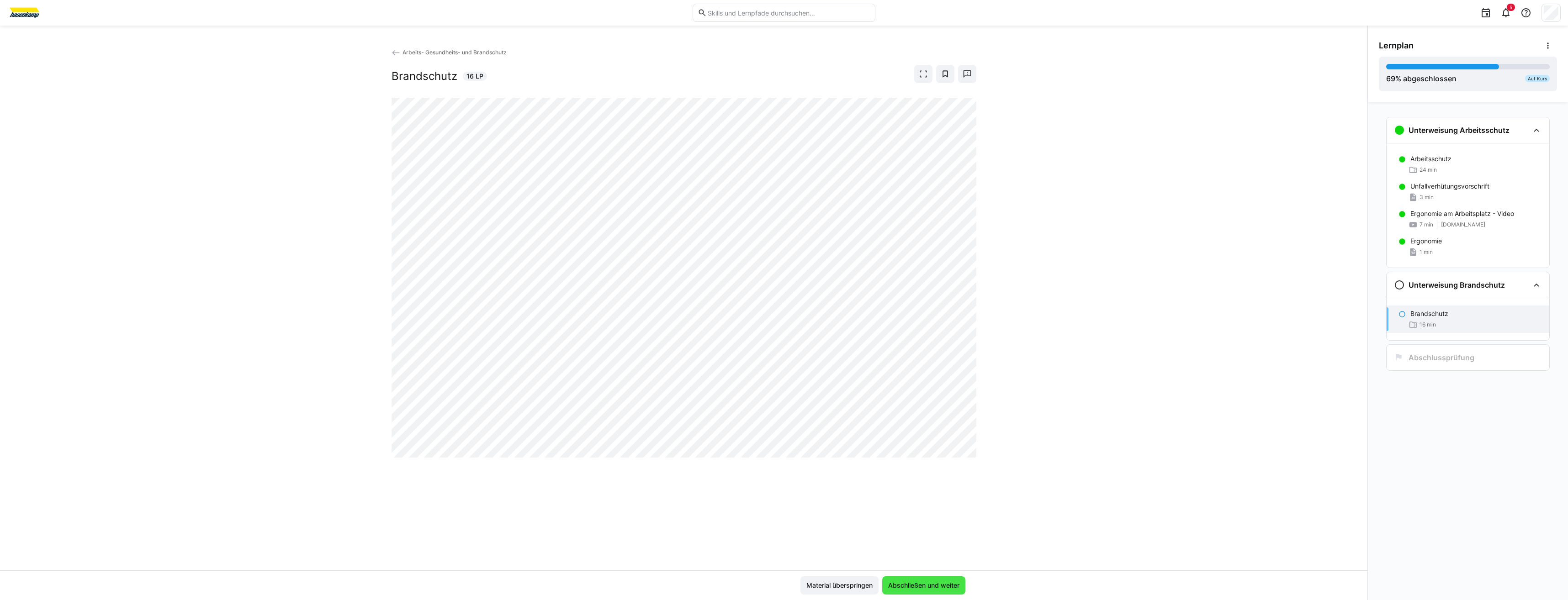
click at [949, 585] on span "Abschließen und weiter" at bounding box center [924, 585] width 74 height 9
click at [928, 581] on span "Abschließen und weiter" at bounding box center [923, 585] width 83 height 18
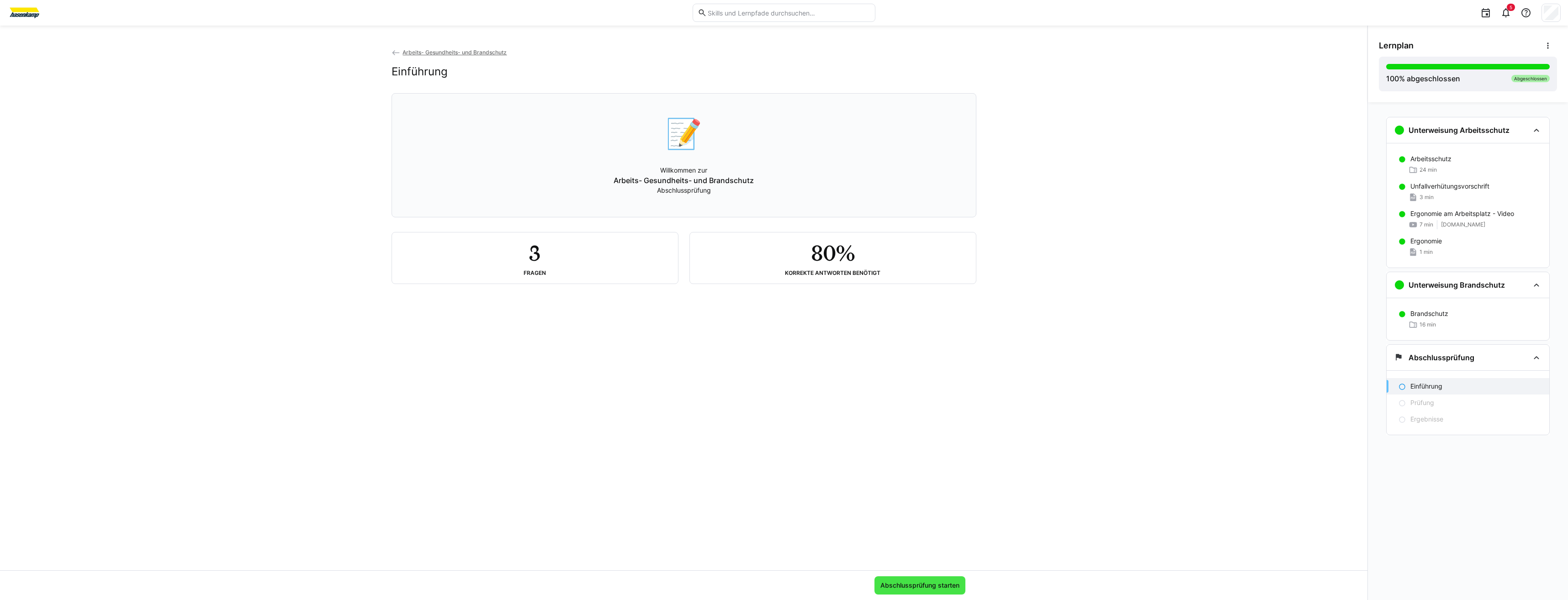
click at [933, 589] on span "Abschlussprüfung starten" at bounding box center [920, 585] width 82 height 9
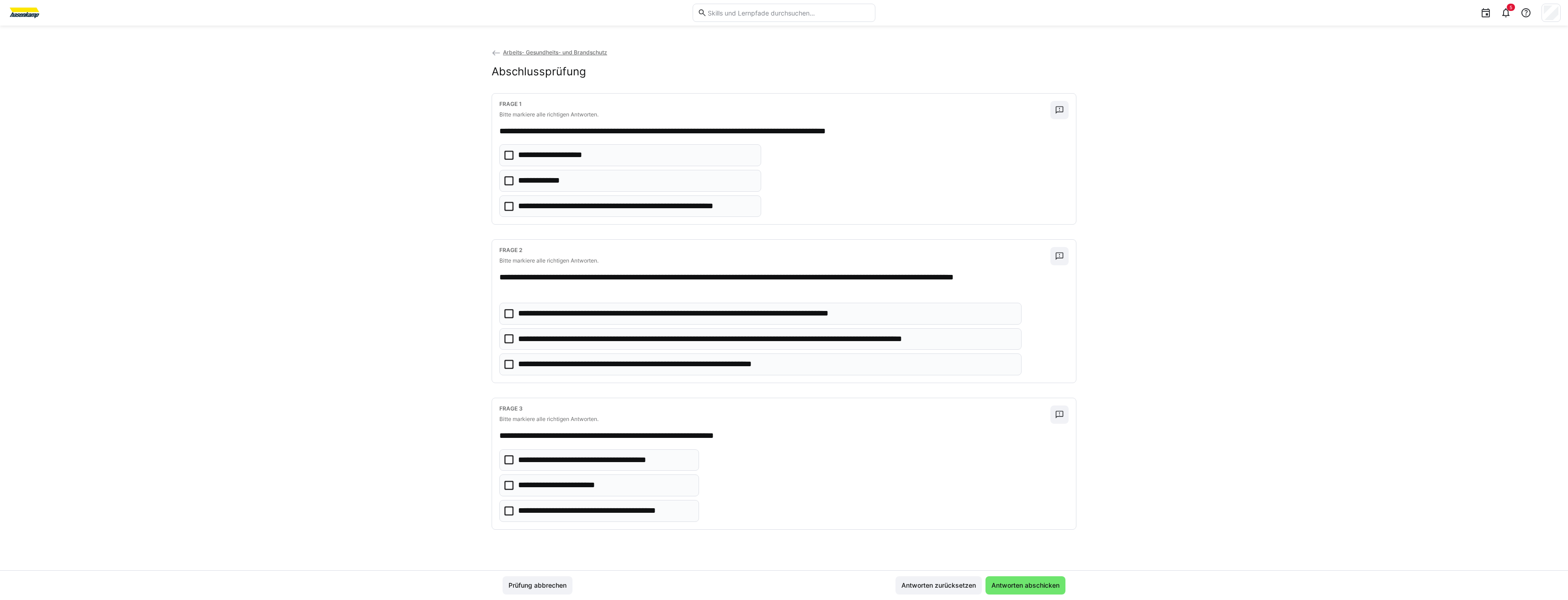
click at [508, 178] on icon at bounding box center [509, 181] width 9 height 9
click at [509, 365] on icon at bounding box center [509, 364] width 9 height 9
click at [513, 337] on icon at bounding box center [509, 338] width 9 height 9
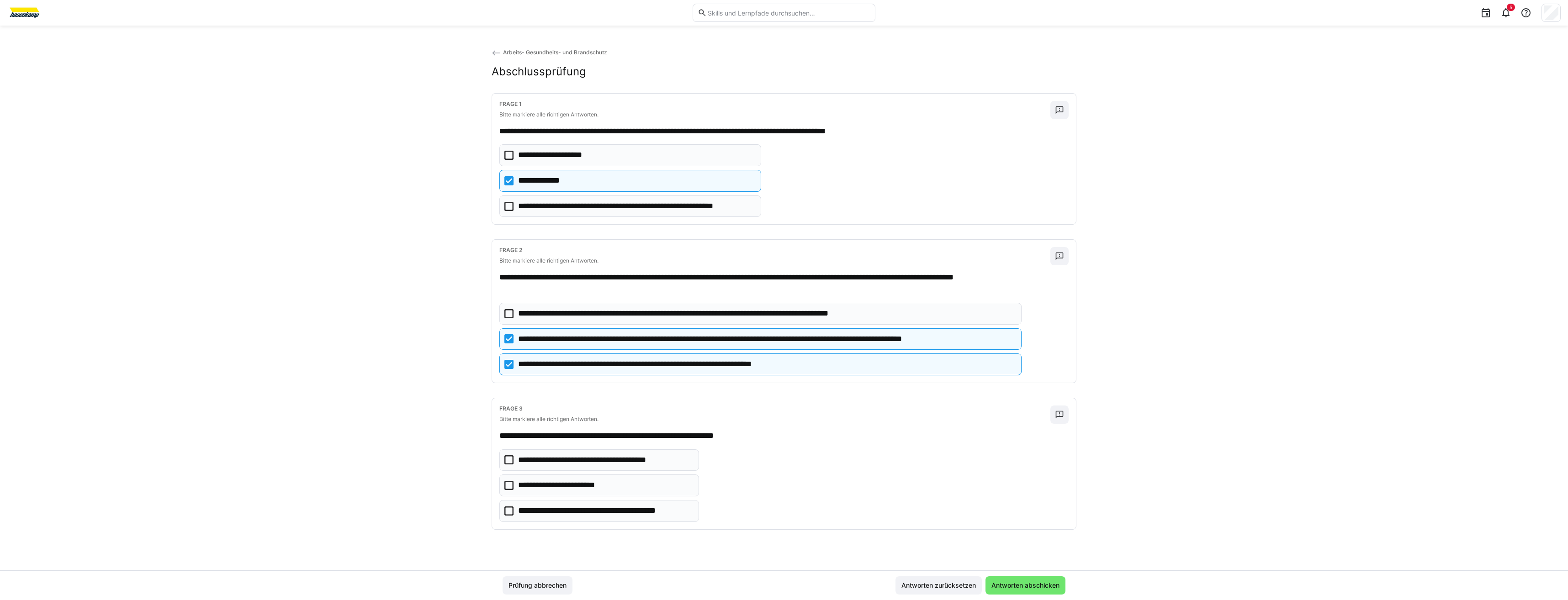
click at [508, 511] on icon at bounding box center [509, 511] width 9 height 9
click at [1015, 580] on span "Antworten abschicken" at bounding box center [1025, 585] width 80 height 18
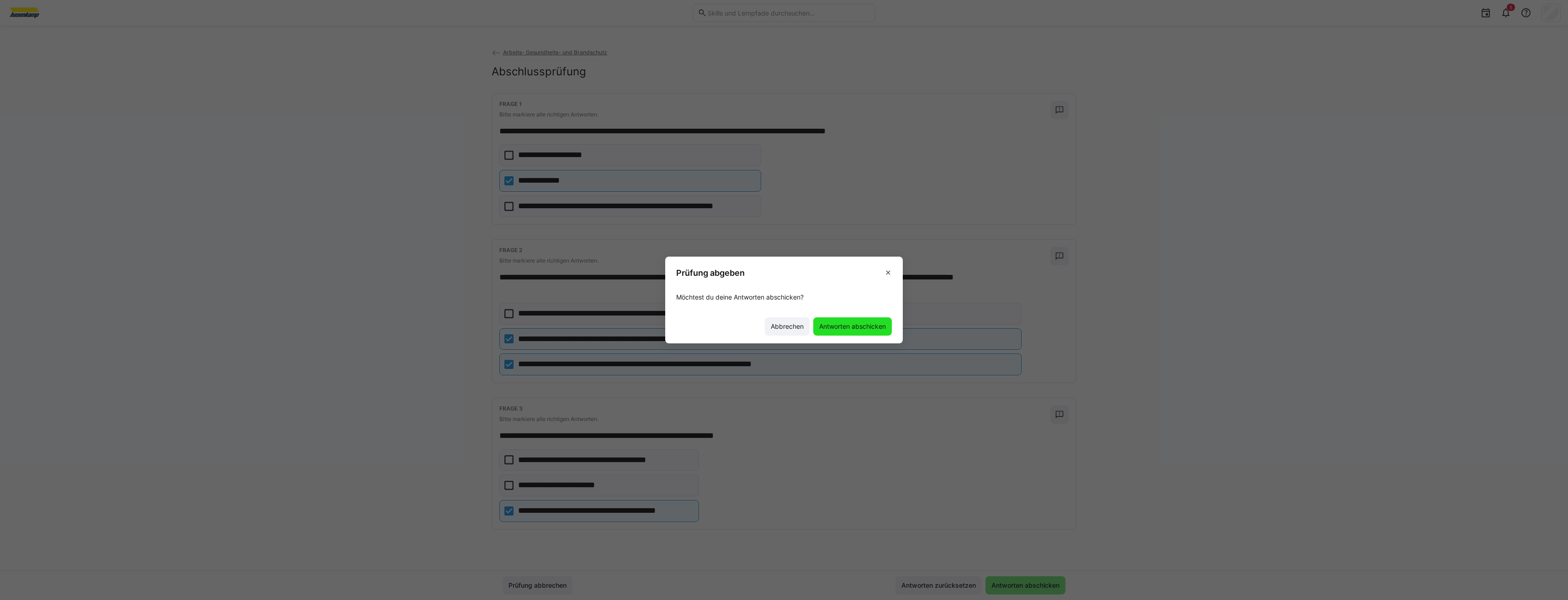
click at [854, 327] on span "Antworten abschicken" at bounding box center [853, 326] width 69 height 9
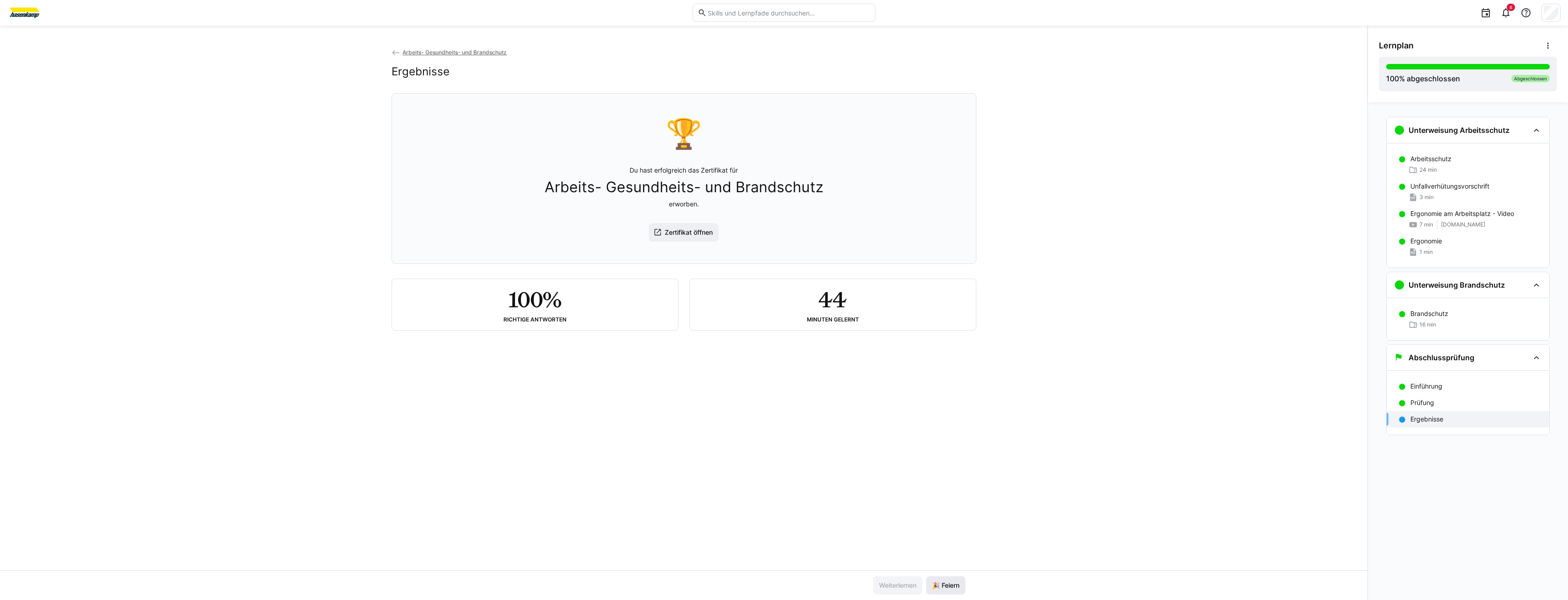
click at [951, 589] on span "🎉 Feiern" at bounding box center [946, 585] width 30 height 9
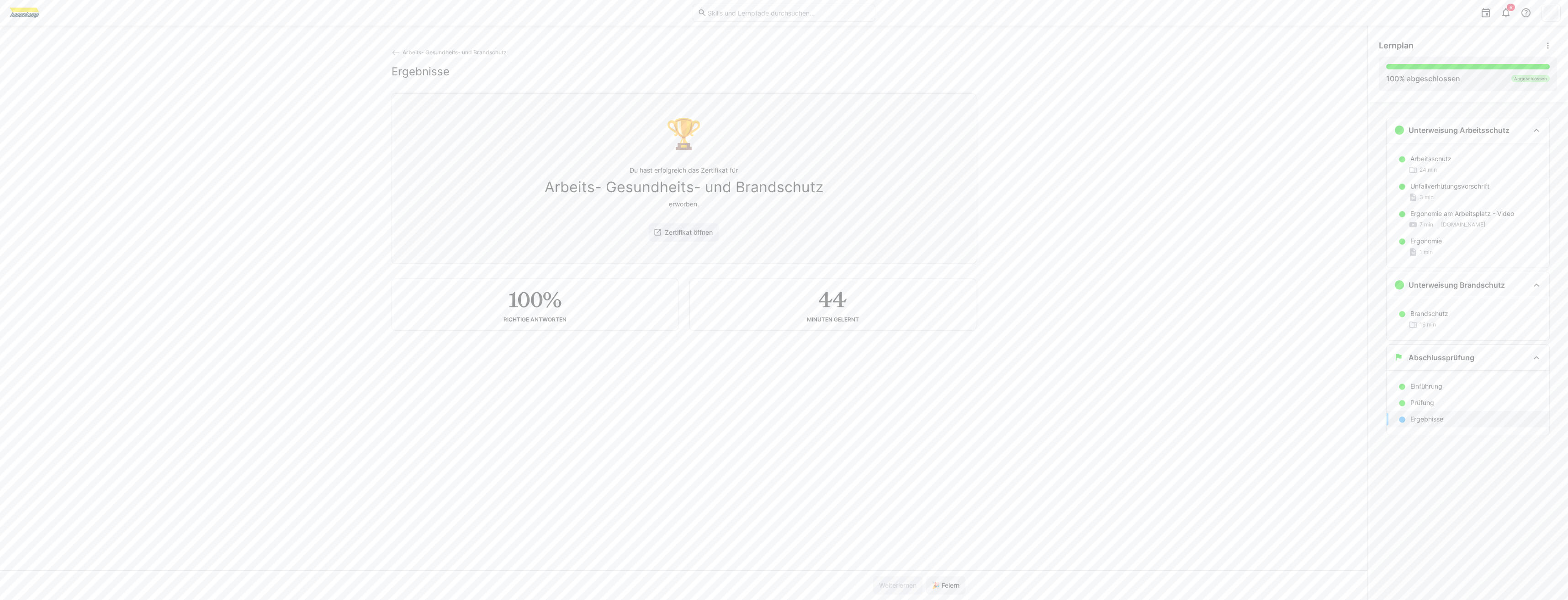
click at [450, 51] on span "Arbeits- Gesundheits- und Brandschutz" at bounding box center [454, 52] width 104 height 7
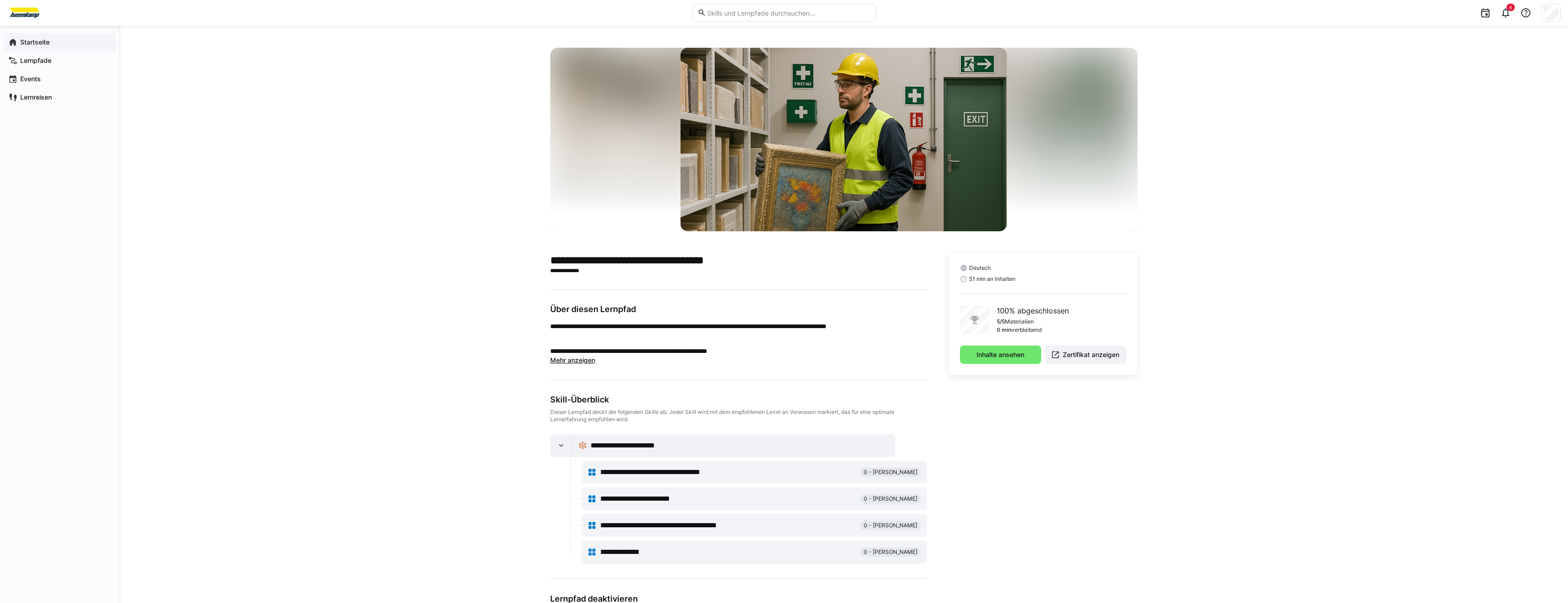
click at [34, 36] on div "Startseite" at bounding box center [59, 42] width 112 height 18
